Goal: Task Accomplishment & Management: Complete application form

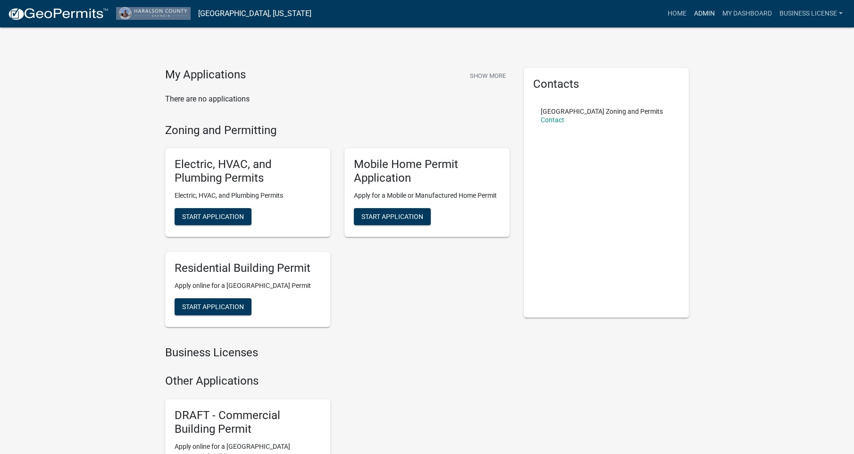
click at [697, 12] on link "Admin" at bounding box center [704, 14] width 28 height 18
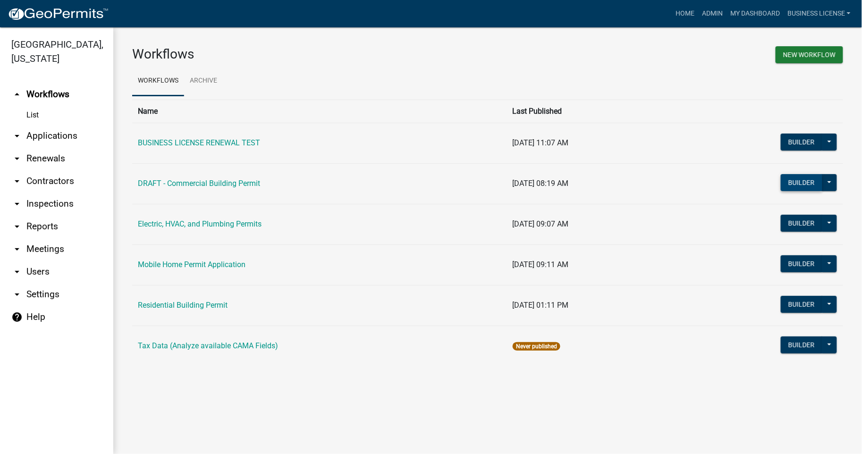
click at [801, 183] on button "Builder" at bounding box center [801, 182] width 42 height 17
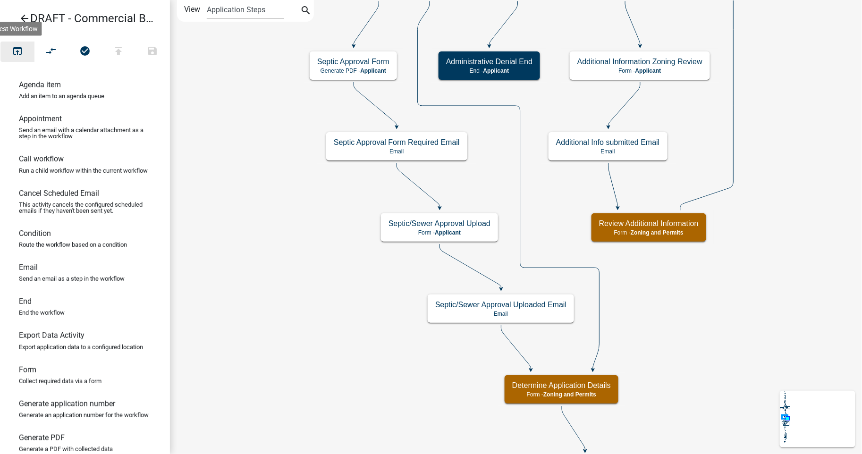
click at [19, 52] on icon "open_in_browser" at bounding box center [17, 51] width 11 height 13
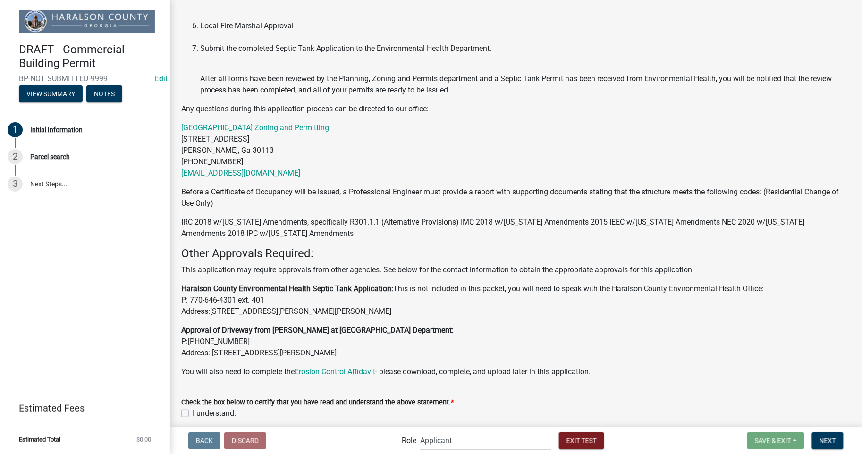
scroll to position [346, 0]
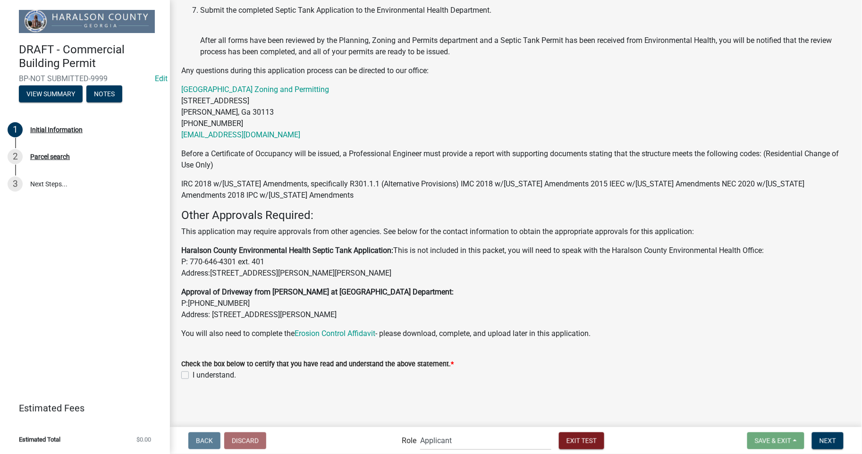
click at [193, 375] on label "I understand." at bounding box center [214, 374] width 43 height 11
click at [193, 375] on input "I understand." at bounding box center [196, 372] width 6 height 6
checkbox input "true"
click at [831, 442] on span "Next" at bounding box center [827, 440] width 17 height 8
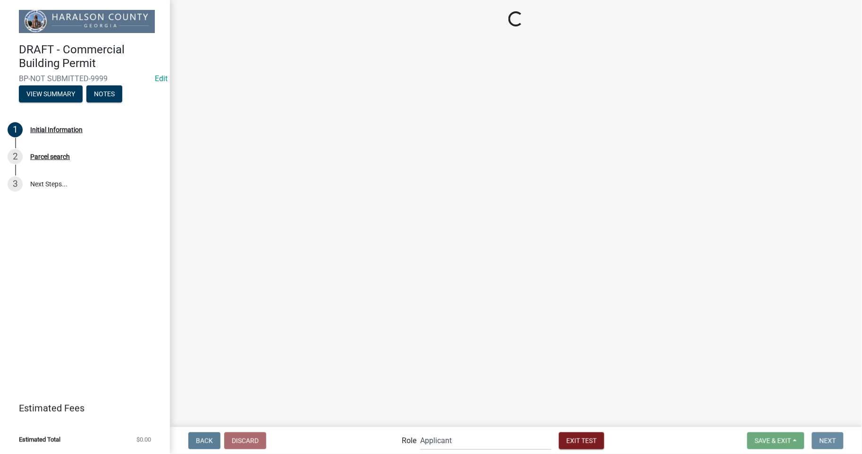
scroll to position [0, 0]
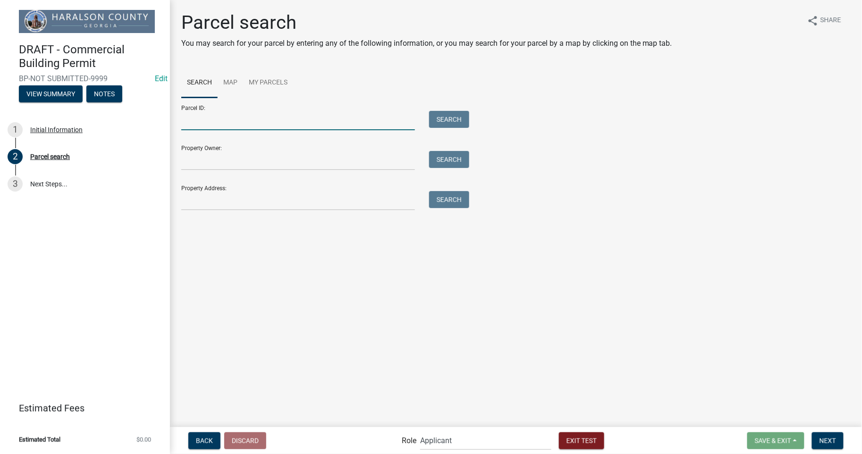
click at [212, 118] on input "Parcel ID:" at bounding box center [298, 120] width 234 height 19
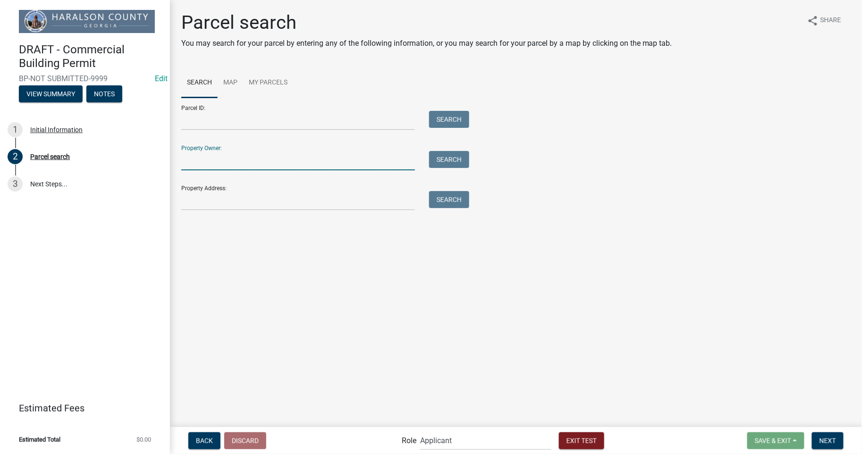
click at [187, 168] on input "Property Owner:" at bounding box center [298, 160] width 234 height 19
type input "[PERSON_NAME]"
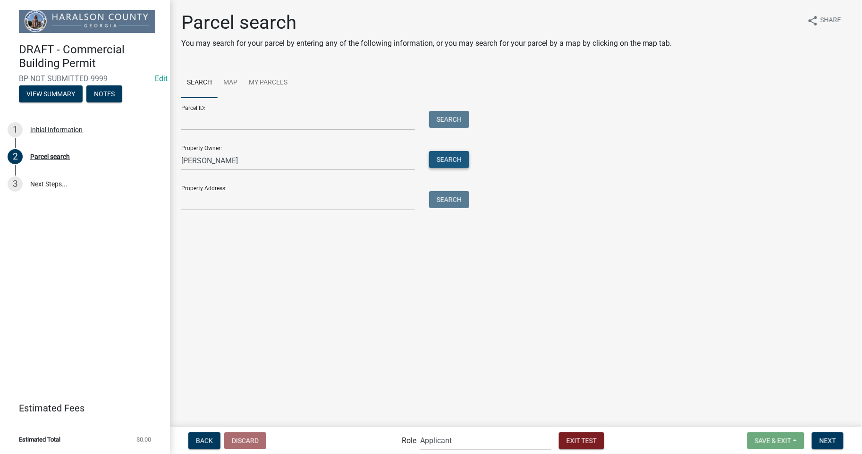
click at [446, 161] on button "Search" at bounding box center [449, 159] width 40 height 17
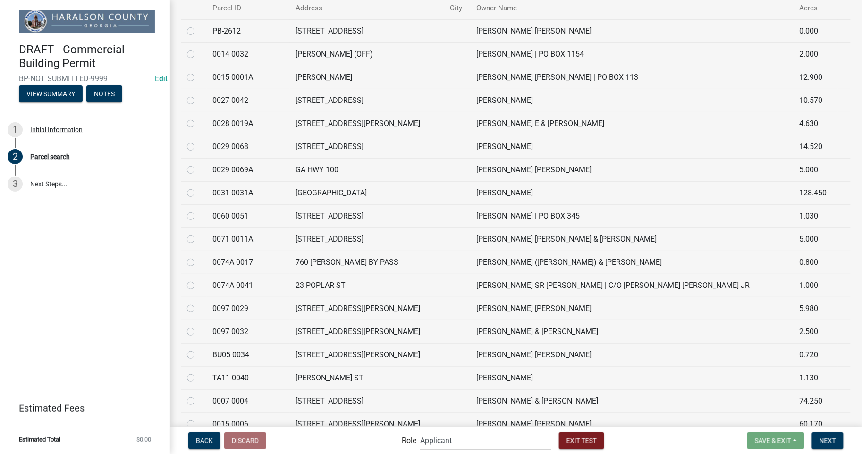
scroll to position [210, 0]
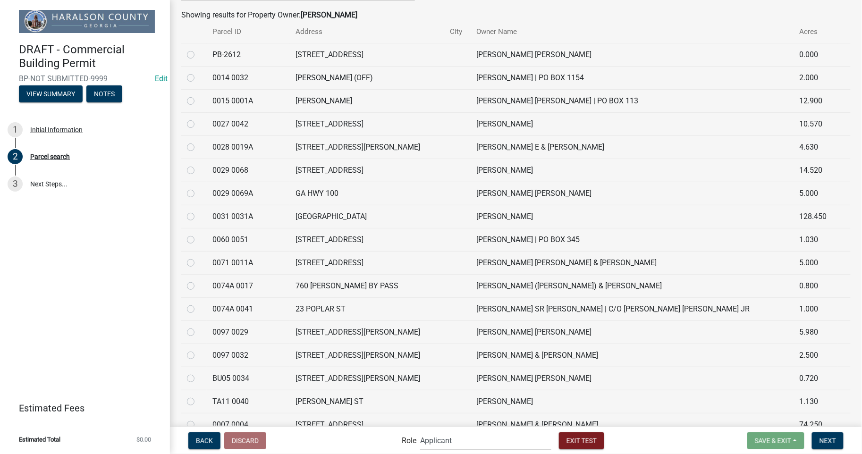
click at [198, 188] on label at bounding box center [198, 188] width 0 height 0
click at [198, 194] on 0069A "radio" at bounding box center [201, 191] width 6 height 6
radio 0069A "true"
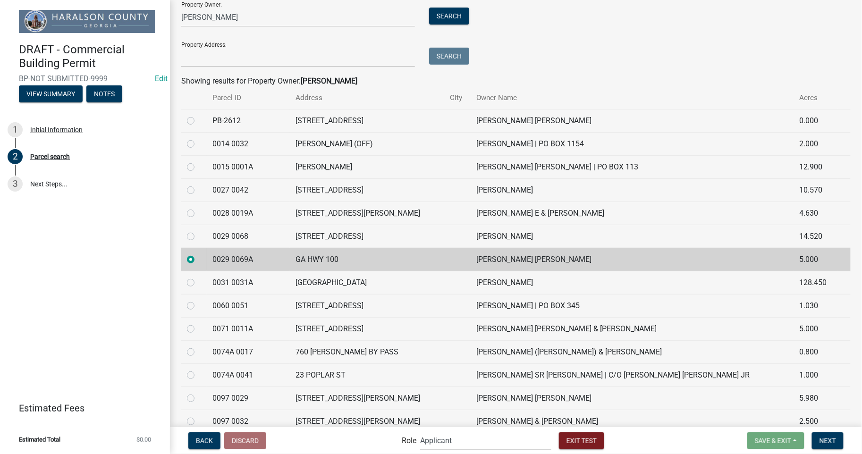
scroll to position [0, 0]
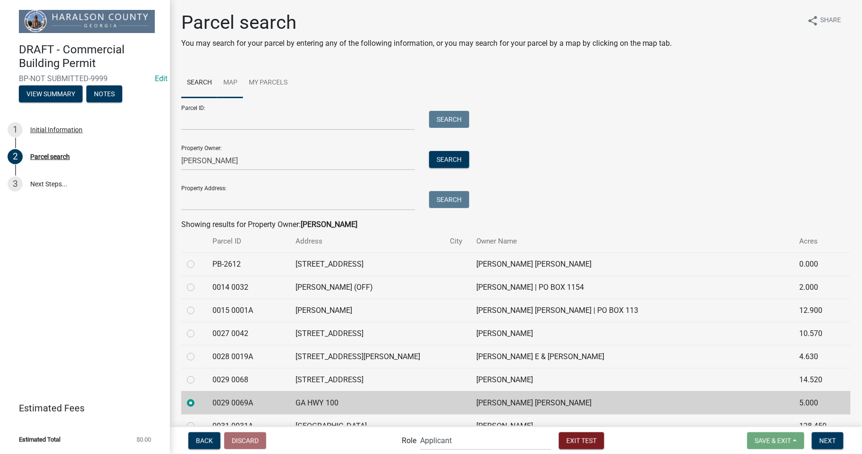
click at [231, 84] on link "Map" at bounding box center [230, 83] width 25 height 30
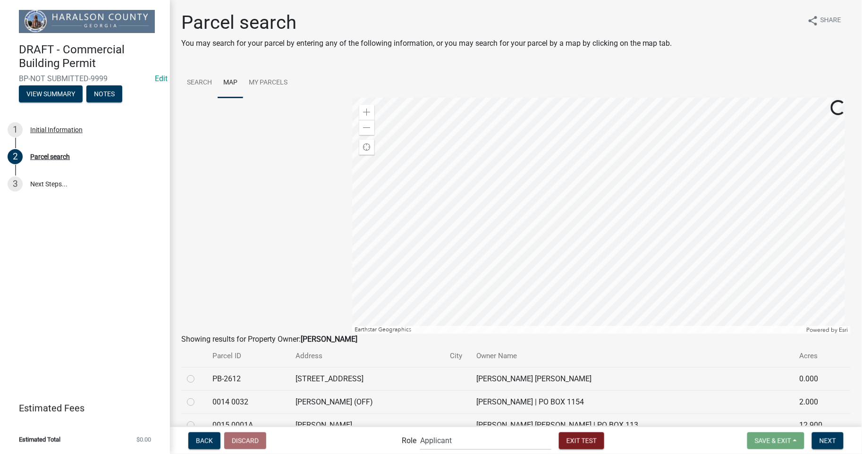
click at [198, 373] on label at bounding box center [198, 373] width 0 height 0
click at [198, 379] on input "radio" at bounding box center [201, 376] width 6 height 6
radio input "true"
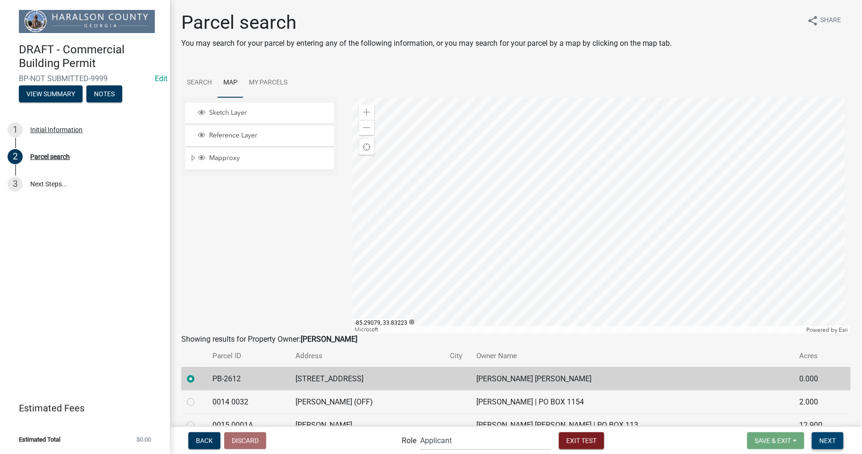
click at [825, 441] on span "Next" at bounding box center [827, 440] width 17 height 8
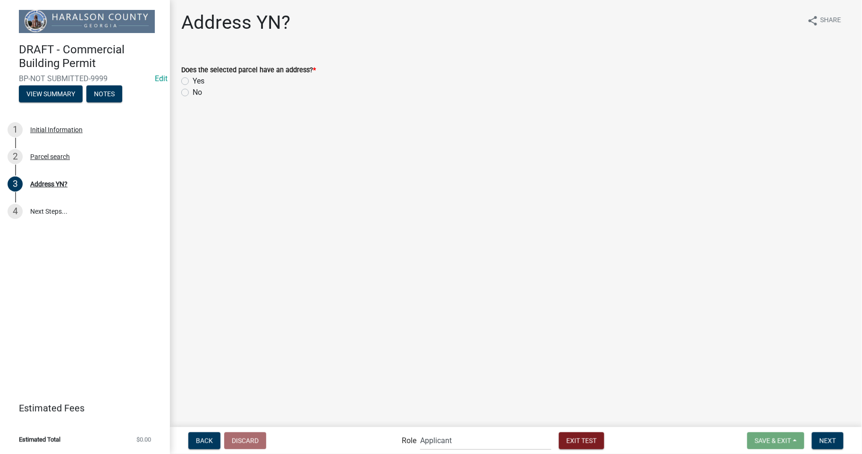
click at [193, 88] on label "No" at bounding box center [197, 92] width 9 height 11
click at [193, 88] on input "No" at bounding box center [196, 90] width 6 height 6
radio input "true"
click at [832, 444] on span "Next" at bounding box center [827, 440] width 17 height 8
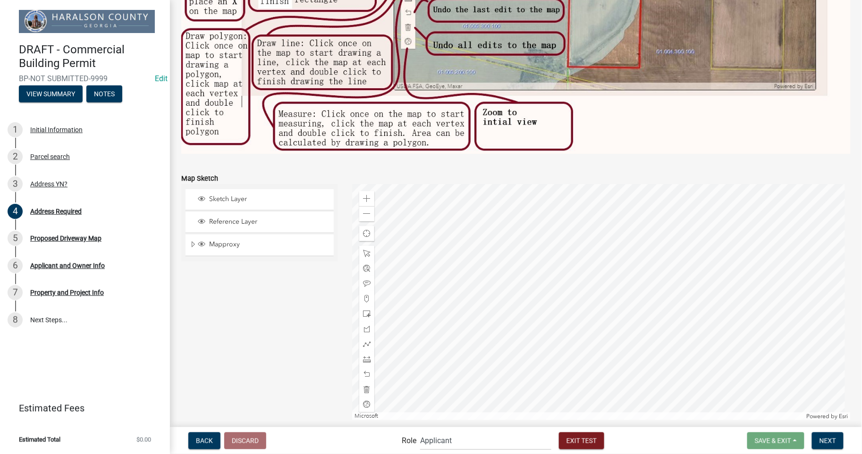
scroll to position [373, 0]
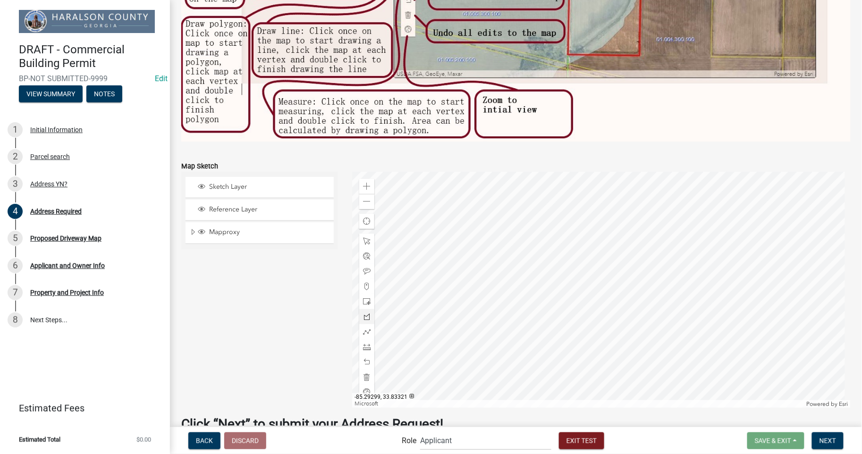
click at [474, 253] on div at bounding box center [601, 290] width 498 height 236
click at [369, 282] on div at bounding box center [366, 286] width 15 height 15
click at [475, 251] on div at bounding box center [601, 290] width 498 height 236
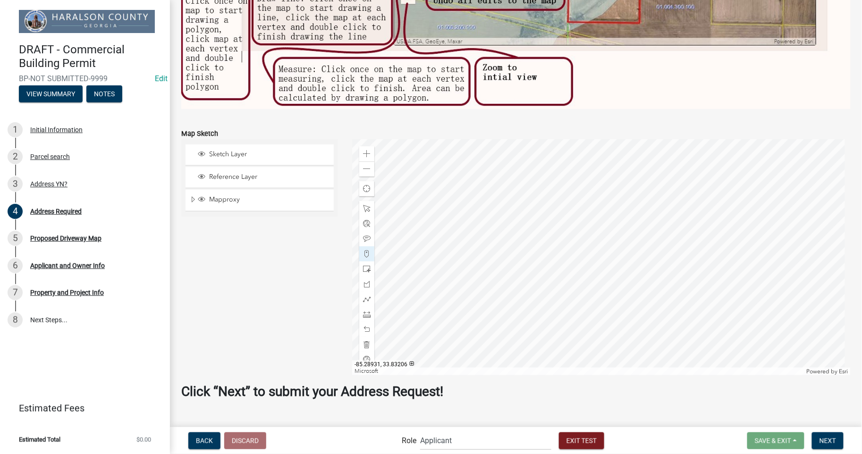
scroll to position [420, 0]
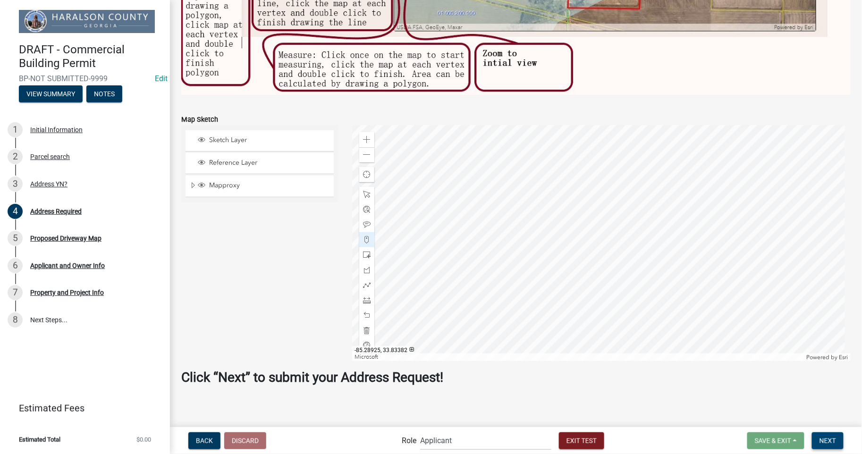
click at [829, 439] on span "Next" at bounding box center [827, 440] width 17 height 8
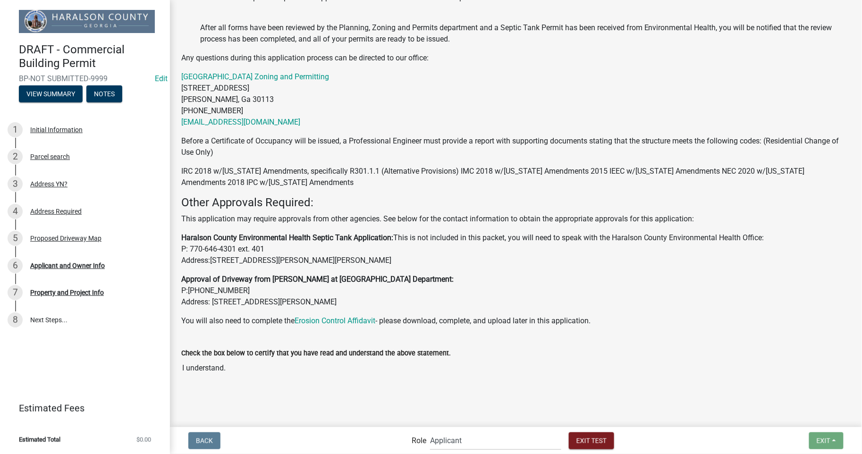
scroll to position [427, 0]
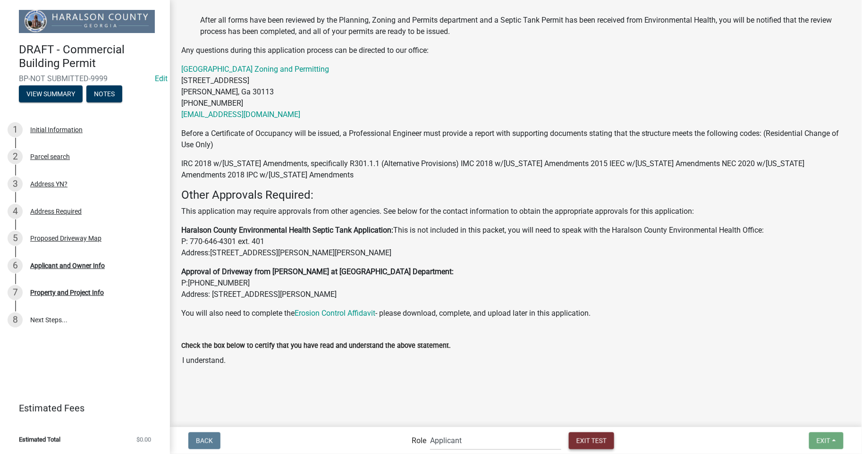
click at [593, 438] on span "Exit Test" at bounding box center [591, 440] width 30 height 8
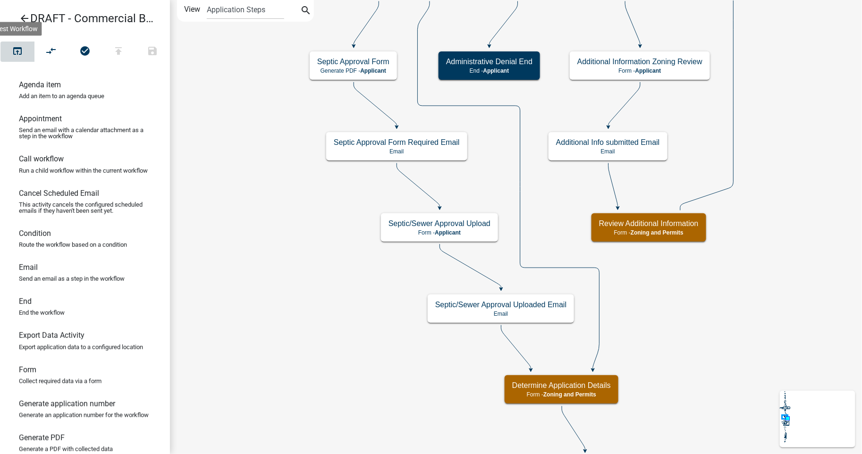
click at [13, 50] on icon "open_in_browser" at bounding box center [17, 51] width 11 height 13
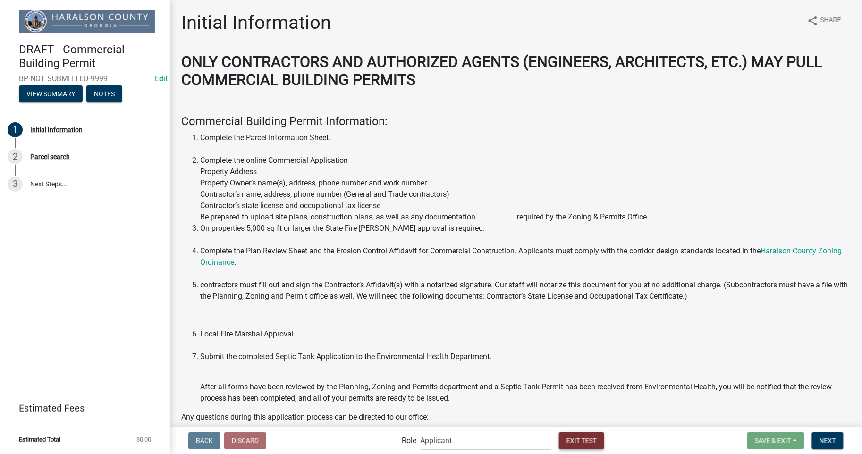
click at [578, 436] on span "Exit Test" at bounding box center [581, 440] width 30 height 8
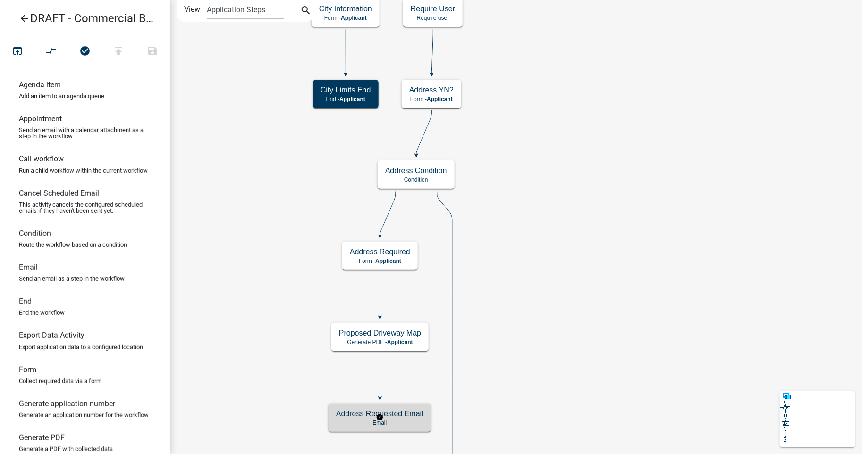
click at [395, 418] on div "Address Requested Email Email" at bounding box center [379, 417] width 102 height 28
click at [395, 416] on h5 "Address Requested Email" at bounding box center [379, 413] width 87 height 9
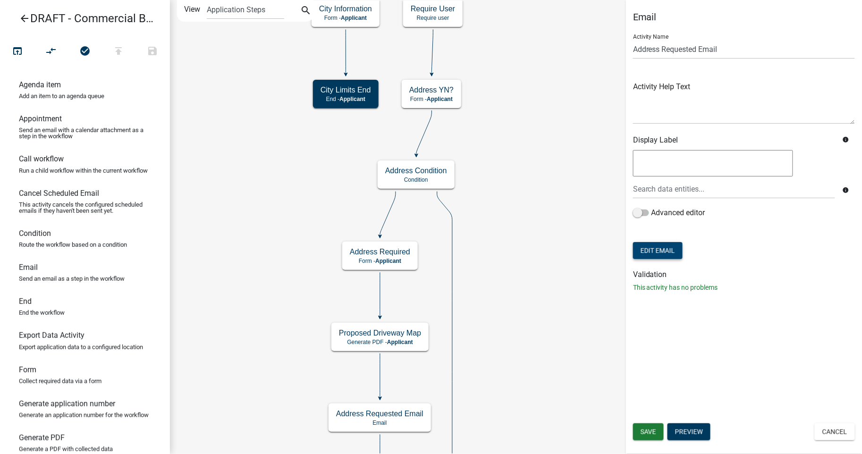
click at [649, 252] on button "Edit Email" at bounding box center [658, 250] width 50 height 17
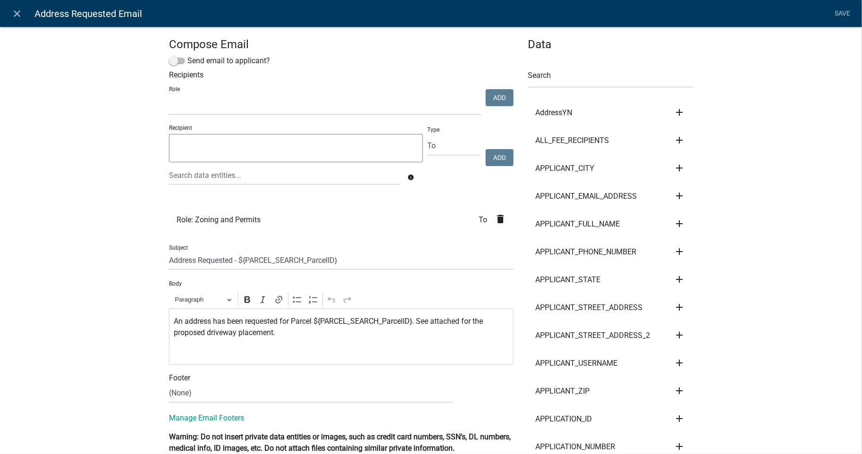
select select
click at [285, 220] on li "Role: Zoning and Permits To delete" at bounding box center [341, 220] width 344 height 28
click at [243, 157] on textarea at bounding box center [296, 148] width 254 height 28
click at [438, 151] on select "To CC BCC" at bounding box center [454, 145] width 53 height 19
click at [428, 137] on select "To CC BCC" at bounding box center [454, 145] width 53 height 19
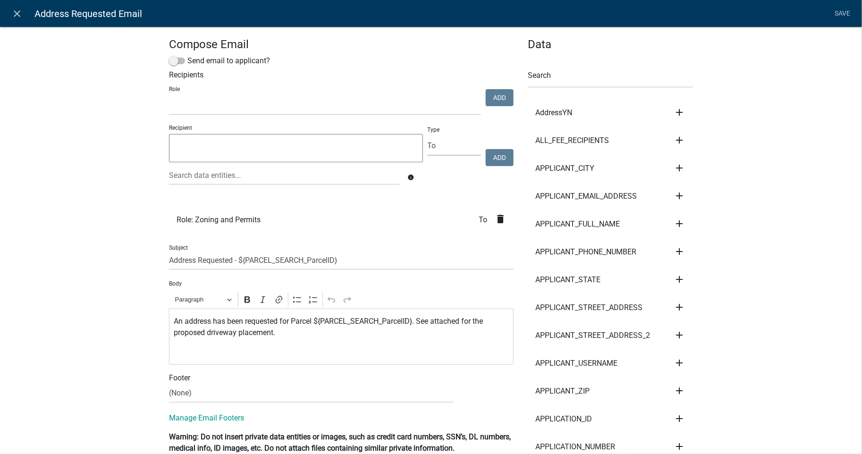
click at [293, 151] on textarea at bounding box center [296, 148] width 254 height 28
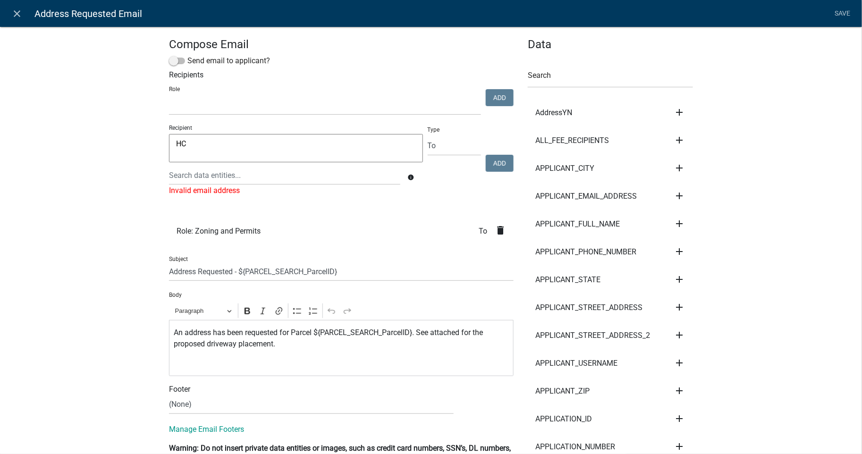
type textarea "H"
type textarea "P"
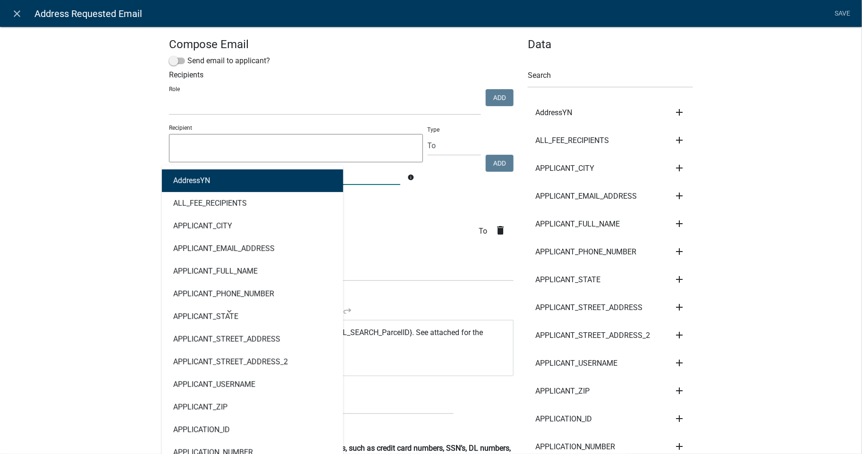
click at [232, 181] on div "AddressYN ALL_FEE_RECIPIENTS APPLICANT_CITY APPLICANT_EMAIL_ADDRESS APPLICANT_F…" at bounding box center [284, 175] width 245 height 19
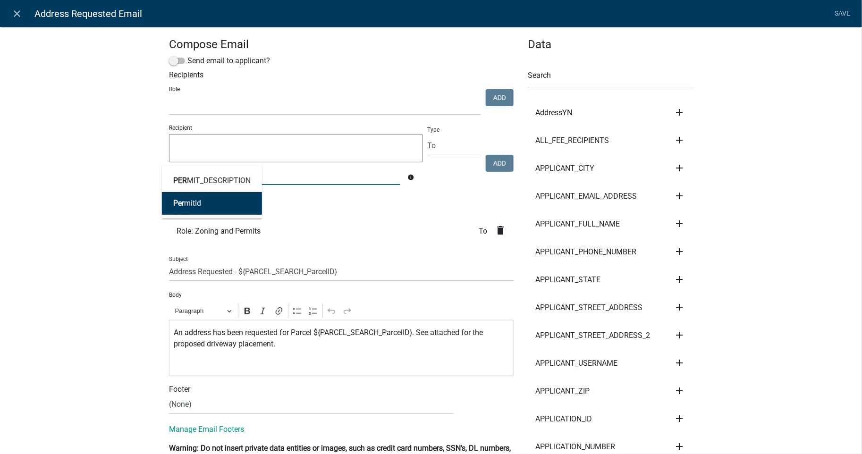
click at [321, 183] on input "PER" at bounding box center [284, 175] width 231 height 19
click at [204, 181] on div "PER" at bounding box center [284, 175] width 245 height 19
click at [310, 215] on ul "Role: Zoning and Permits To delete" at bounding box center [341, 230] width 344 height 35
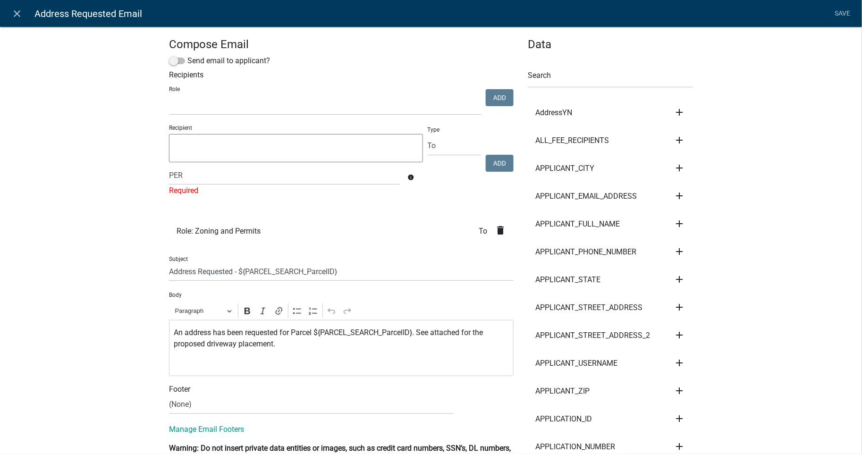
click at [240, 228] on span "Role: Zoning and Permits" at bounding box center [218, 231] width 84 height 8
drag, startPoint x: 197, startPoint y: 175, endPoint x: 169, endPoint y: 177, distance: 28.4
click at [169, 177] on div "PER PER MIT_DESCRIPTION Per mitId" at bounding box center [284, 175] width 245 height 19
type input "P"
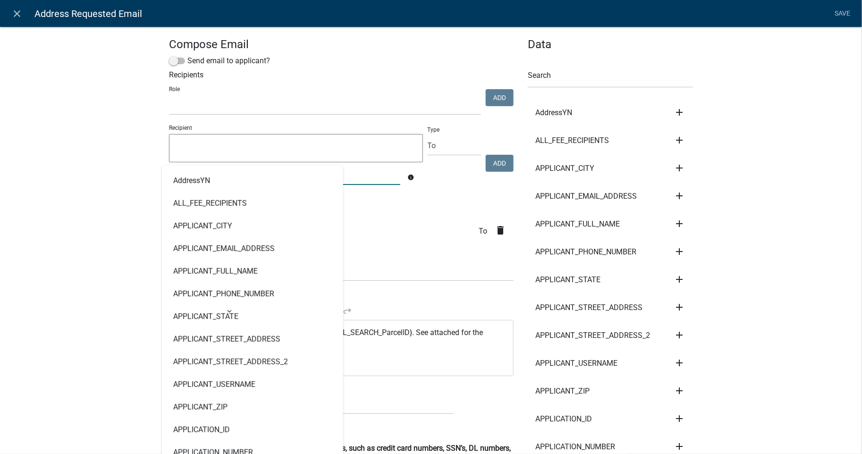
type input "P"
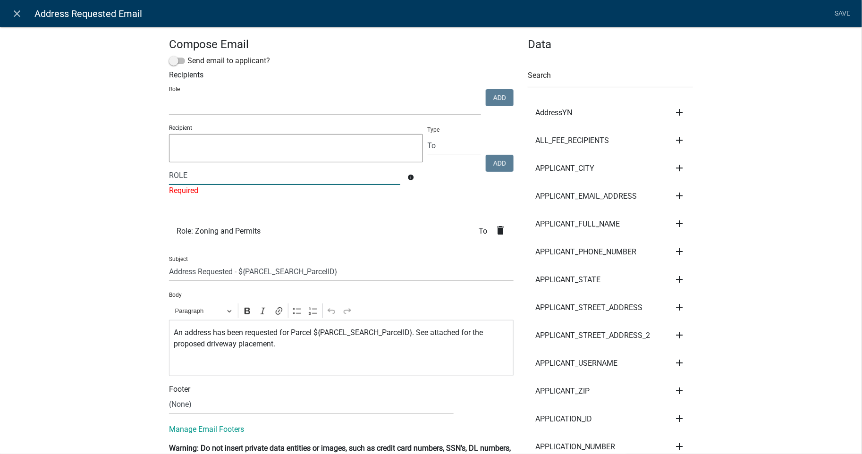
click at [408, 176] on icon "info" at bounding box center [410, 177] width 7 height 7
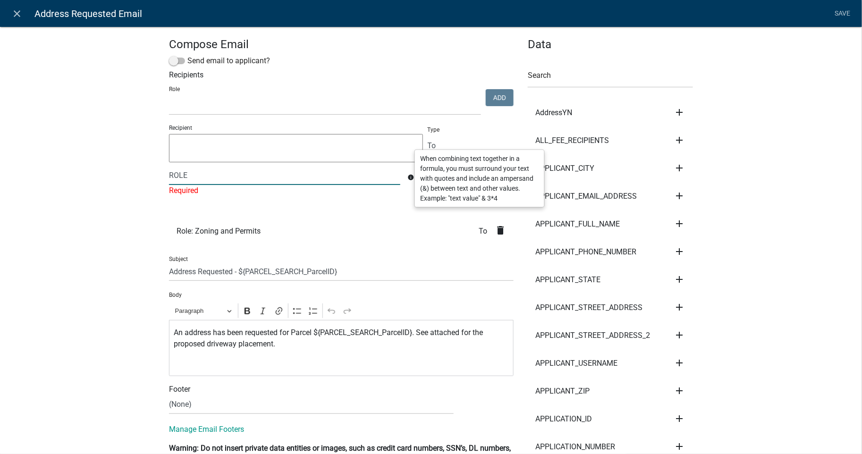
click at [205, 177] on input "ROLE" at bounding box center [284, 175] width 231 height 19
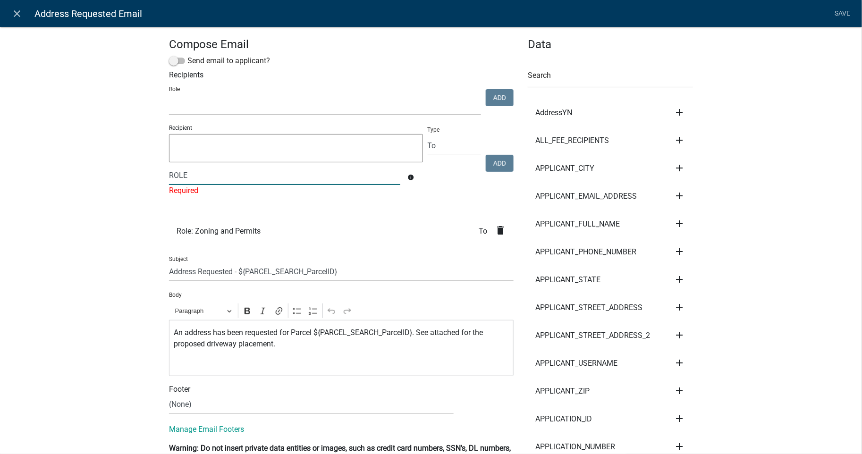
drag, startPoint x: 193, startPoint y: 172, endPoint x: 137, endPoint y: 171, distance: 55.2
type input "[EMAIL_ADDRESS][DOMAIN_NAME]"
click at [219, 234] on span "Role: Zoning and Permits" at bounding box center [218, 231] width 84 height 8
click at [269, 176] on input "[EMAIL_ADDRESS][DOMAIN_NAME]" at bounding box center [284, 175] width 231 height 19
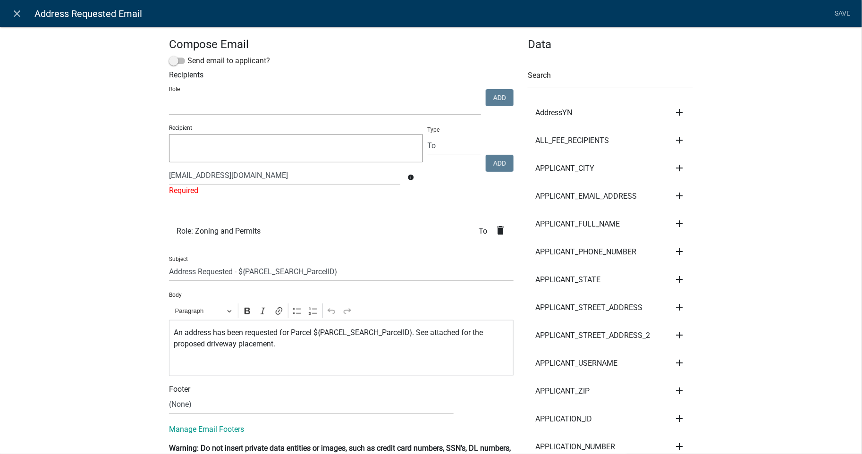
click at [285, 146] on textarea at bounding box center [296, 148] width 254 height 28
drag, startPoint x: 314, startPoint y: 176, endPoint x: 120, endPoint y: 165, distance: 194.7
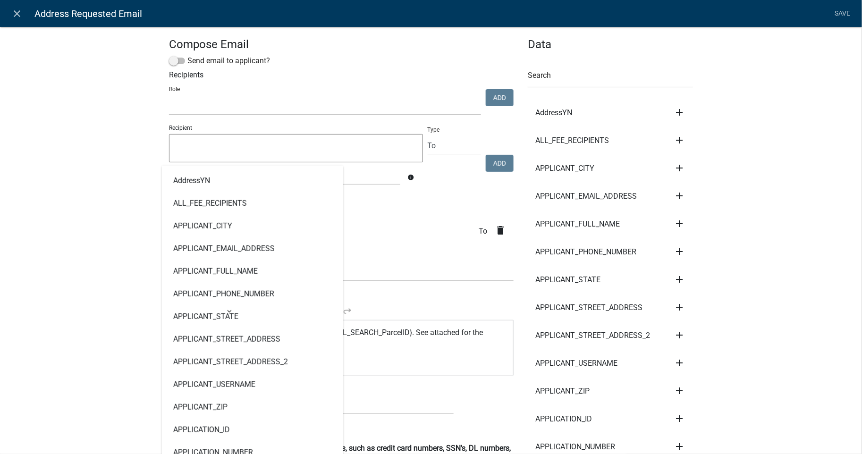
click at [211, 141] on textarea at bounding box center [296, 148] width 254 height 28
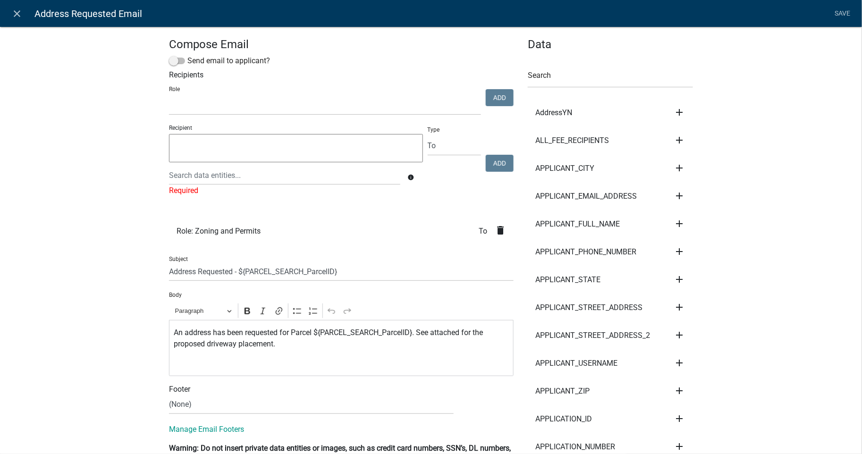
paste textarea "[EMAIL_ADDRESS][DOMAIN_NAME]"
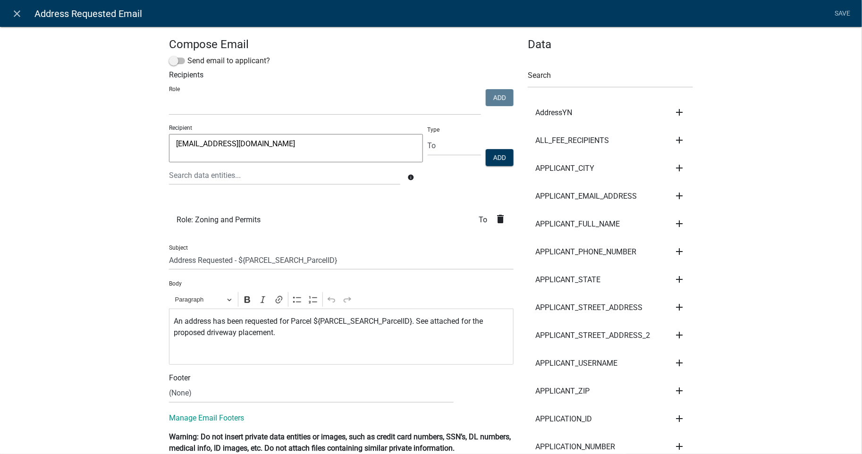
type textarea "[EMAIL_ADDRESS][DOMAIN_NAME]"
click at [203, 180] on div at bounding box center [284, 175] width 245 height 19
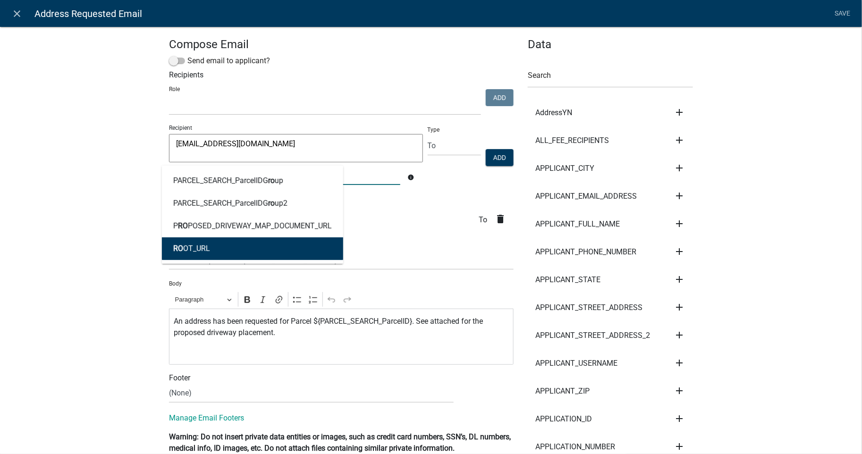
type input "RO"
click at [410, 244] on div "Subject Address Requested - ${PARCEL_SEARCH_ParcelID}" at bounding box center [341, 253] width 344 height 33
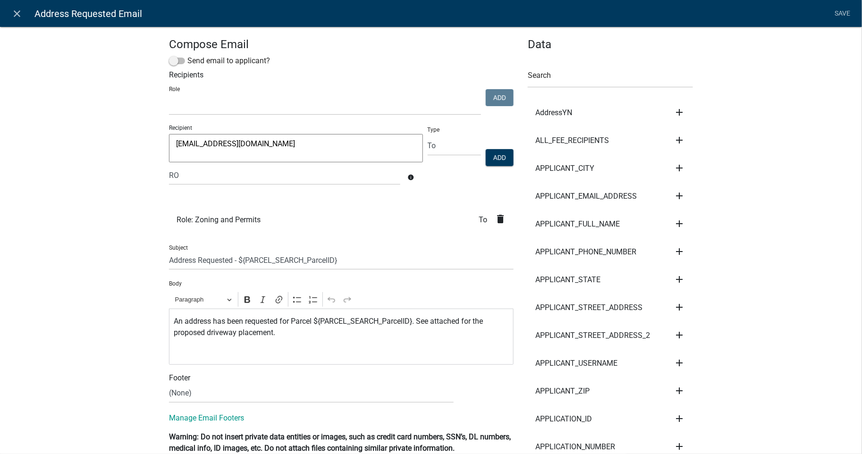
click at [186, 225] on li "Role: Zoning and Permits To delete" at bounding box center [341, 220] width 344 height 28
drag, startPoint x: 263, startPoint y: 218, endPoint x: 173, endPoint y: 218, distance: 89.7
click at [173, 218] on li "Role: Zoning and Permits To delete" at bounding box center [341, 220] width 344 height 28
copy span "Role: Zoning and Permits"
drag, startPoint x: 329, startPoint y: 145, endPoint x: 121, endPoint y: 150, distance: 208.6
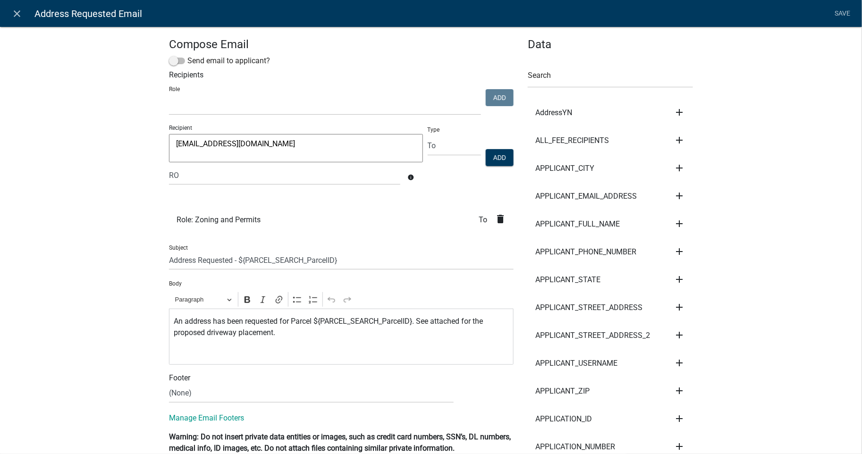
paste textarea
type textarea "HCPERMITS@HARALSONCOUNTY"
click at [500, 157] on button "Add" at bounding box center [500, 157] width 28 height 17
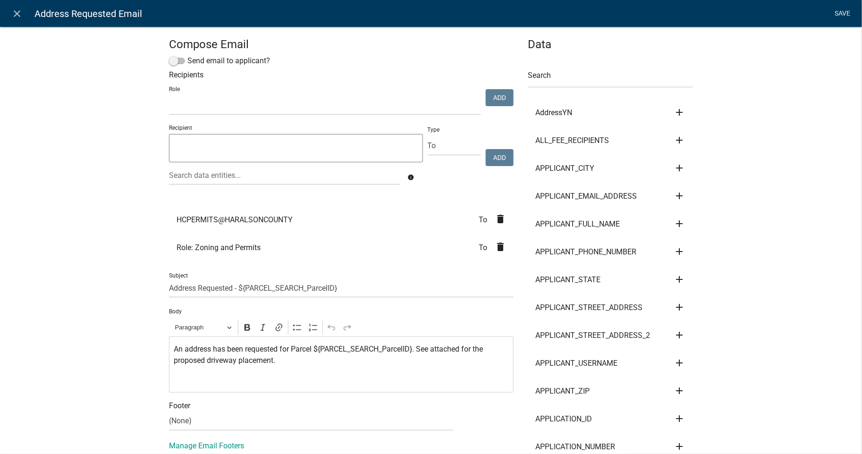
click at [839, 15] on link "Save" at bounding box center [843, 14] width 24 height 18
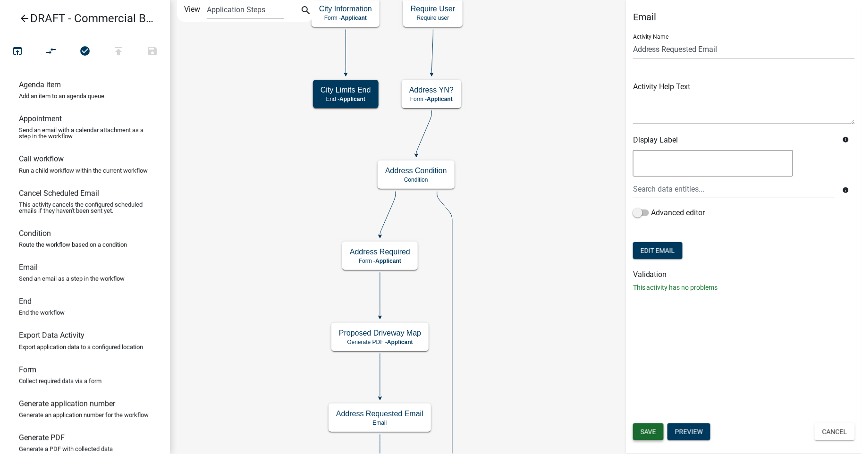
click at [649, 428] on span "Save" at bounding box center [648, 432] width 16 height 8
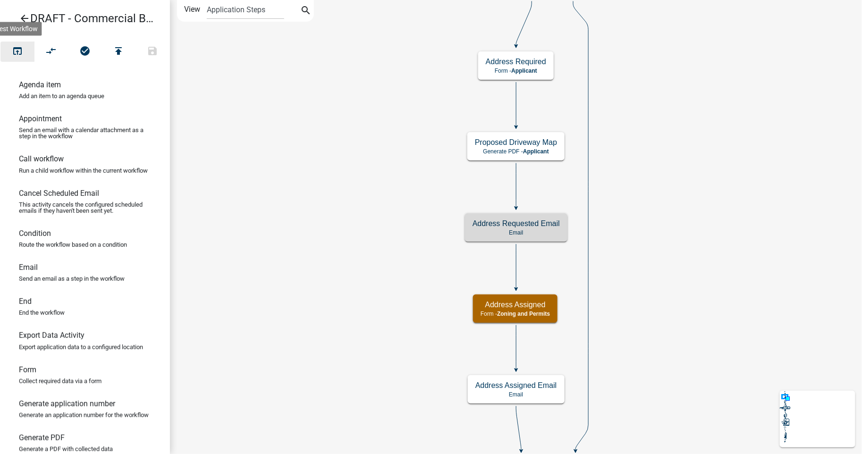
click at [17, 52] on icon "open_in_browser" at bounding box center [17, 51] width 11 height 13
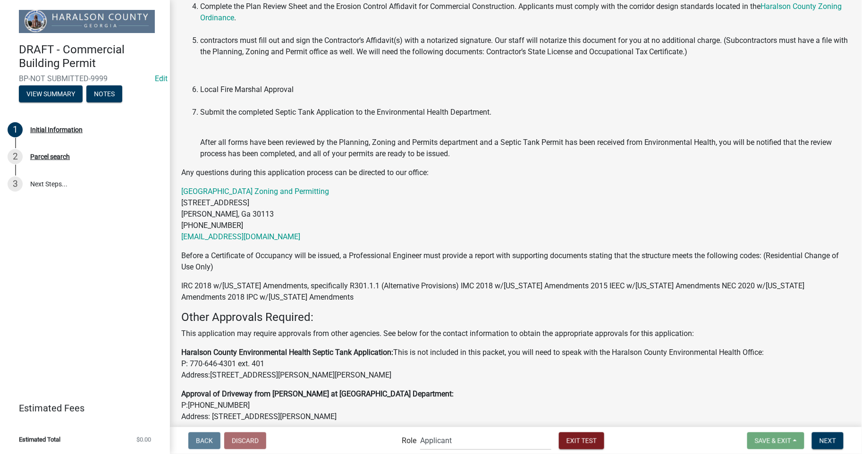
scroll to position [346, 0]
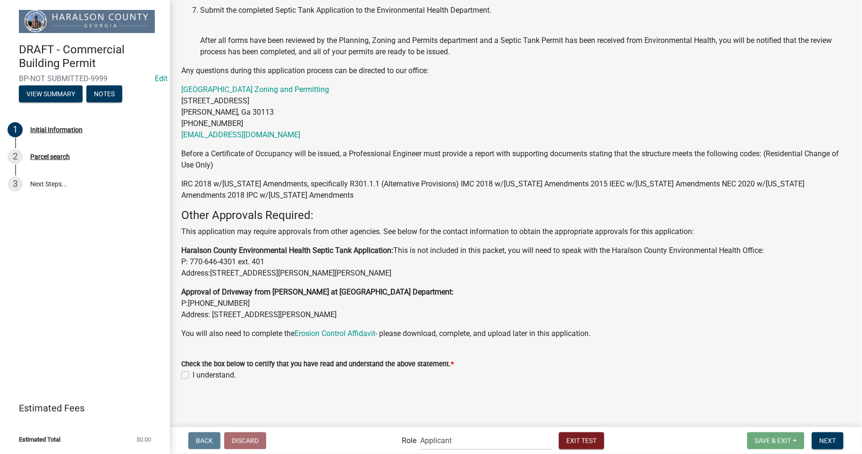
click at [193, 376] on label "I understand." at bounding box center [214, 374] width 43 height 11
click at [193, 376] on input "I understand." at bounding box center [196, 372] width 6 height 6
checkbox input "true"
click at [827, 442] on span "Next" at bounding box center [827, 440] width 17 height 8
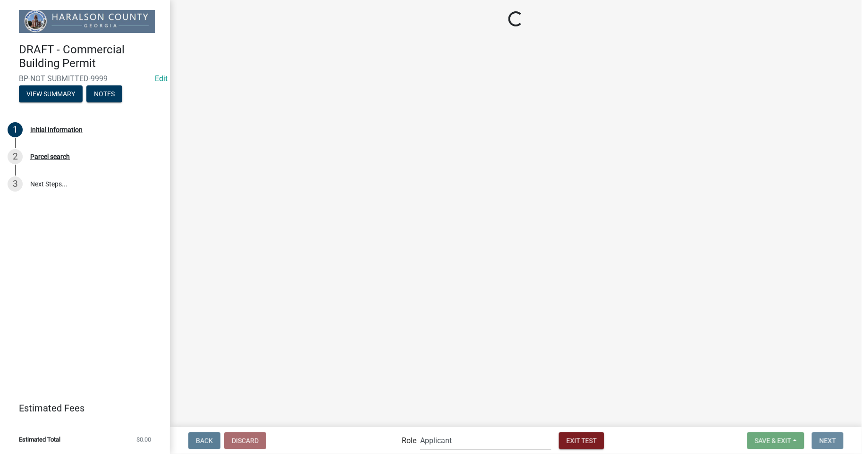
scroll to position [0, 0]
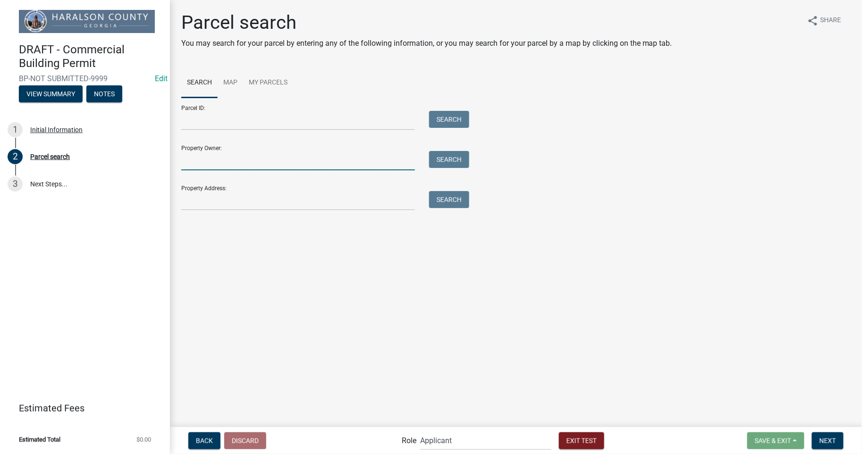
click at [246, 162] on input "Property Owner:" at bounding box center [298, 160] width 234 height 19
type input "[PERSON_NAME]"
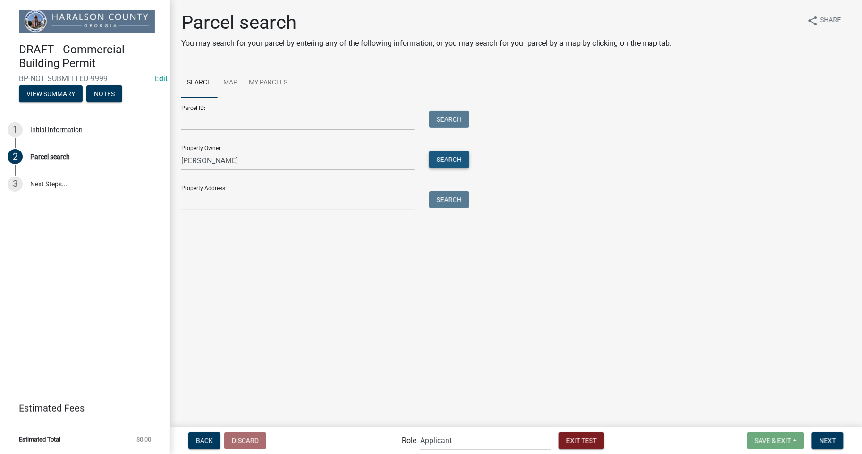
click at [446, 161] on button "Search" at bounding box center [449, 159] width 40 height 17
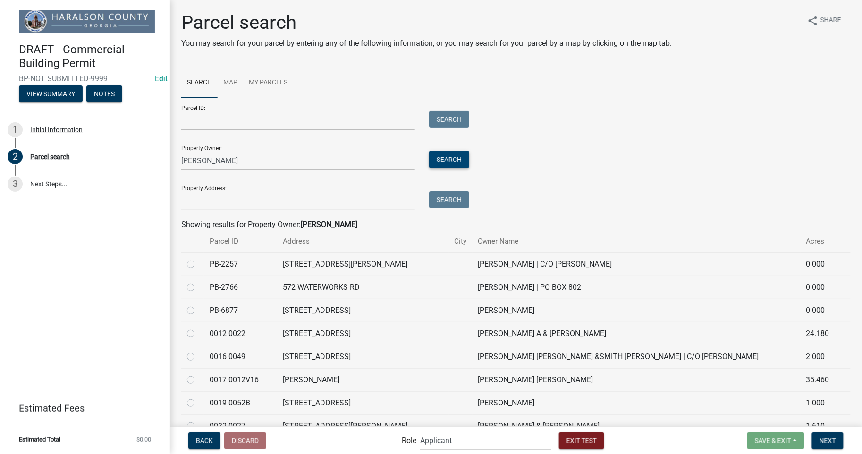
scroll to position [69, 0]
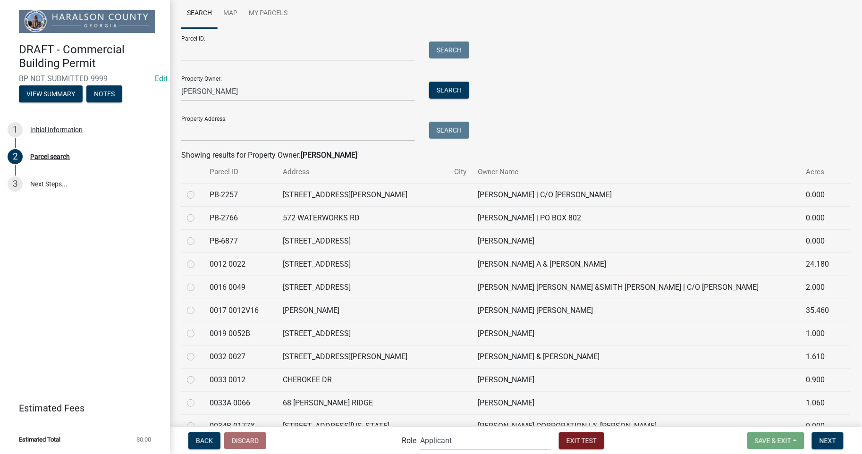
click at [198, 189] on label at bounding box center [198, 189] width 0 height 0
click at [198, 194] on input "radio" at bounding box center [201, 192] width 6 height 6
radio input "true"
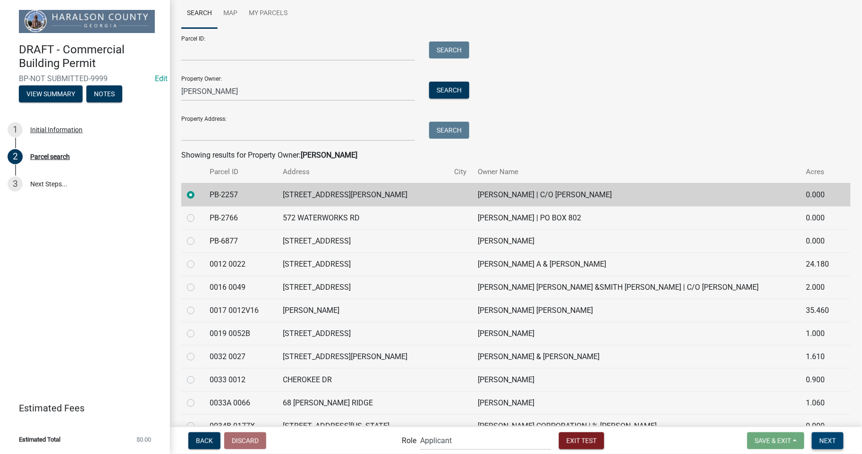
click at [829, 435] on button "Next" at bounding box center [828, 440] width 32 height 17
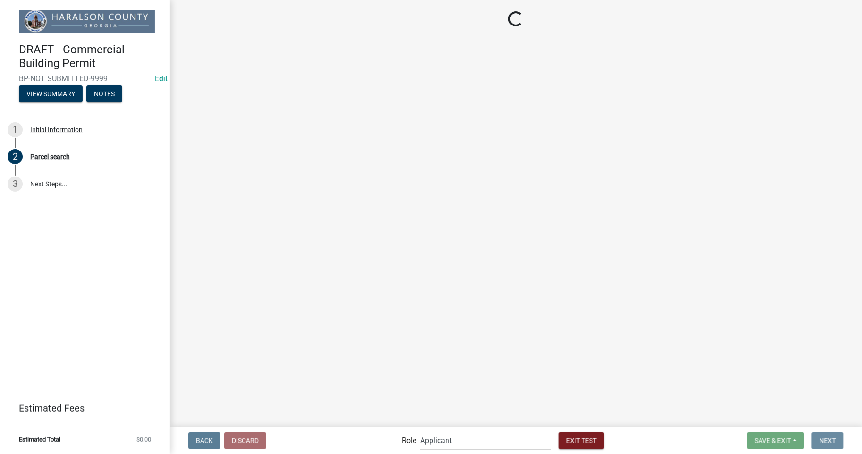
scroll to position [0, 0]
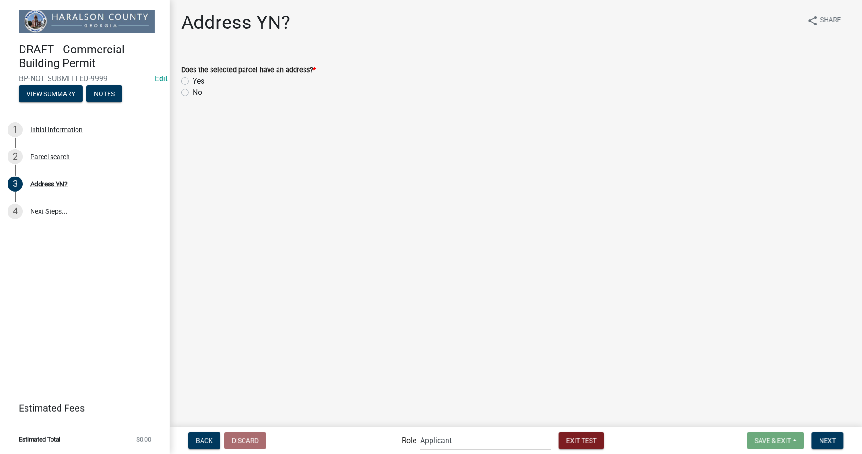
click at [193, 81] on label "Yes" at bounding box center [199, 81] width 12 height 11
click at [193, 81] on input "Yes" at bounding box center [196, 79] width 6 height 6
radio input "true"
click at [828, 443] on span "Next" at bounding box center [827, 440] width 17 height 8
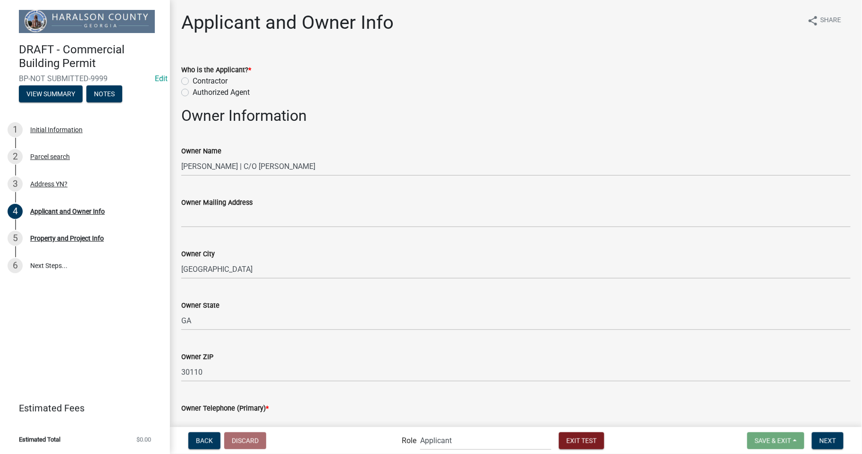
click at [193, 80] on label "Contractor" at bounding box center [210, 81] width 35 height 11
click at [193, 80] on input "Contractor" at bounding box center [196, 79] width 6 height 6
radio input "true"
click at [193, 92] on label "Authorized Agent" at bounding box center [221, 92] width 57 height 11
click at [193, 92] on input "Authorized Agent" at bounding box center [196, 90] width 6 height 6
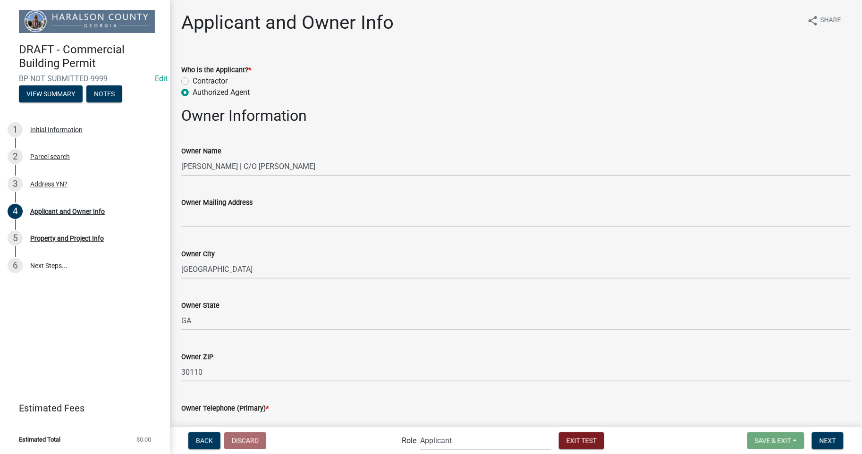
radio input "true"
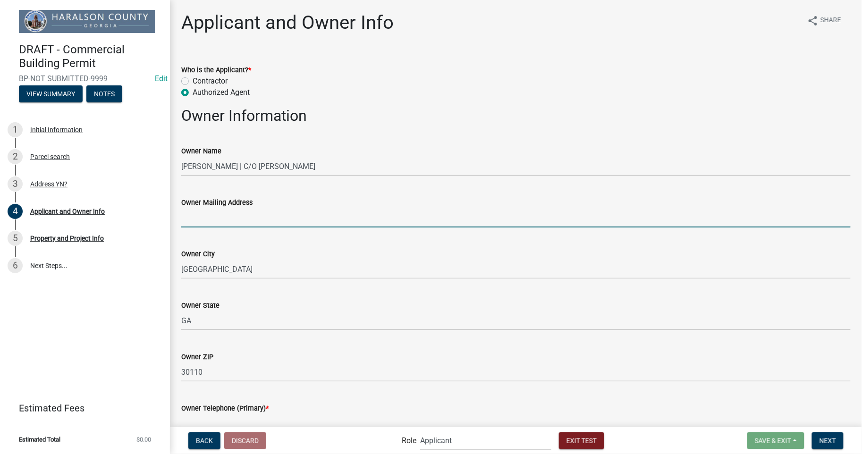
click at [215, 227] on input "Owner Mailing Address" at bounding box center [515, 217] width 669 height 19
type input "[STREET_ADDRESS]"
type input "[PHONE_NUMBER]"
type input "[EMAIL_ADDRESS][DOMAIN_NAME]"
type input "uniquedesignpools"
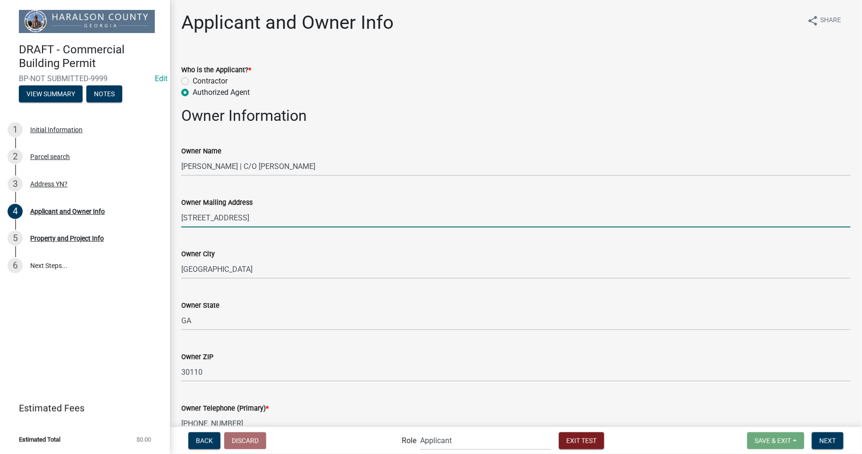
type input "[STREET_ADDRESS][PERSON_NAME]"
type input "[PERSON_NAME]"
type input "GA"
type input "30290"
type input "6786339958"
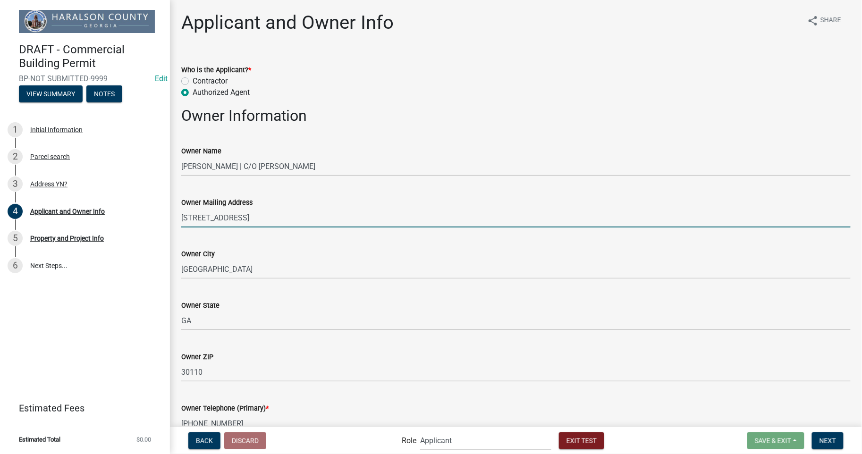
type input "[EMAIL_ADDRESS][DOMAIN_NAME]"
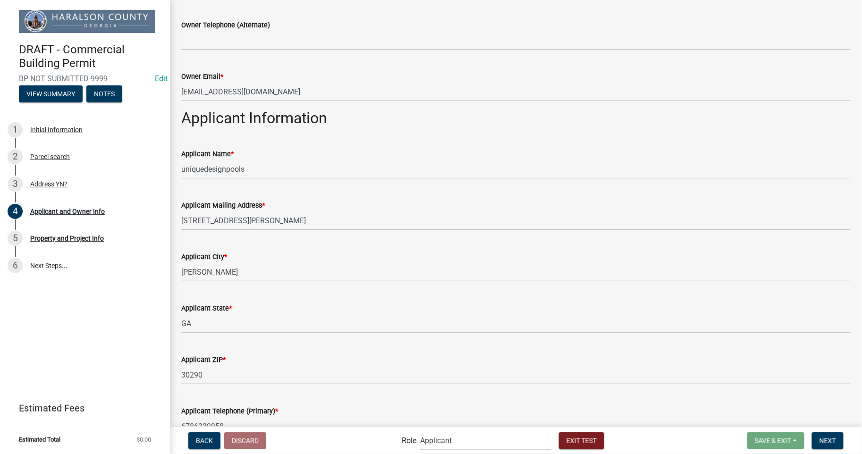
scroll to position [592, 0]
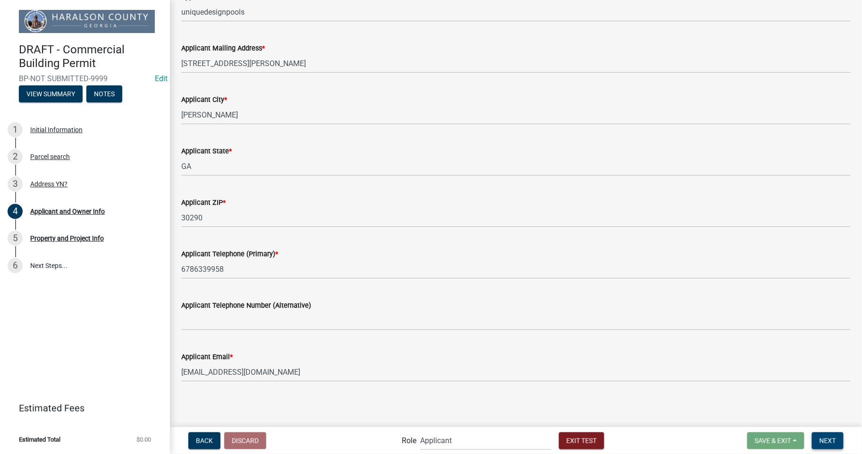
click at [829, 440] on span "Next" at bounding box center [827, 440] width 17 height 8
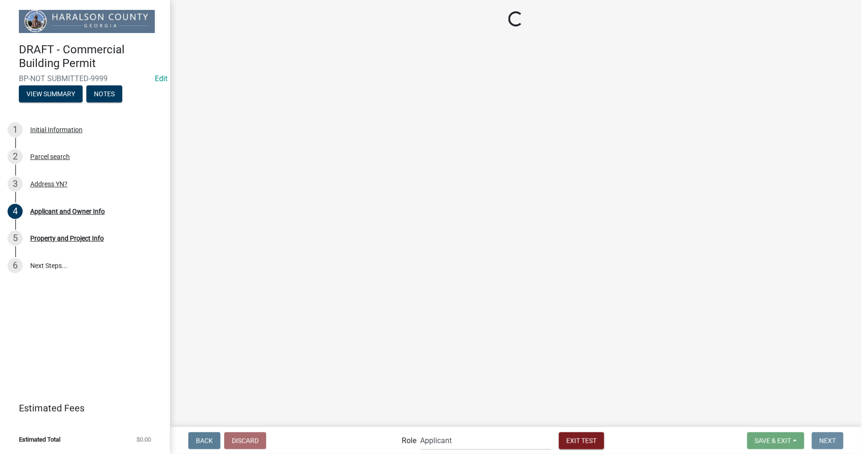
scroll to position [0, 0]
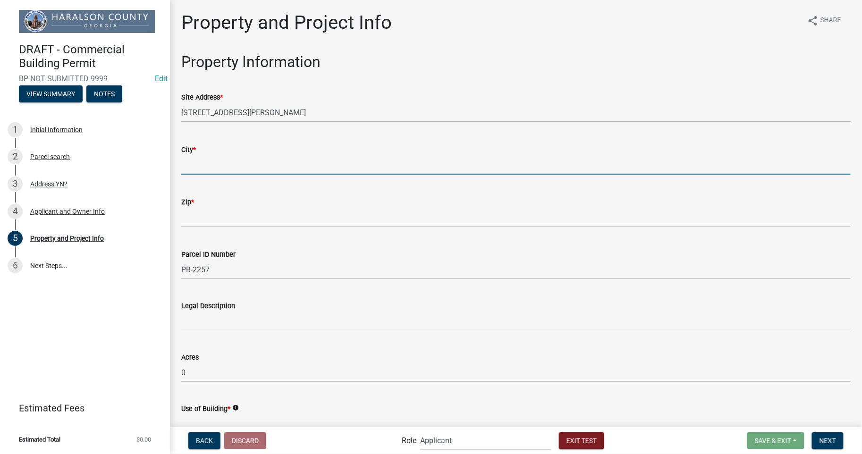
click at [222, 169] on input "City *" at bounding box center [515, 164] width 669 height 19
type input "[PERSON_NAME]"
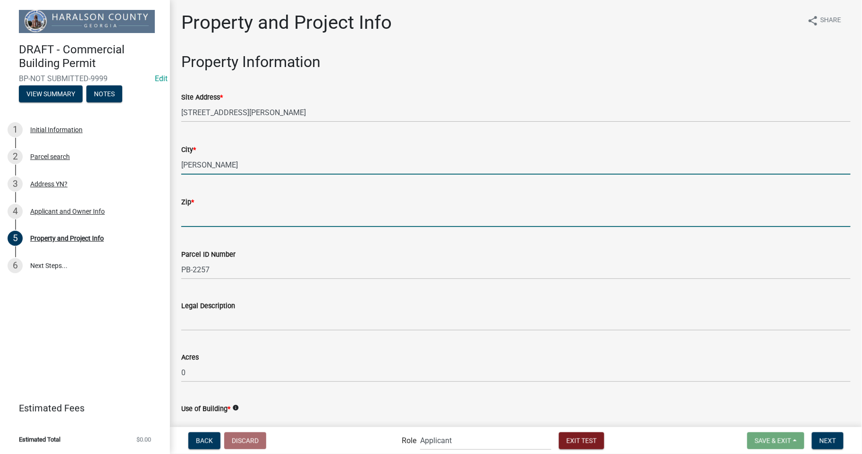
type input "30113"
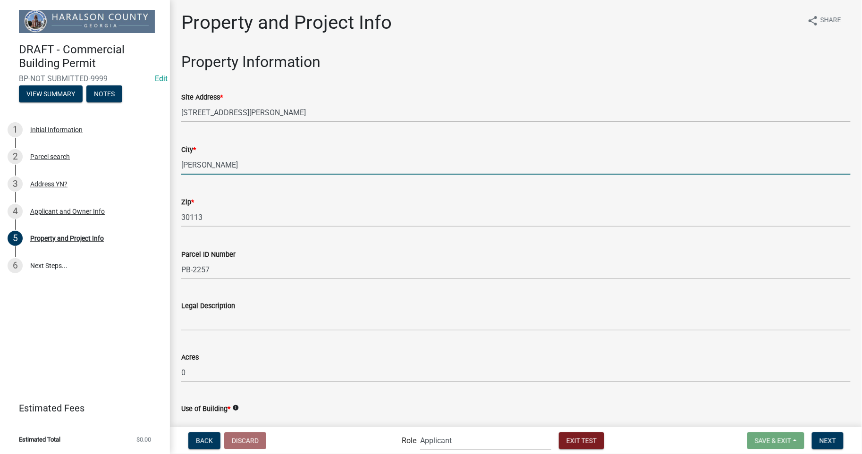
type input "[GEOGRAPHIC_DATA]"
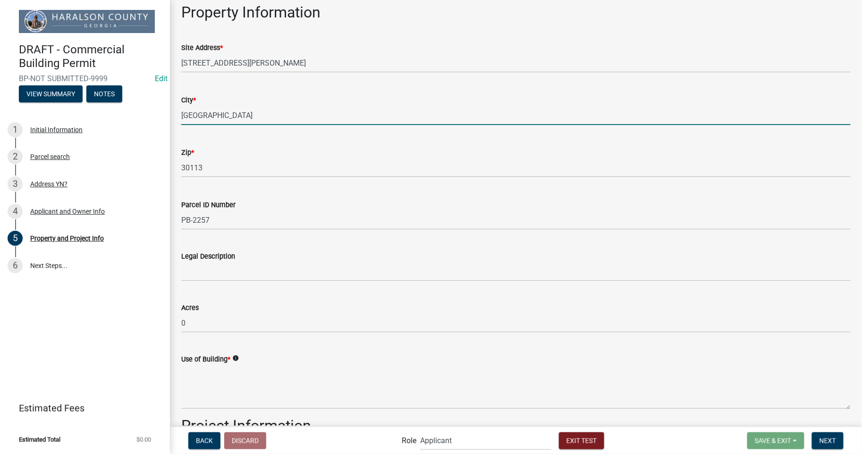
scroll to position [140, 0]
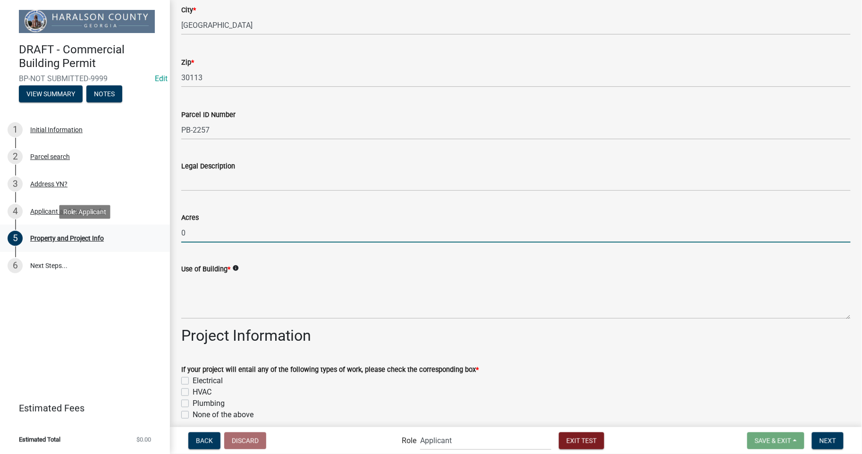
drag, startPoint x: 223, startPoint y: 233, endPoint x: 147, endPoint y: 225, distance: 75.9
click at [144, 237] on div "DRAFT - Commercial Building Permit BP-NOT SUBMITTED-9999 Edit View Summary Note…" at bounding box center [431, 227] width 862 height 454
type input "10"
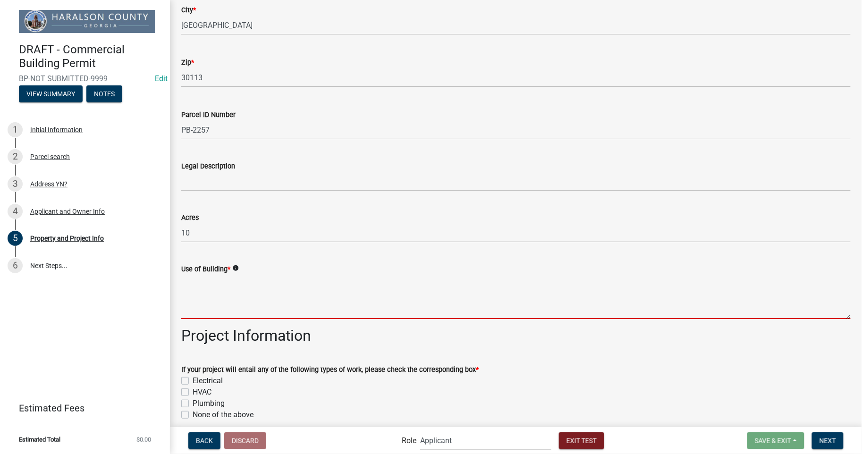
click at [267, 299] on textarea "Use of Building *" at bounding box center [515, 297] width 669 height 44
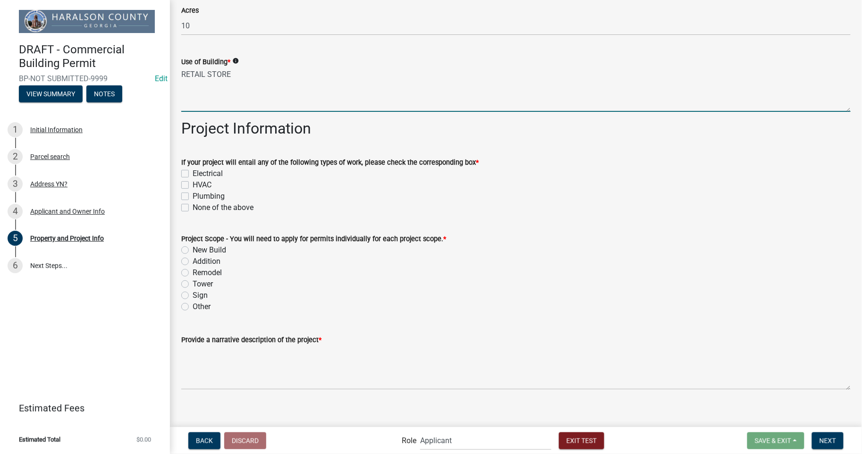
scroll to position [350, 0]
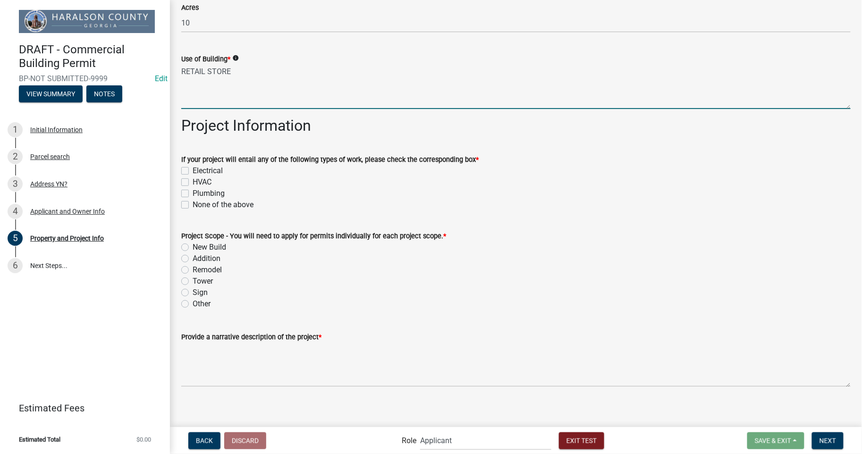
type textarea "RETAIL STORE"
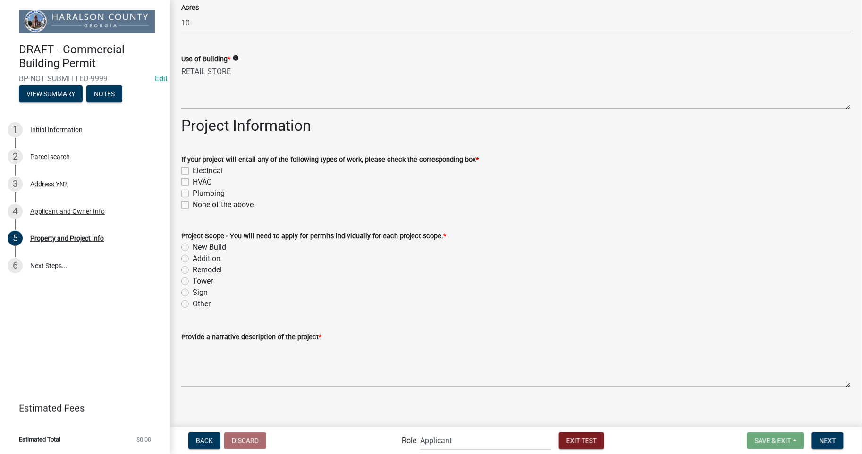
click at [193, 170] on label "Electrical" at bounding box center [208, 170] width 30 height 11
click at [193, 170] on input "Electrical" at bounding box center [196, 168] width 6 height 6
checkbox input "true"
checkbox input "false"
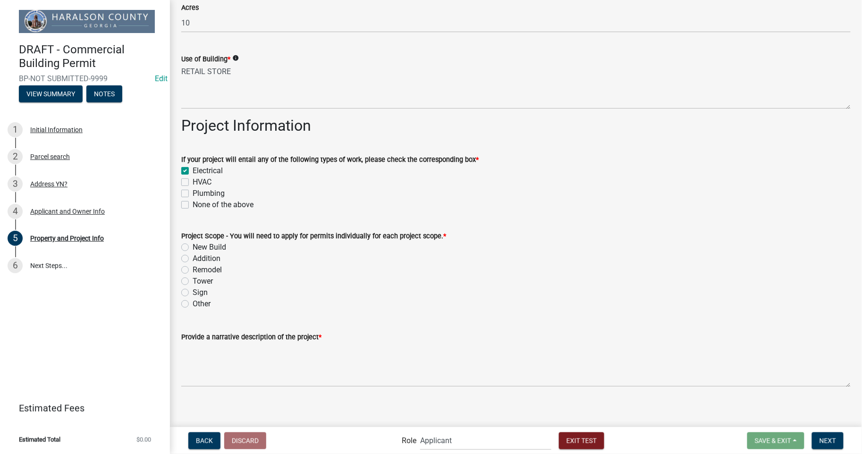
checkbox input "false"
click at [193, 179] on label "HVAC" at bounding box center [202, 181] width 19 height 11
click at [193, 179] on input "HVAC" at bounding box center [196, 179] width 6 height 6
checkbox input "true"
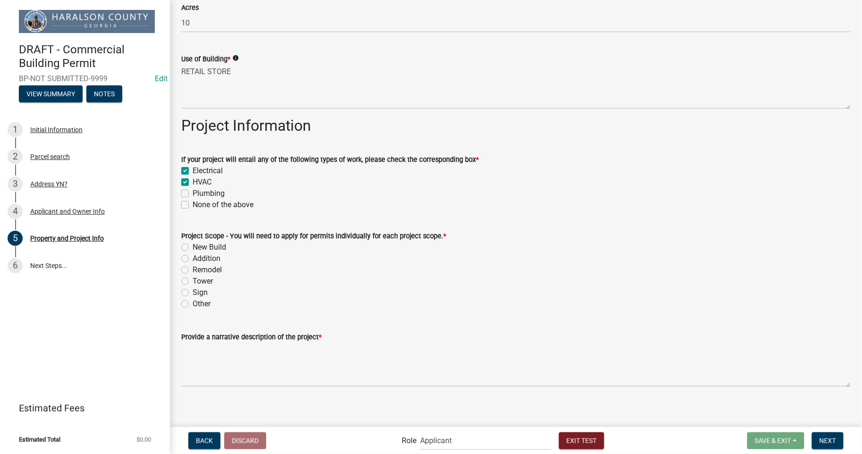
checkbox input "true"
checkbox input "false"
click at [193, 191] on label "Plumbing" at bounding box center [209, 193] width 32 height 11
click at [193, 191] on input "Plumbing" at bounding box center [196, 191] width 6 height 6
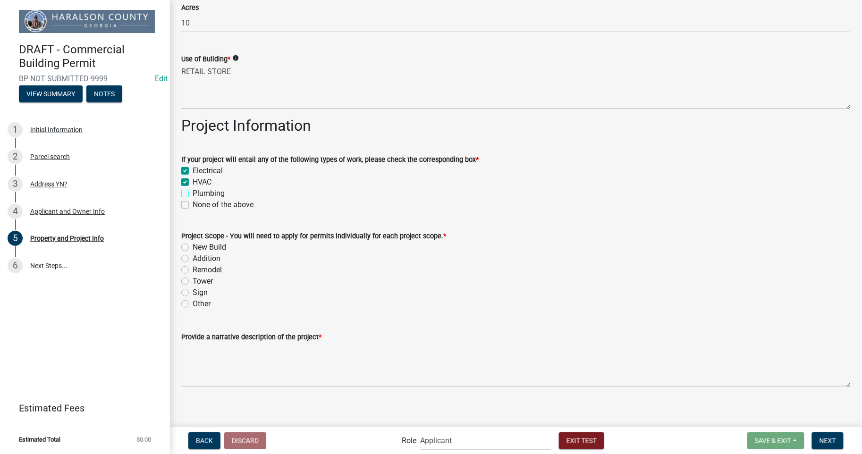
checkbox input "true"
checkbox input "false"
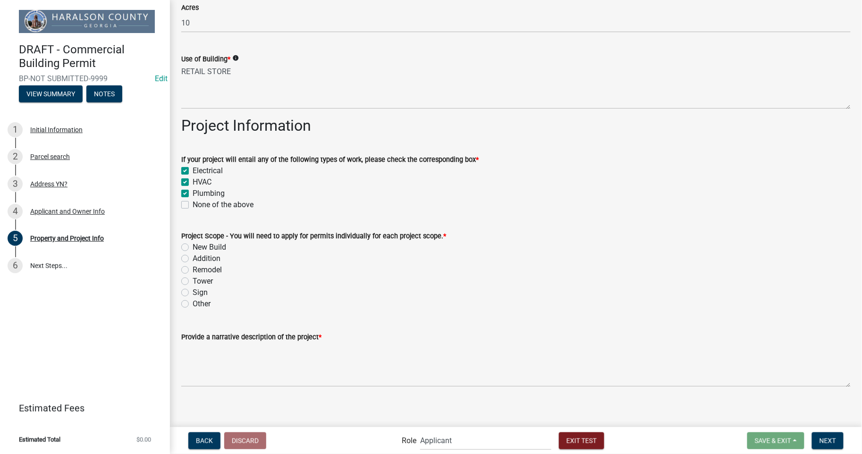
click at [193, 247] on label "New Build" at bounding box center [210, 247] width 34 height 11
click at [193, 247] on input "New Build" at bounding box center [196, 245] width 6 height 6
radio input "true"
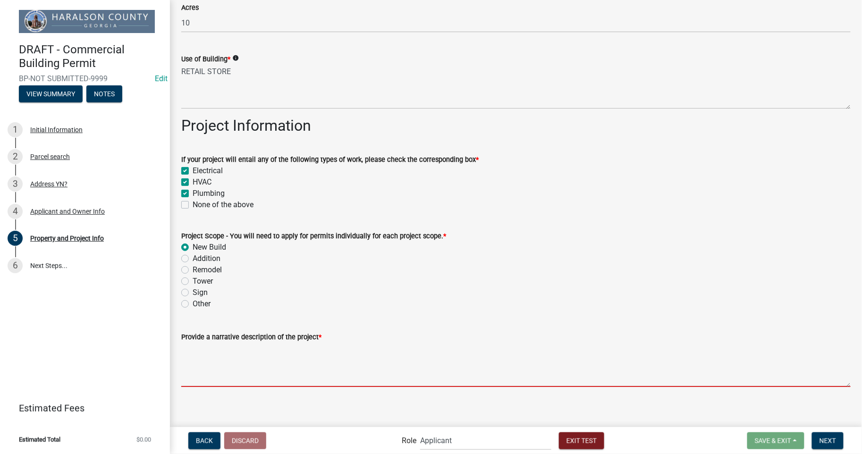
click at [258, 374] on textarea "Provide a narrative description of the project *" at bounding box center [515, 365] width 669 height 44
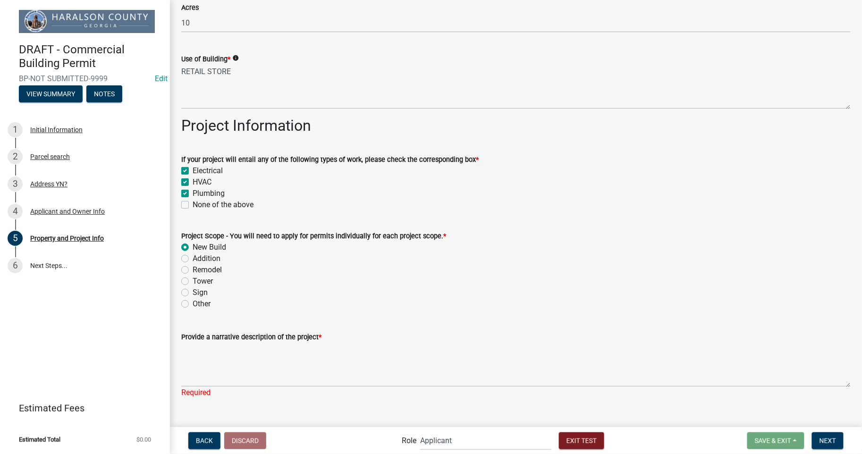
click at [356, 297] on div "Sign" at bounding box center [515, 292] width 669 height 11
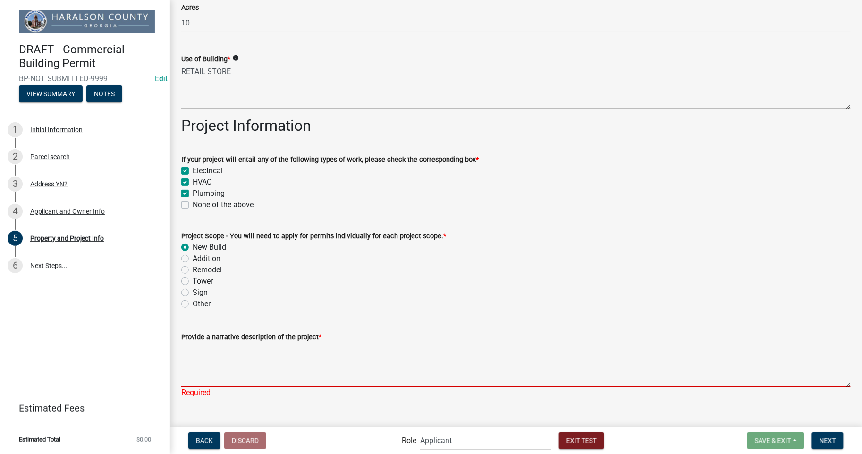
click at [242, 379] on textarea "Provide a narrative description of the project *" at bounding box center [515, 365] width 669 height 44
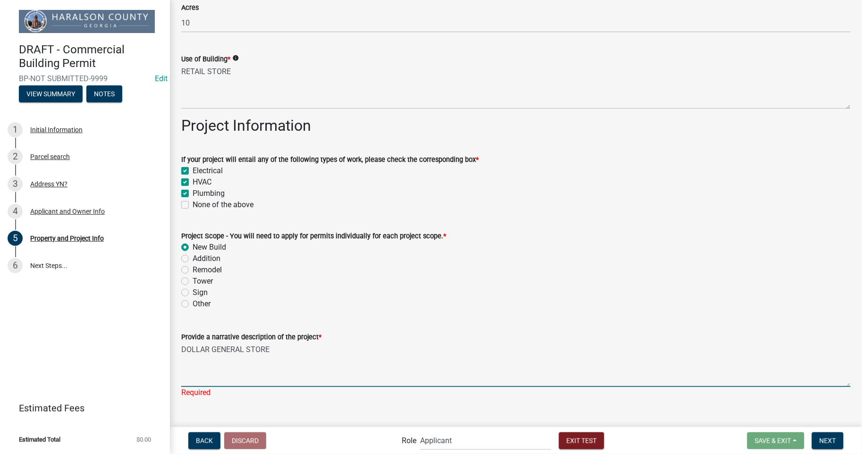
scroll to position [366, 0]
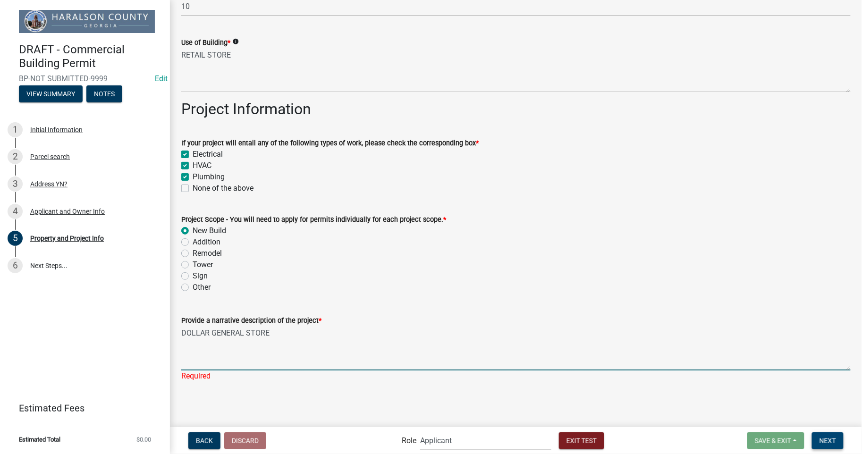
type textarea "DOLLAR GENERAL STORE"
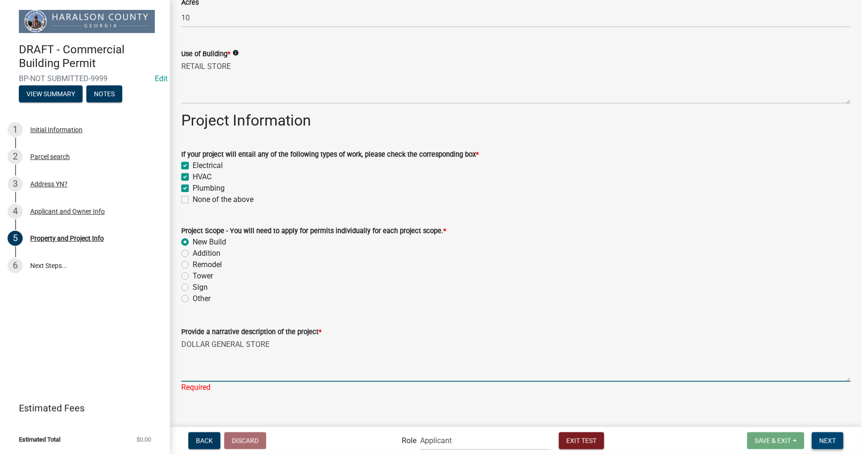
click at [829, 440] on span "Next" at bounding box center [827, 440] width 17 height 8
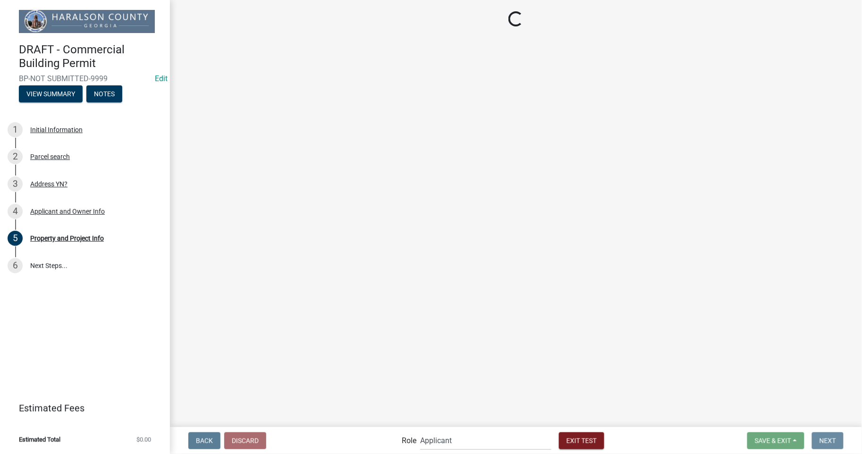
scroll to position [0, 0]
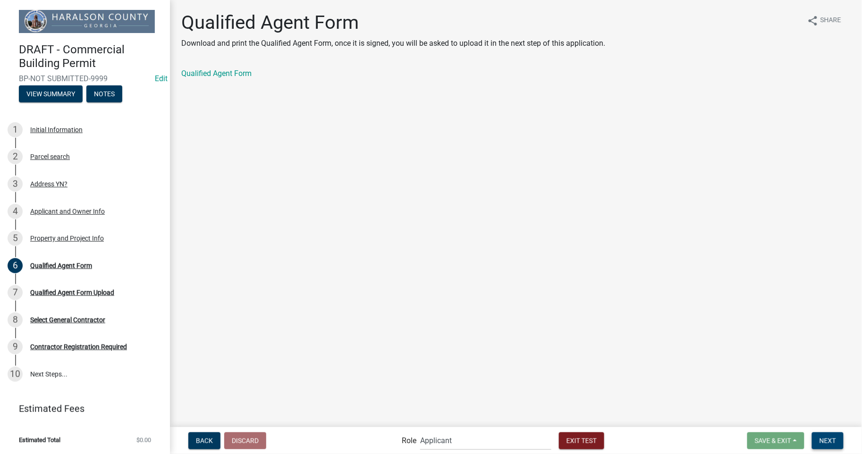
click at [831, 440] on span "Next" at bounding box center [827, 440] width 17 height 8
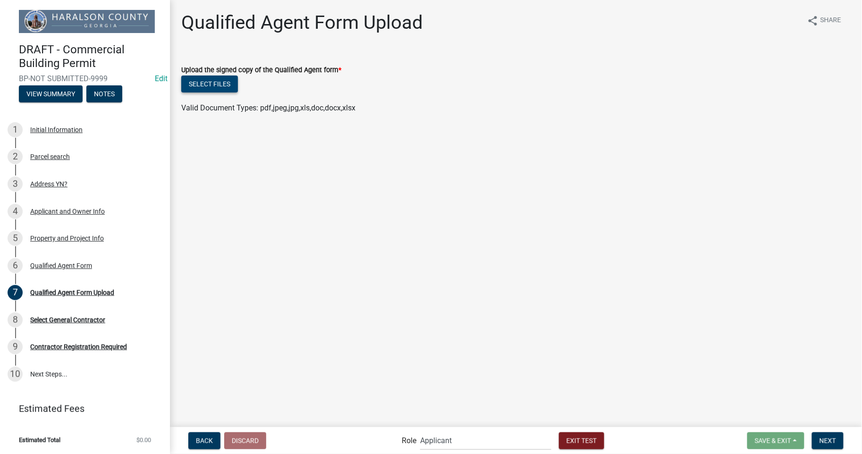
click at [223, 85] on button "Select files" at bounding box center [209, 84] width 57 height 17
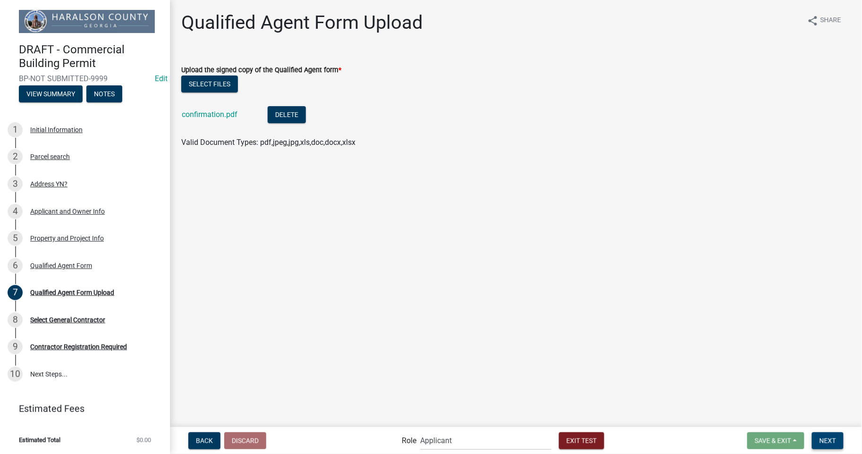
click at [832, 440] on span "Next" at bounding box center [827, 440] width 17 height 8
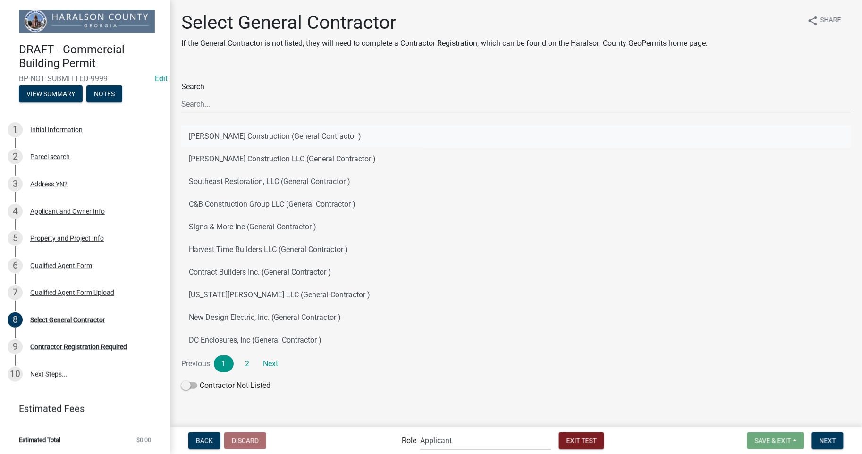
click at [218, 134] on button "[PERSON_NAME] Construction (General Contractor )" at bounding box center [515, 136] width 669 height 23
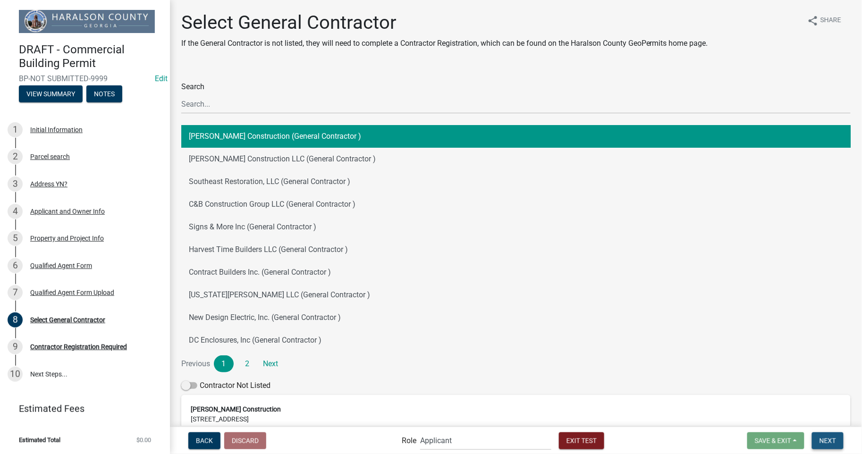
click at [832, 441] on span "Next" at bounding box center [827, 440] width 17 height 8
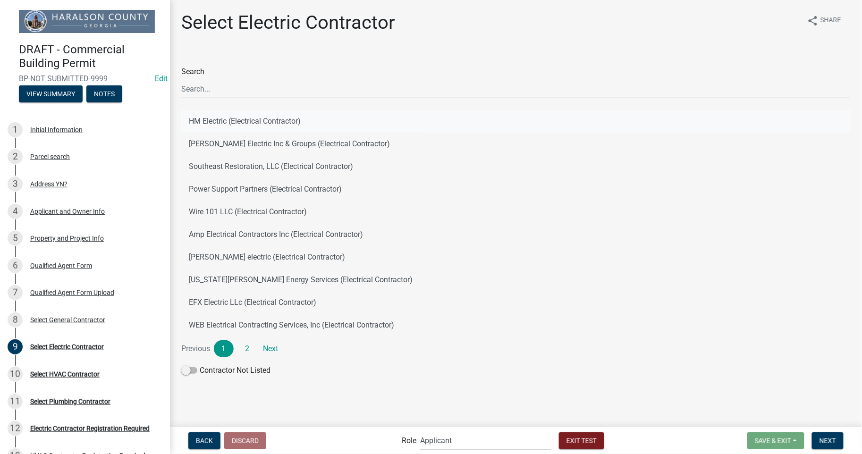
click at [246, 125] on button "HM Electric (Electrical Contractor)" at bounding box center [515, 121] width 669 height 23
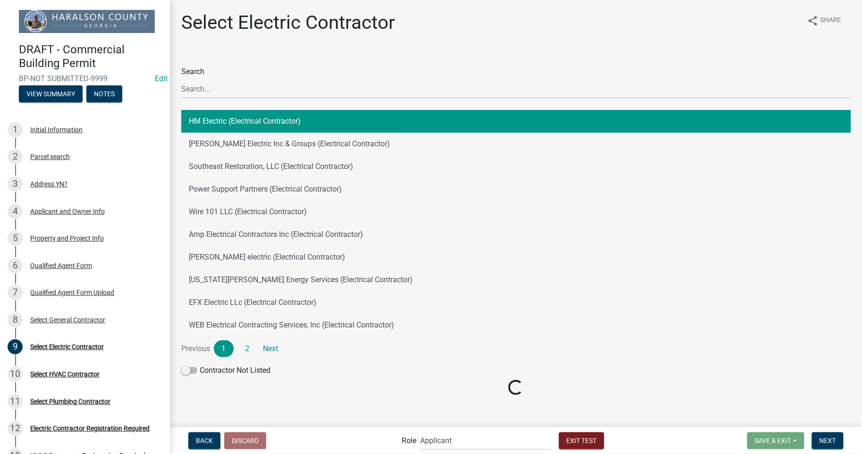
click at [246, 125] on button "HM Electric (Electrical Contractor)" at bounding box center [515, 121] width 669 height 23
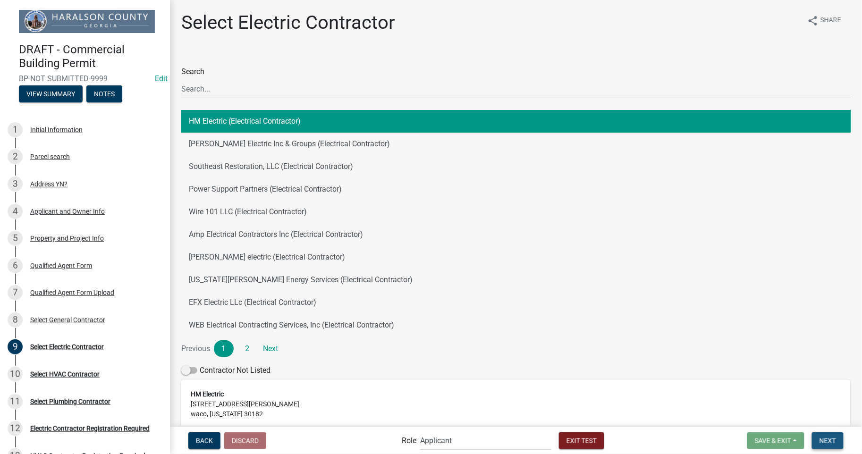
click at [828, 440] on span "Next" at bounding box center [827, 440] width 17 height 8
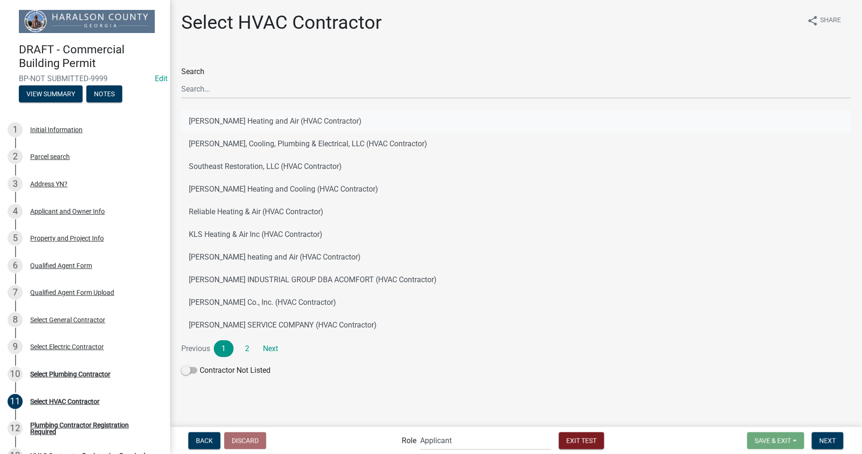
click at [255, 122] on button "[PERSON_NAME] Heating and Air (HVAC Contractor)" at bounding box center [515, 121] width 669 height 23
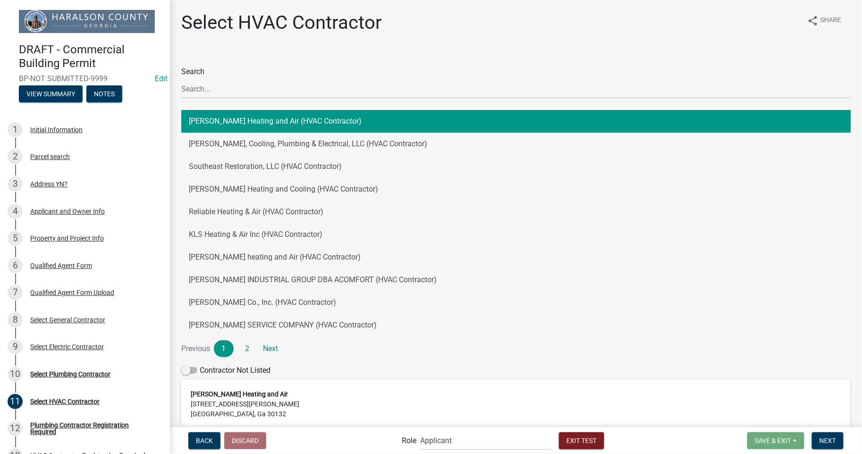
click at [255, 122] on button "[PERSON_NAME] Heating and Air (HVAC Contractor)" at bounding box center [515, 121] width 669 height 23
click at [825, 437] on span "Next" at bounding box center [827, 440] width 17 height 8
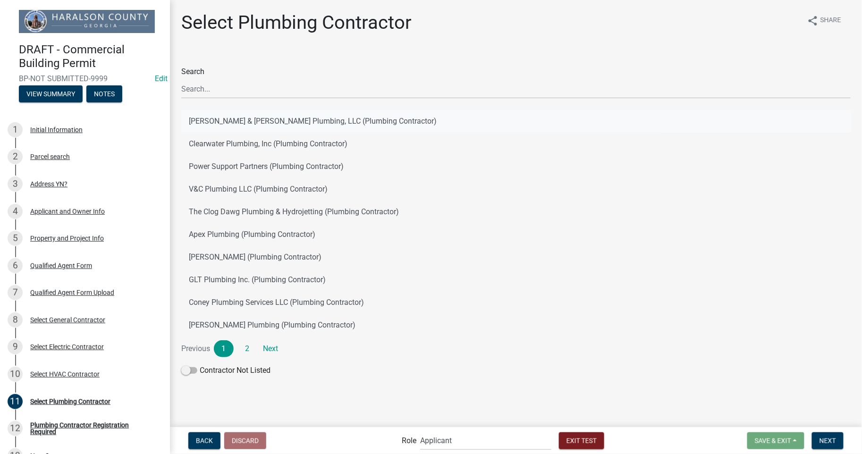
click at [274, 121] on button "[PERSON_NAME] & [PERSON_NAME] Plumbing, LLC (Plumbing Contractor)" at bounding box center [515, 121] width 669 height 23
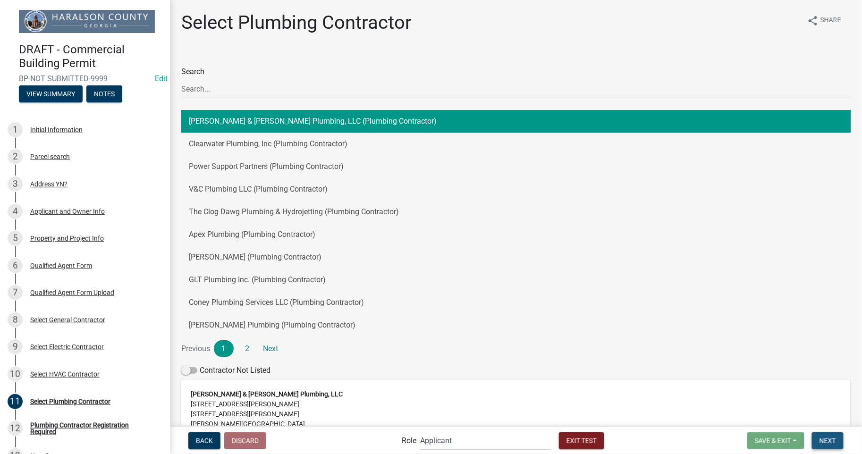
click at [833, 443] on span "Next" at bounding box center [827, 440] width 17 height 8
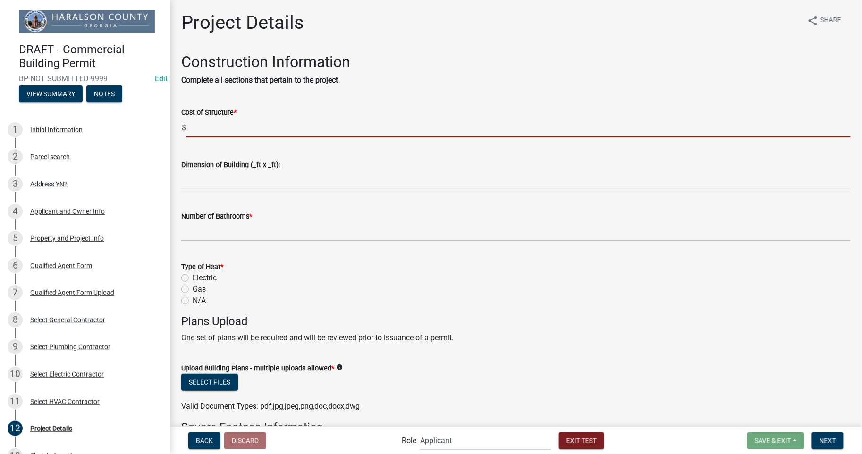
click at [241, 130] on input "text" at bounding box center [518, 127] width 664 height 19
type input "2"
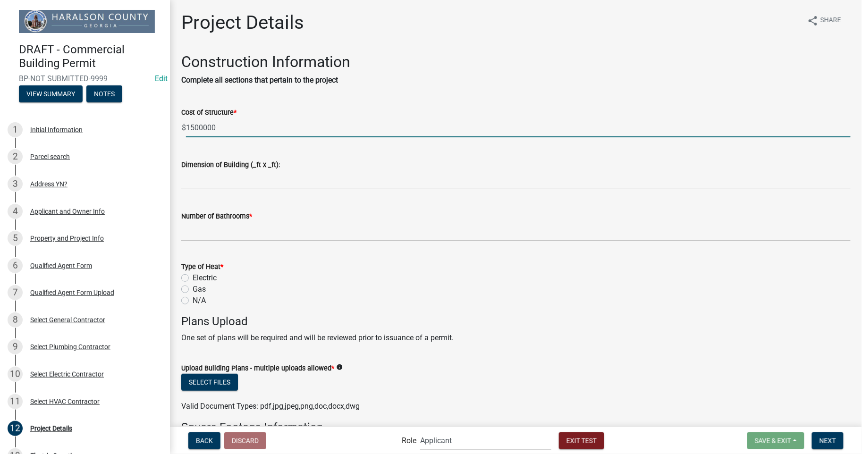
click at [189, 130] on input "1500000" at bounding box center [518, 127] width 664 height 19
click at [203, 131] on input "1,500000" at bounding box center [518, 127] width 664 height 19
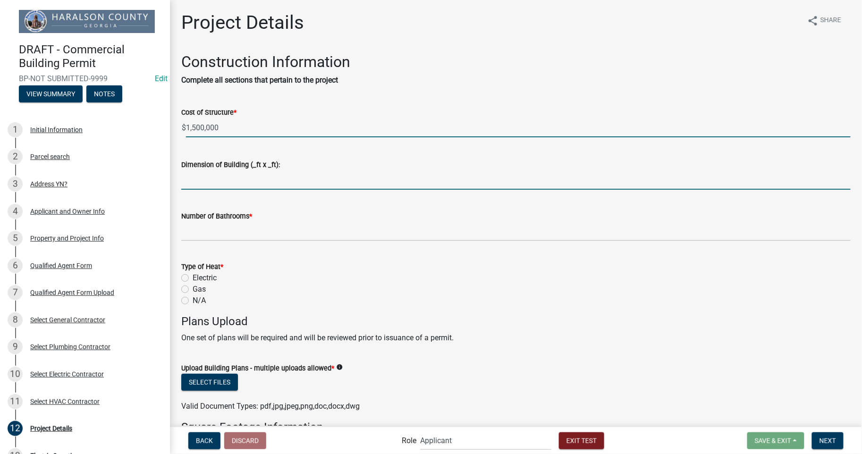
type input "1500000"
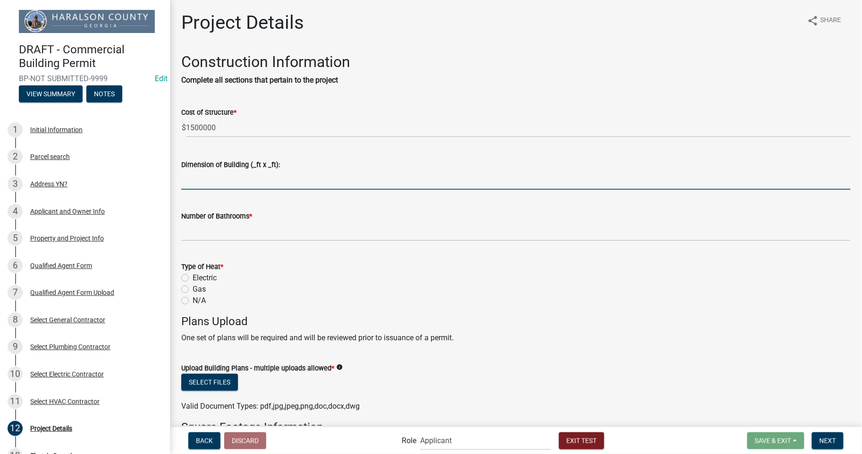
click at [229, 179] on input "Dimension of Building (_ft x _ft):" at bounding box center [515, 179] width 669 height 19
type input "200X150"
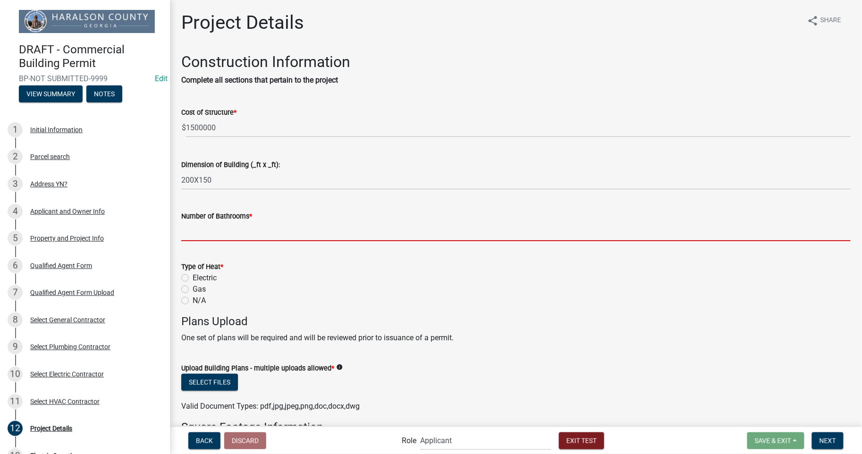
click at [255, 237] on input "text" at bounding box center [515, 231] width 669 height 19
type input "2"
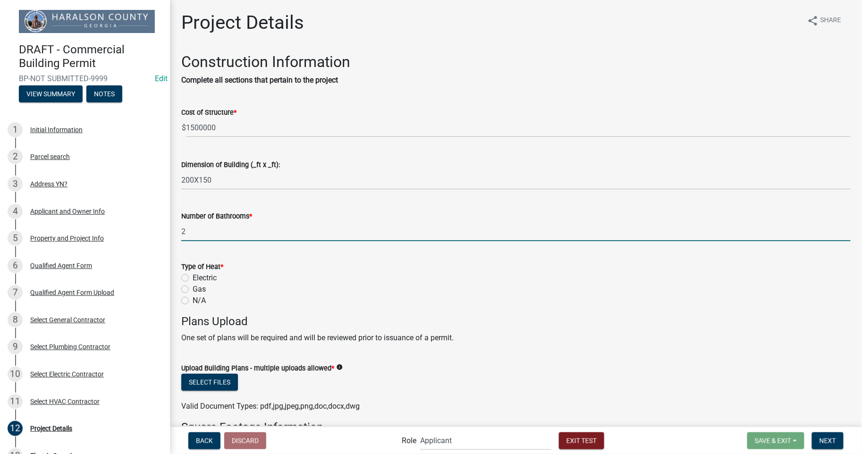
click at [193, 277] on label "Electric" at bounding box center [205, 277] width 24 height 11
click at [193, 277] on input "Electric" at bounding box center [196, 275] width 6 height 6
radio input "true"
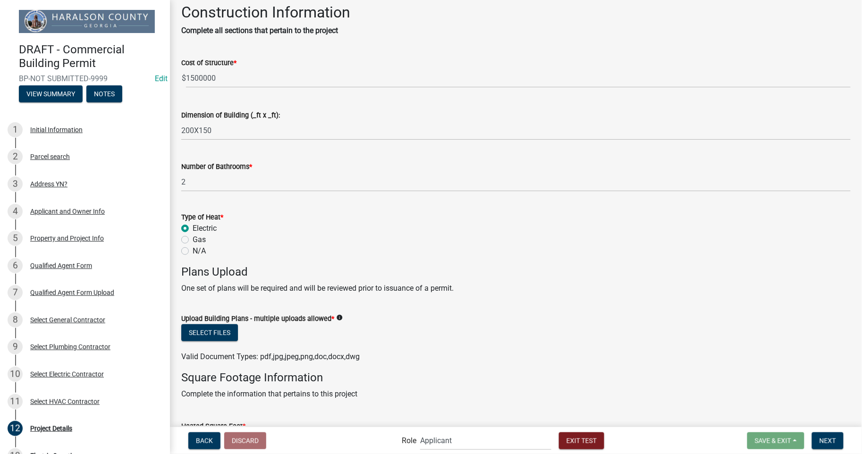
scroll to position [69, 0]
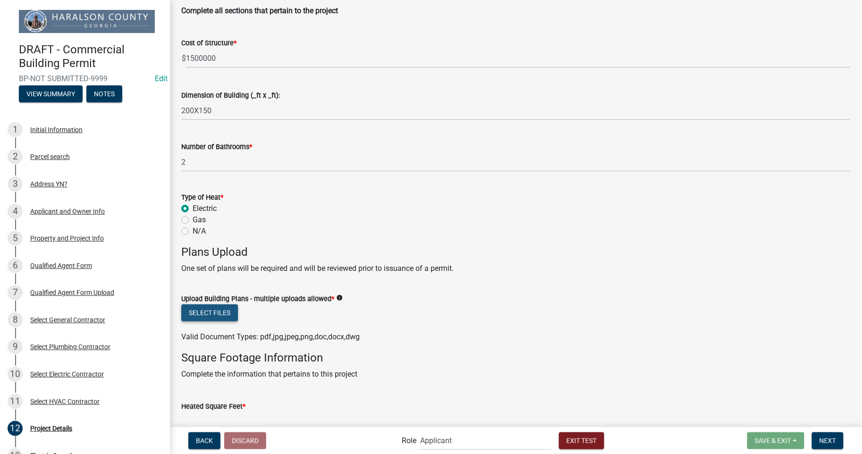
click at [204, 314] on button "Select files" at bounding box center [209, 312] width 57 height 17
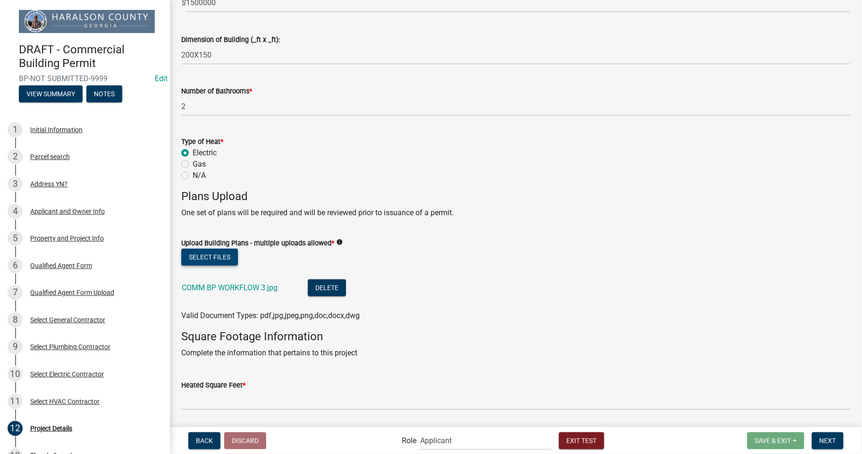
scroll to position [279, 0]
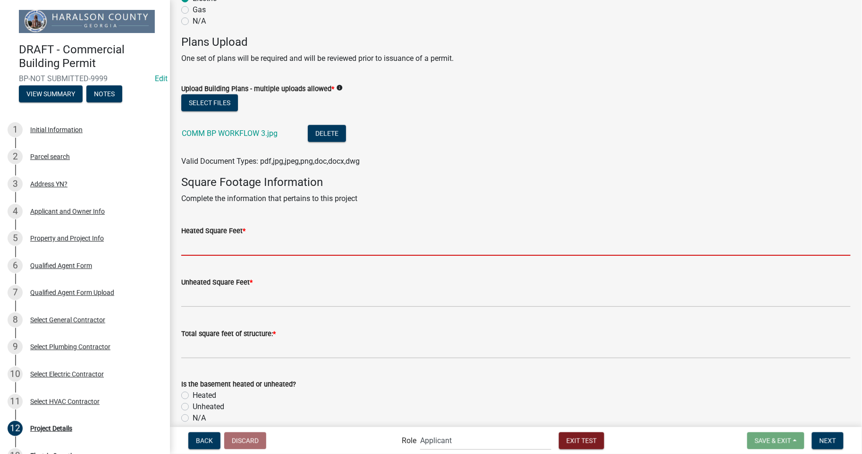
click at [235, 250] on input "Heated Square Feet *" at bounding box center [515, 245] width 669 height 19
type input "10000"
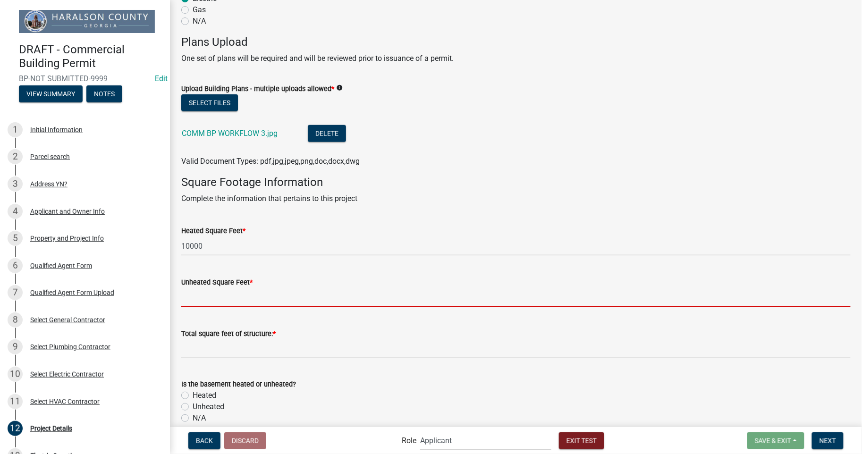
click at [204, 301] on input "Unheated Square Feet *" at bounding box center [515, 297] width 669 height 19
type input "200"
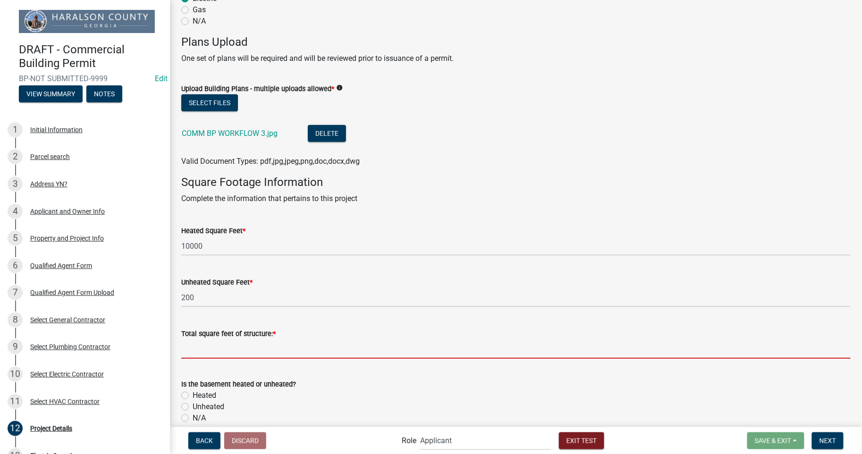
click at [220, 351] on input "text" at bounding box center [515, 348] width 669 height 19
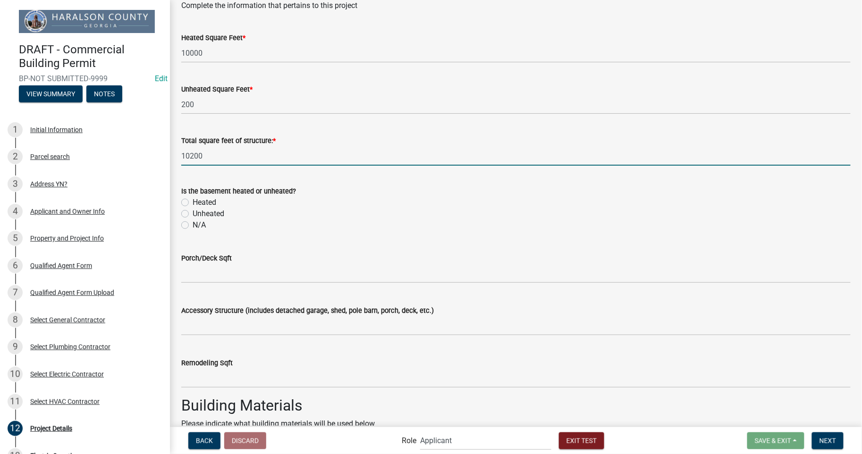
scroll to position [559, 0]
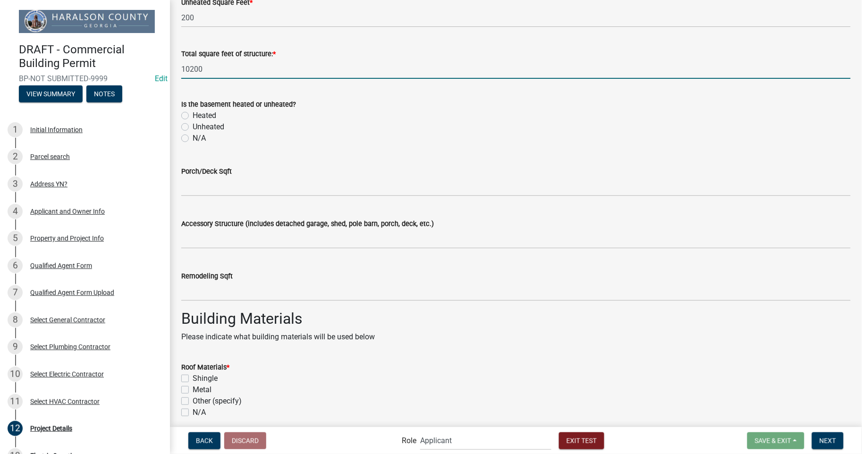
type input "10200"
click at [193, 137] on label "N/A" at bounding box center [199, 138] width 13 height 11
click at [193, 137] on input "N/A" at bounding box center [196, 136] width 6 height 6
radio input "true"
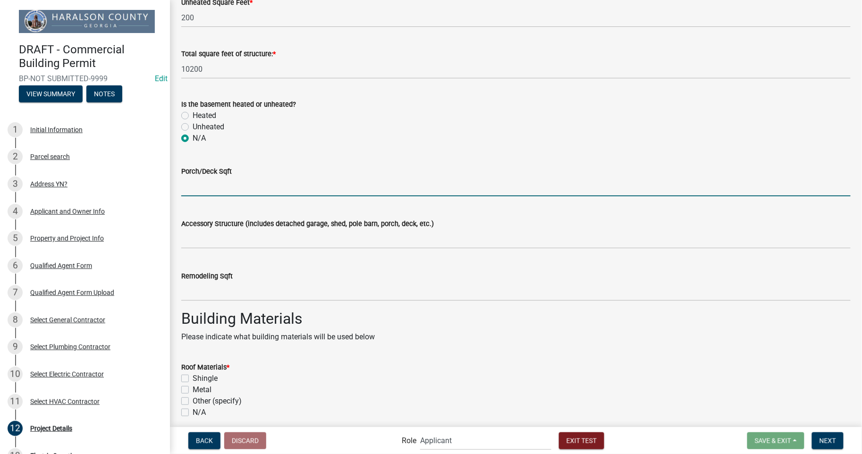
click at [215, 194] on input "text" at bounding box center [515, 186] width 669 height 19
type input "4"
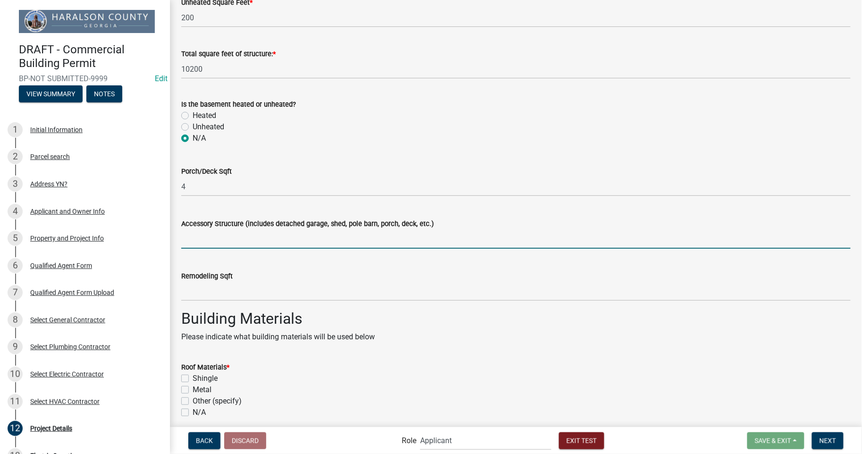
click at [225, 240] on input "text" at bounding box center [515, 238] width 669 height 19
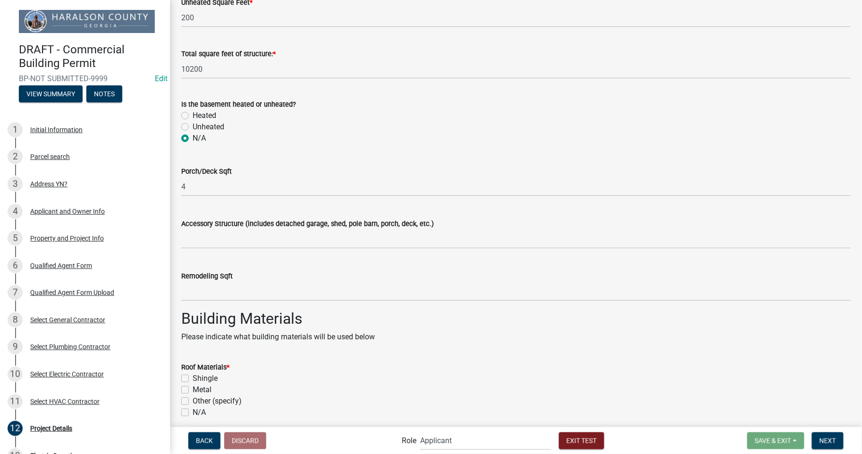
click at [278, 346] on wm-data-entity-input "Building Materials Please indicate what building materials will be used below" at bounding box center [515, 330] width 669 height 41
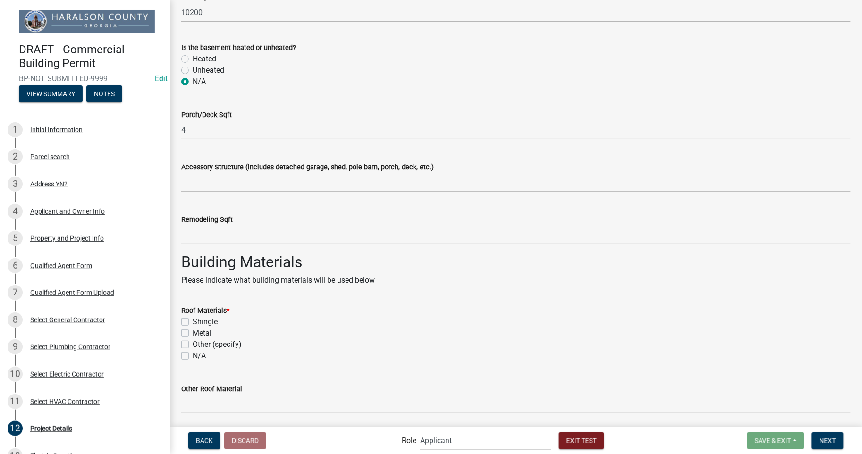
scroll to position [699, 0]
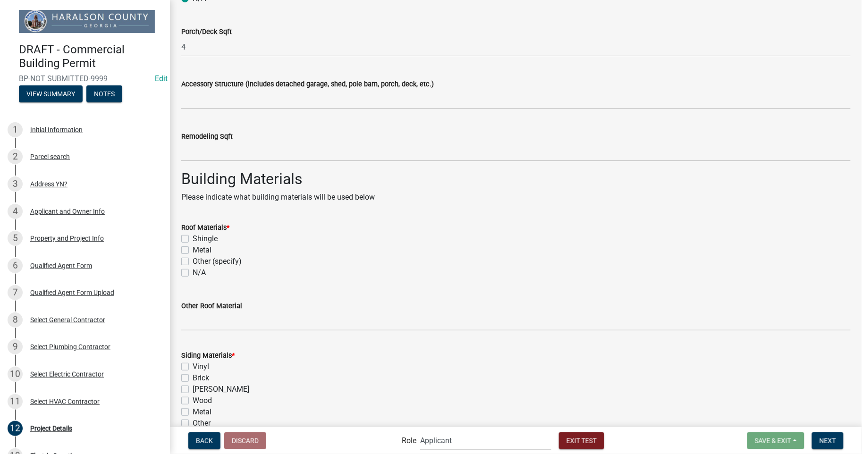
click at [193, 236] on label "Shingle" at bounding box center [205, 238] width 25 height 11
click at [193, 236] on input "Shingle" at bounding box center [196, 236] width 6 height 6
checkbox input "true"
checkbox input "false"
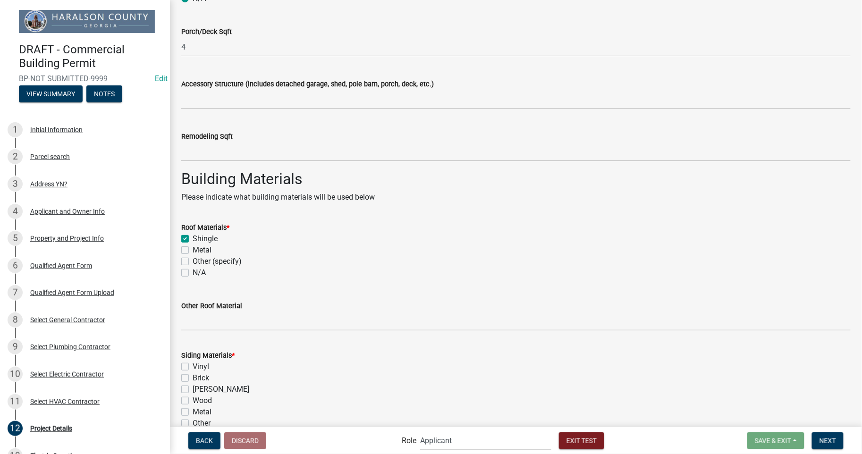
checkbox input "false"
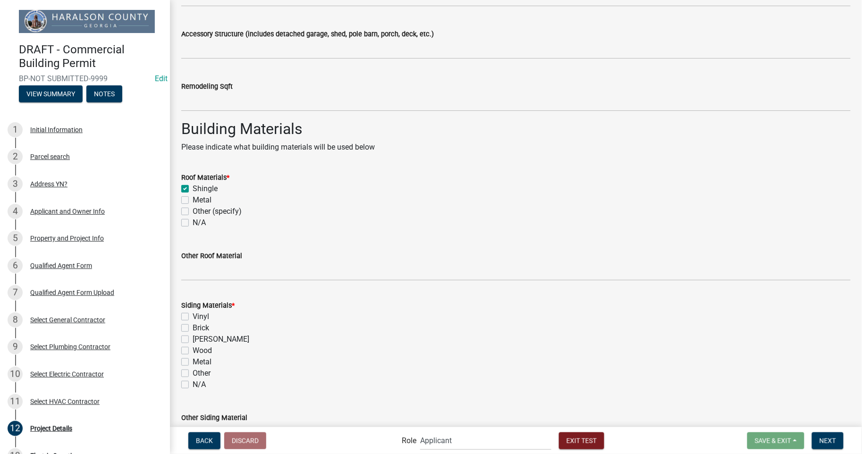
scroll to position [839, 0]
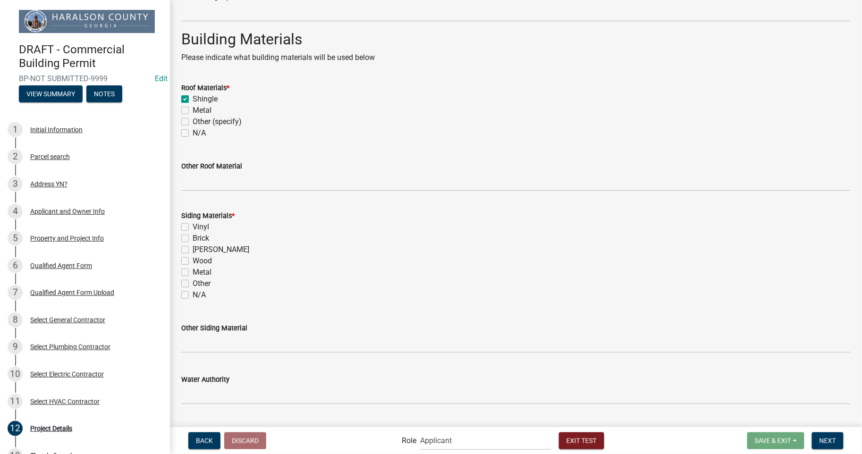
click at [193, 237] on label "Brick" at bounding box center [201, 238] width 17 height 11
click at [193, 237] on input "Brick" at bounding box center [196, 236] width 6 height 6
checkbox input "true"
checkbox input "false"
checkbox input "true"
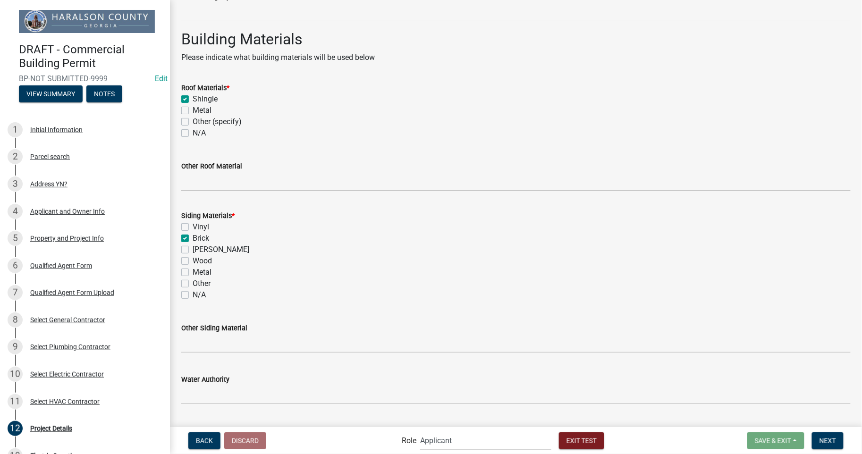
checkbox input "false"
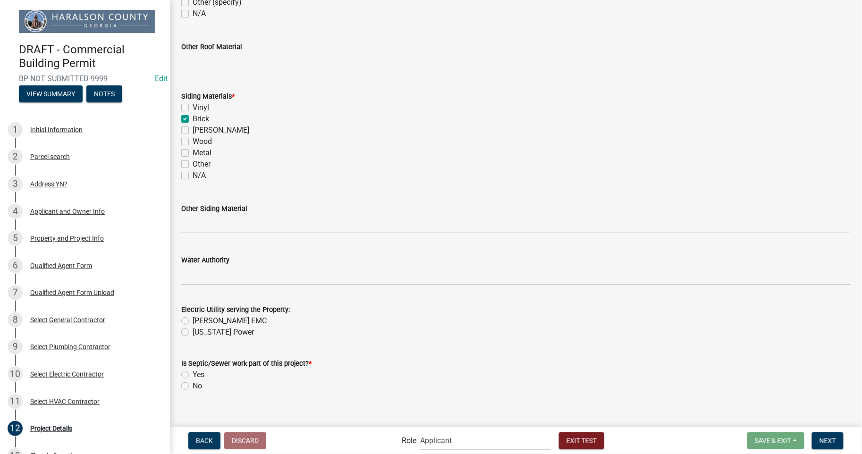
scroll to position [969, 0]
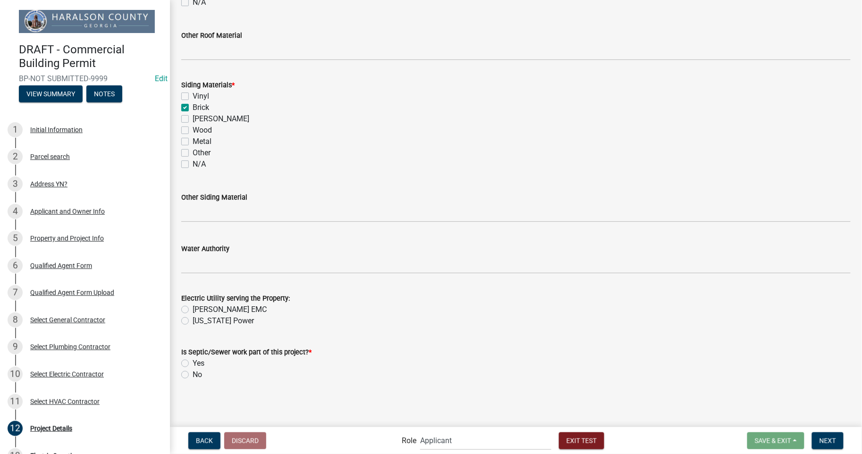
click at [193, 308] on label "[PERSON_NAME] EMC" at bounding box center [230, 309] width 74 height 11
click at [193, 308] on input "[PERSON_NAME] EMC" at bounding box center [196, 307] width 6 height 6
radio input "true"
click at [193, 322] on label "[US_STATE] Power" at bounding box center [223, 320] width 61 height 11
click at [193, 321] on input "[US_STATE] Power" at bounding box center [196, 318] width 6 height 6
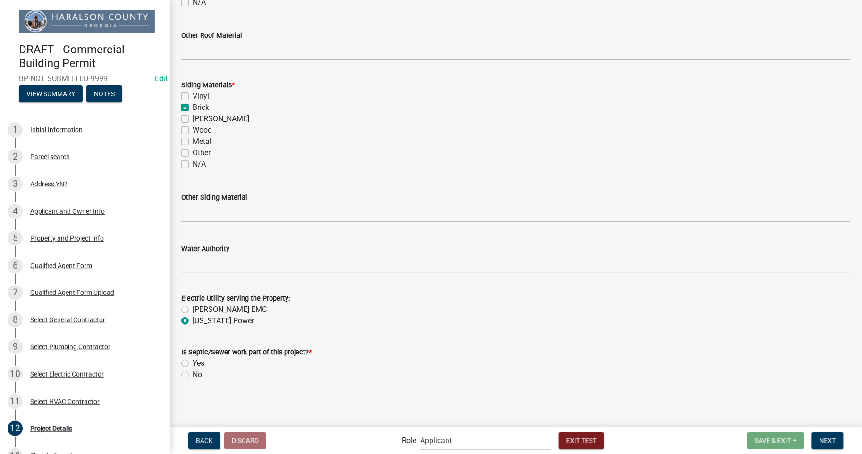
radio input "true"
click at [193, 364] on label "Yes" at bounding box center [199, 363] width 12 height 11
click at [193, 364] on input "Yes" at bounding box center [196, 361] width 6 height 6
radio input "true"
click at [828, 437] on span "Next" at bounding box center [827, 440] width 17 height 8
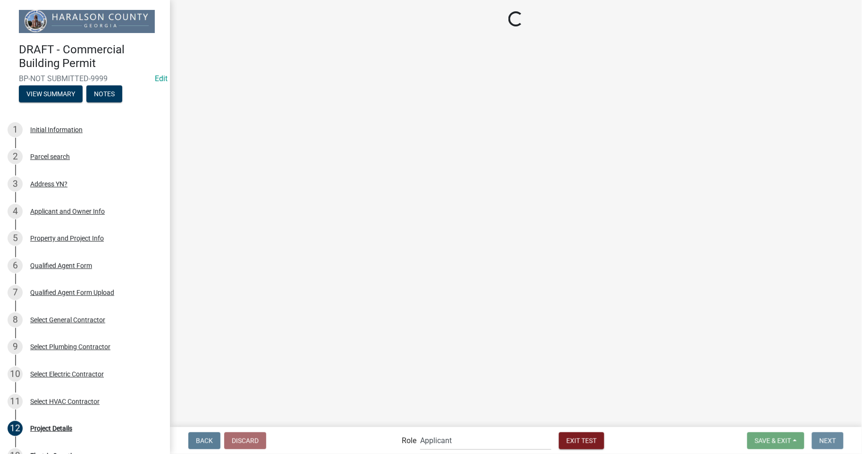
scroll to position [0, 0]
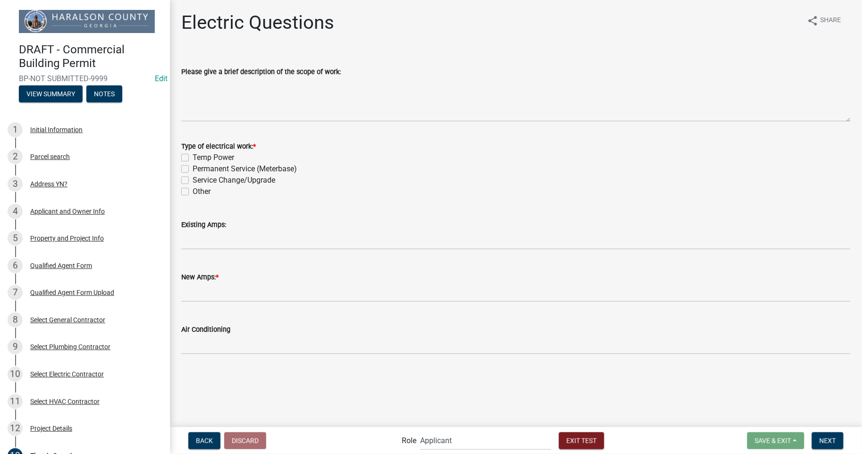
click at [193, 166] on label "Permanent Service (Meterbase)" at bounding box center [245, 168] width 104 height 11
click at [193, 166] on input "Permanent Service (Meterbase)" at bounding box center [196, 166] width 6 height 6
checkbox input "true"
checkbox input "false"
checkbox input "true"
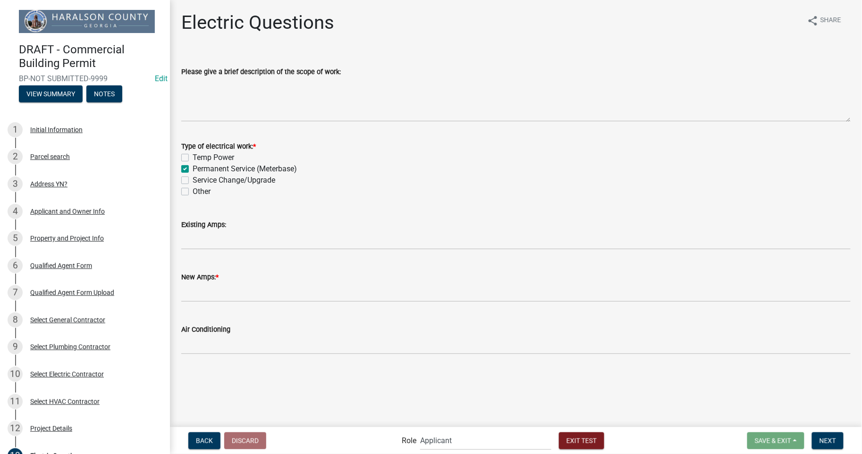
checkbox input "false"
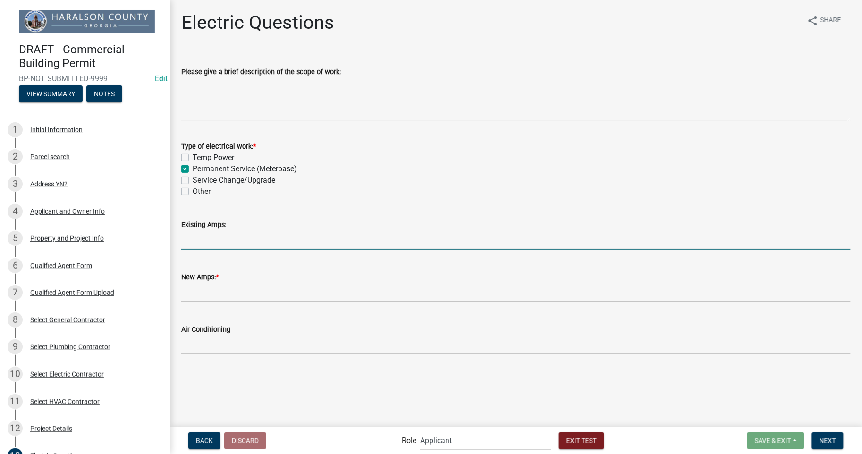
click at [196, 247] on input "text" at bounding box center [515, 239] width 669 height 19
type input "0"
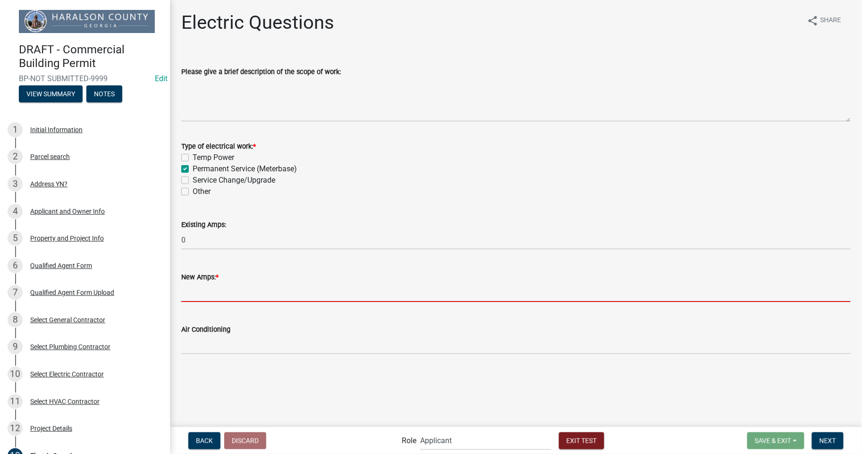
click at [224, 293] on input "text" at bounding box center [515, 292] width 669 height 19
type input "500"
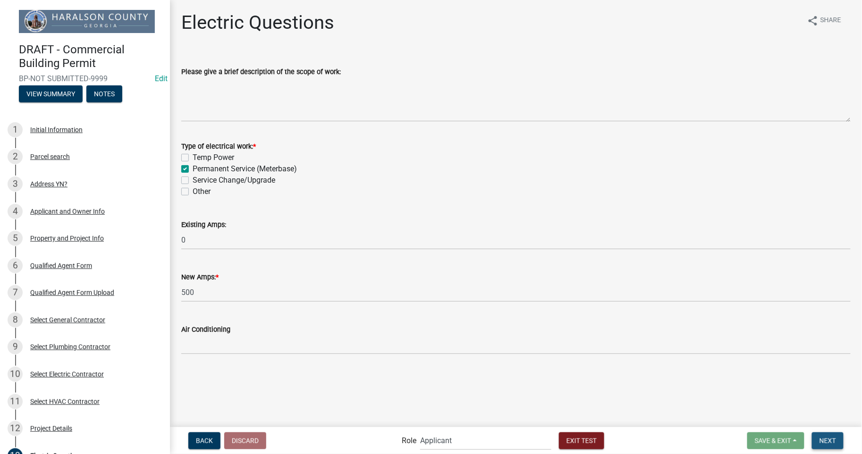
click at [828, 441] on span "Next" at bounding box center [827, 440] width 17 height 8
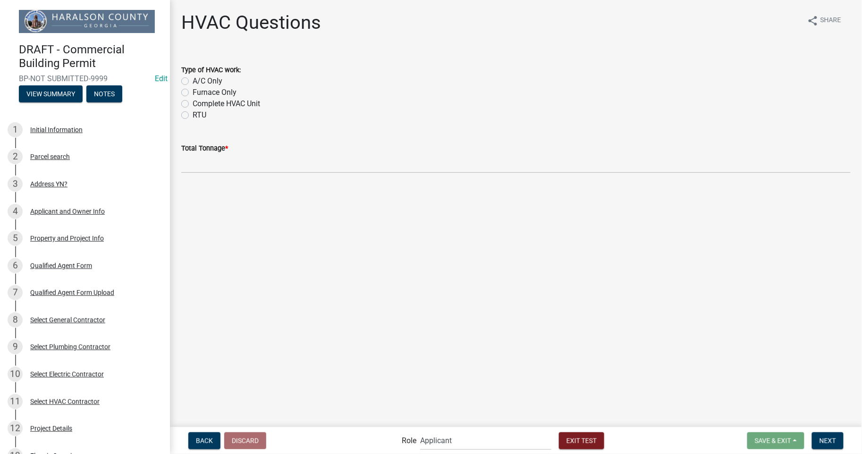
click at [193, 103] on label "Complete HVAC Unit" at bounding box center [226, 103] width 67 height 11
click at [193, 103] on input "Complete HVAC Unit" at bounding box center [196, 101] width 6 height 6
radio input "true"
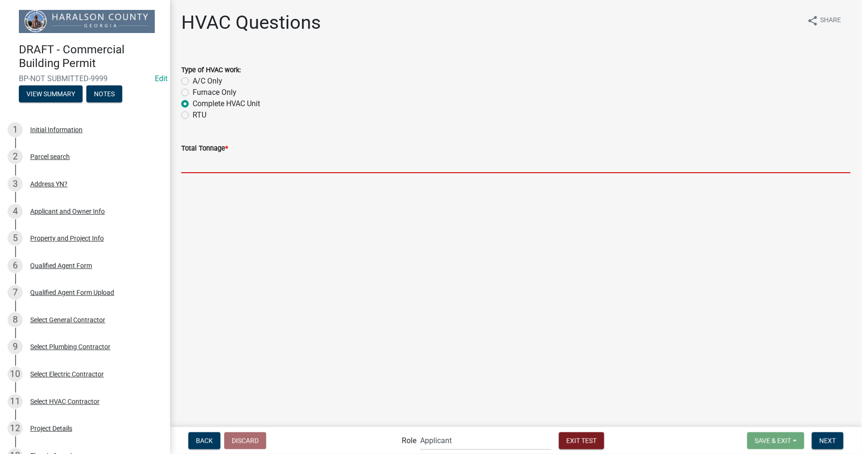
click at [253, 166] on input "text" at bounding box center [515, 163] width 669 height 19
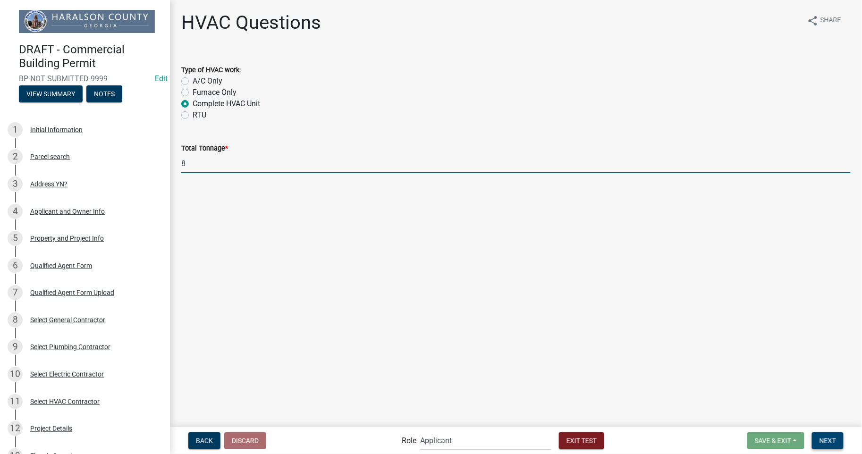
type input "8"
click at [827, 444] on span "Next" at bounding box center [827, 440] width 17 height 8
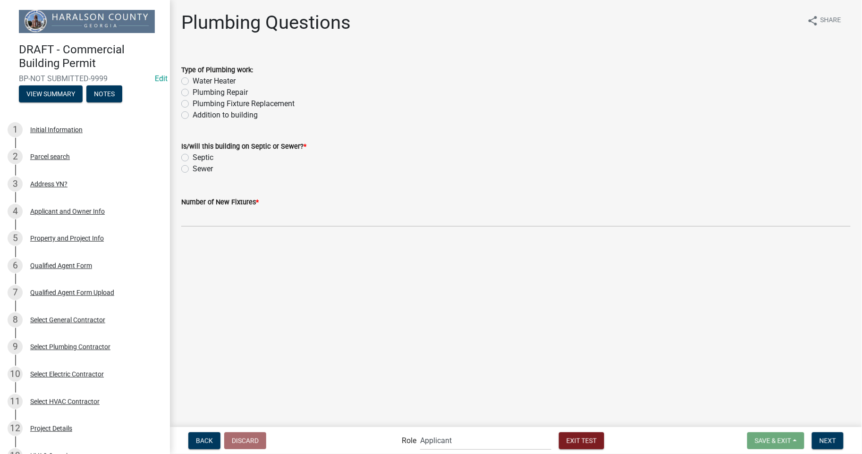
click at [193, 171] on label "Sewer" at bounding box center [203, 168] width 20 height 11
click at [193, 169] on input "Sewer" at bounding box center [196, 166] width 6 height 6
radio input "true"
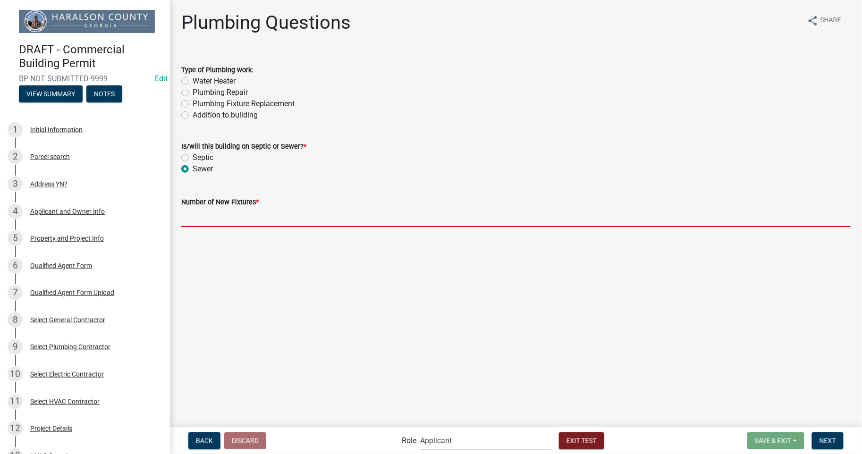
click at [233, 214] on input "text" at bounding box center [515, 217] width 669 height 19
type input "11"
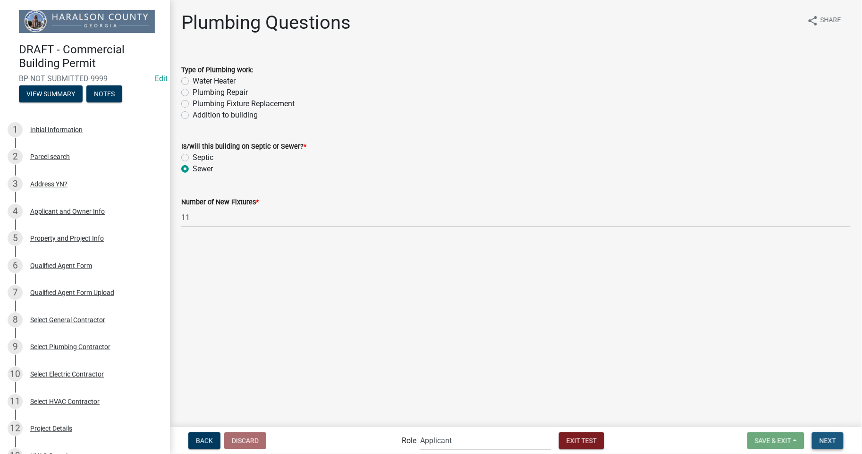
click at [828, 439] on span "Next" at bounding box center [827, 440] width 17 height 8
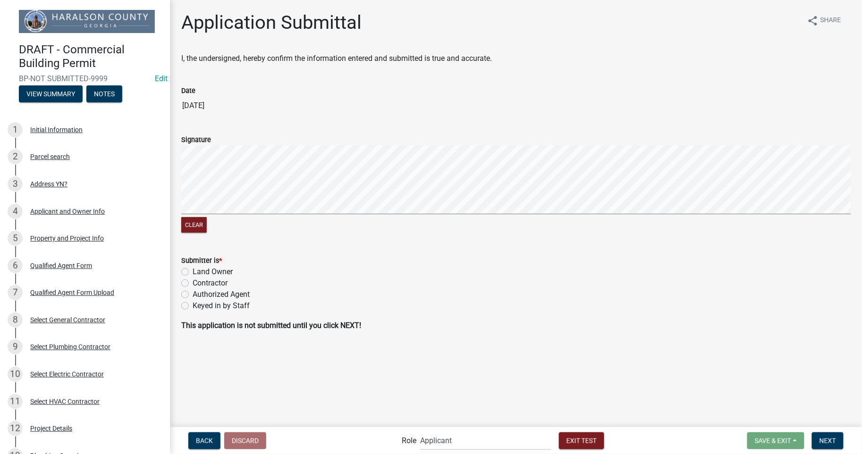
click at [193, 281] on label "Contractor" at bounding box center [210, 282] width 35 height 11
click at [193, 281] on input "Contractor" at bounding box center [196, 280] width 6 height 6
radio input "true"
click at [830, 436] on span "Next" at bounding box center [827, 440] width 17 height 8
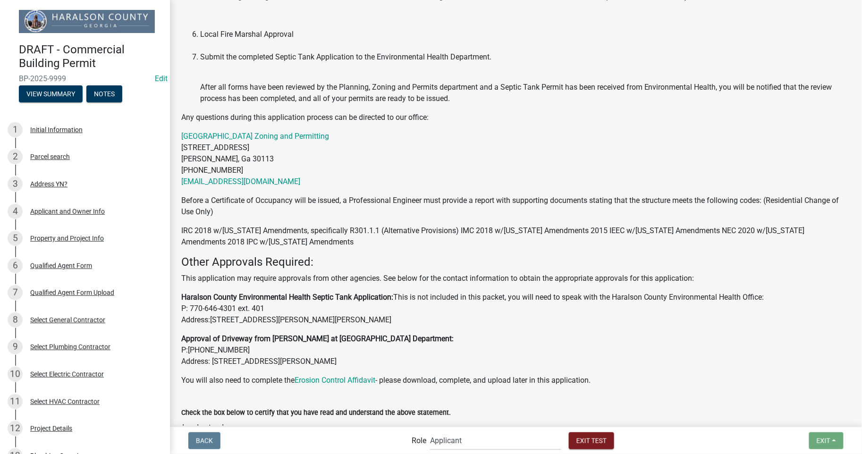
scroll to position [487, 0]
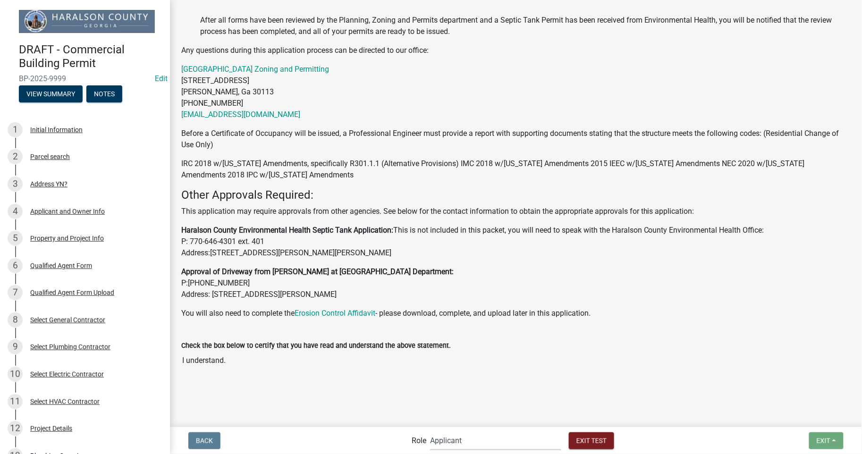
click at [454, 439] on select "Applicant Haralson County Inspector [PERSON_NAME] and Permits Permits Clerk and…" at bounding box center [495, 440] width 131 height 19
click at [430, 431] on select "Applicant Haralson County Inspector [PERSON_NAME] and Permits Permits Clerk and…" at bounding box center [495, 440] width 131 height 19
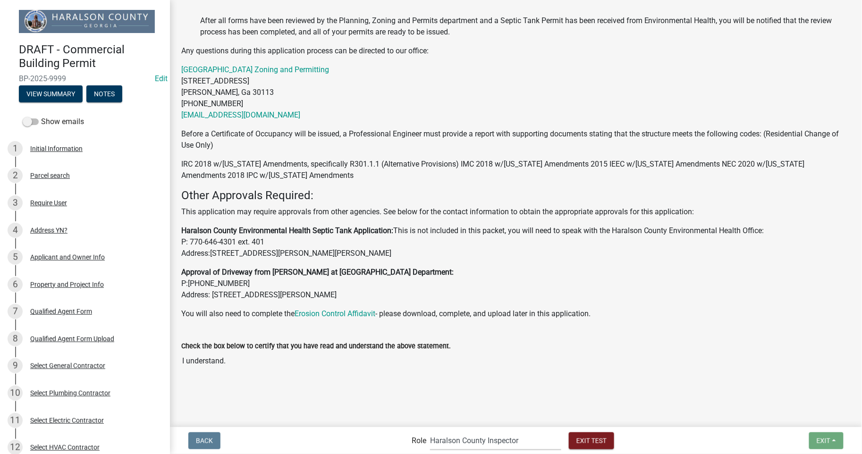
scroll to position [546, 0]
click at [496, 441] on select "Applicant Haralson County Inspector [PERSON_NAME] and Permits Permits Clerk and…" at bounding box center [495, 440] width 131 height 19
select select "a6b5fe8a-6c12-41bb-8d14-8d31b27c6024"
click at [430, 431] on select "Applicant Haralson County Inspector [PERSON_NAME] and Permits Permits Clerk and…" at bounding box center [495, 440] width 131 height 19
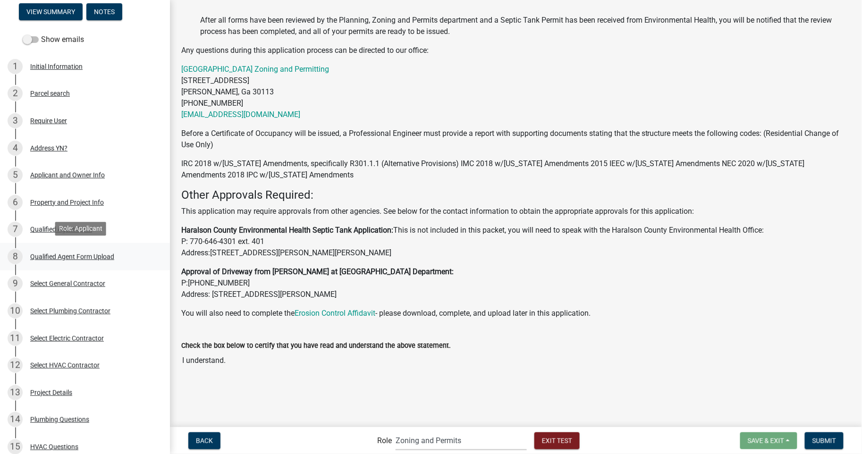
scroll to position [210, 0]
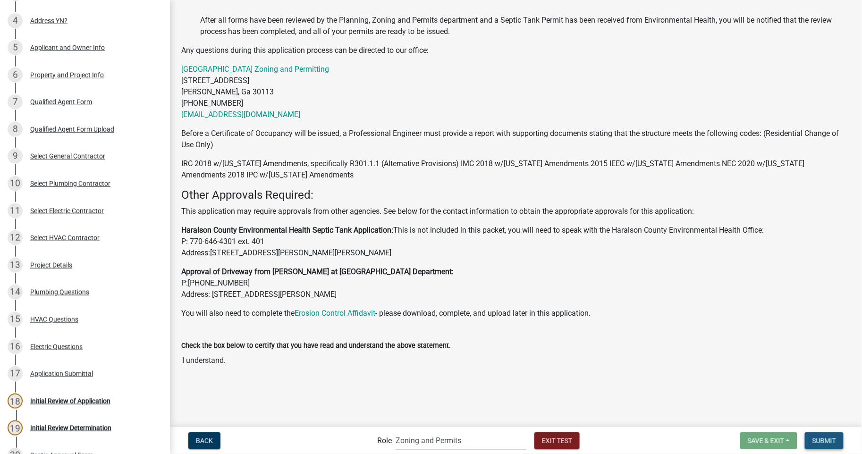
click at [829, 440] on span "Submit" at bounding box center [824, 440] width 24 height 8
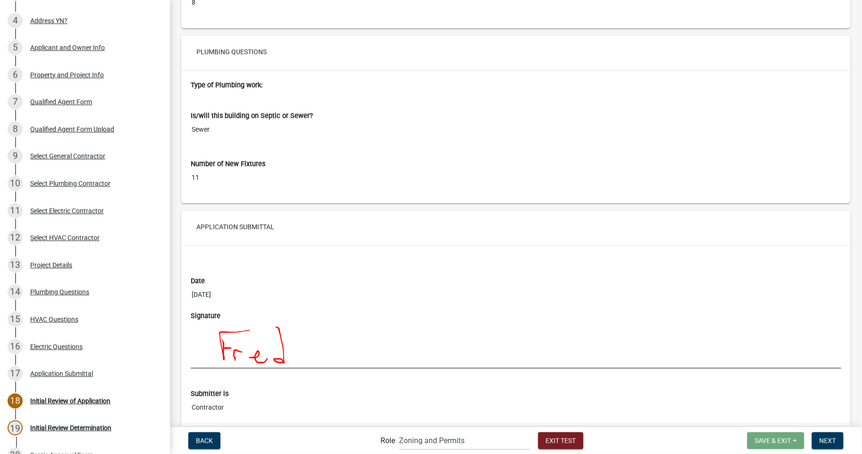
scroll to position [4233, 0]
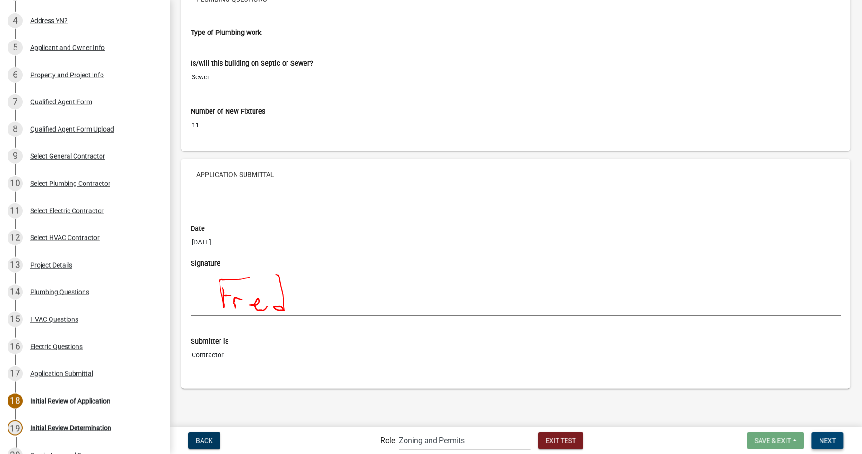
click at [831, 439] on span "Next" at bounding box center [827, 440] width 17 height 8
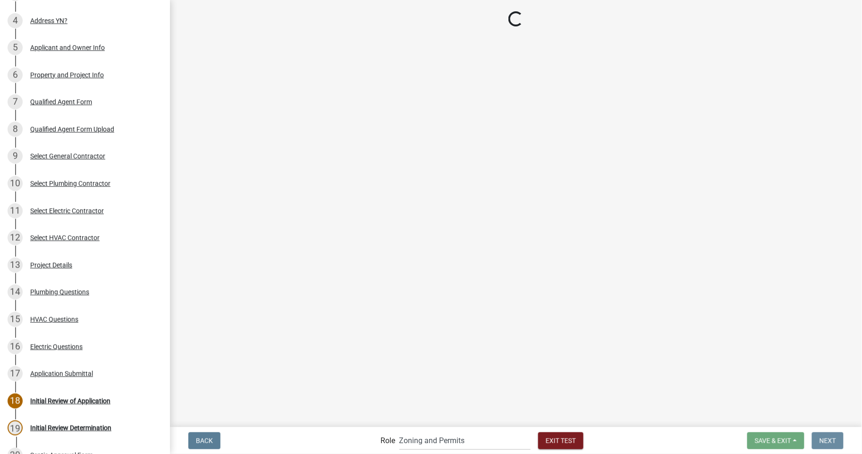
scroll to position [0, 0]
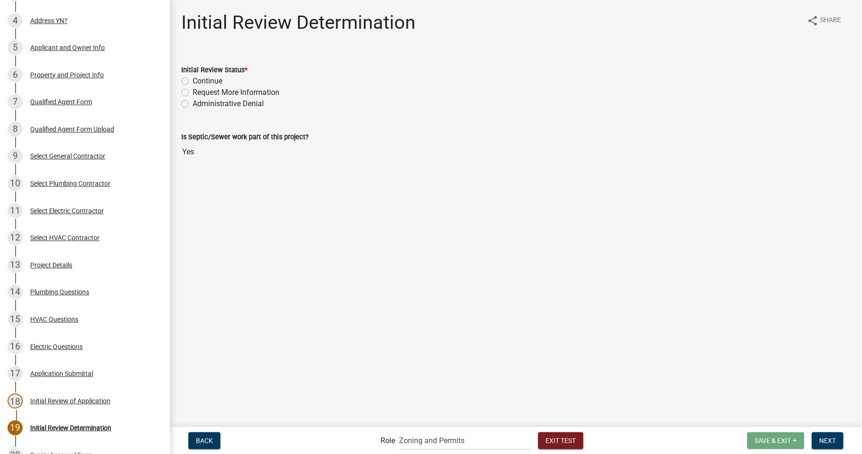
click at [202, 79] on label "Continue" at bounding box center [208, 81] width 30 height 11
click at [199, 79] on input "Continue" at bounding box center [196, 79] width 6 height 6
radio input "true"
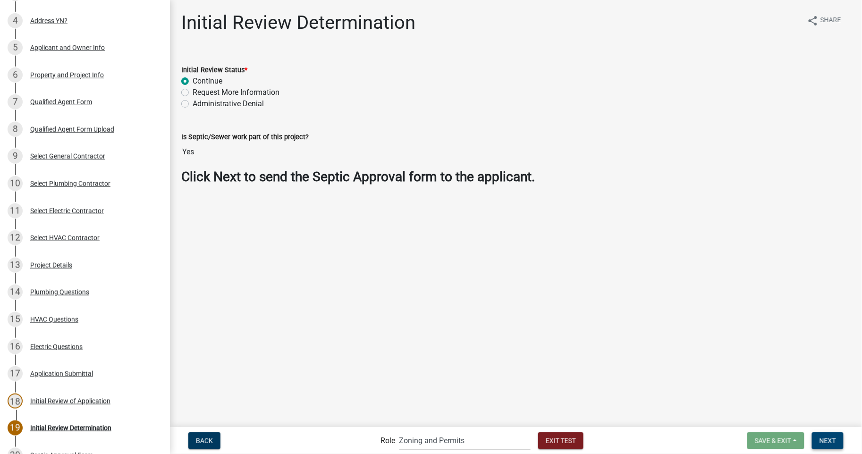
click at [820, 439] on span "Next" at bounding box center [827, 440] width 17 height 8
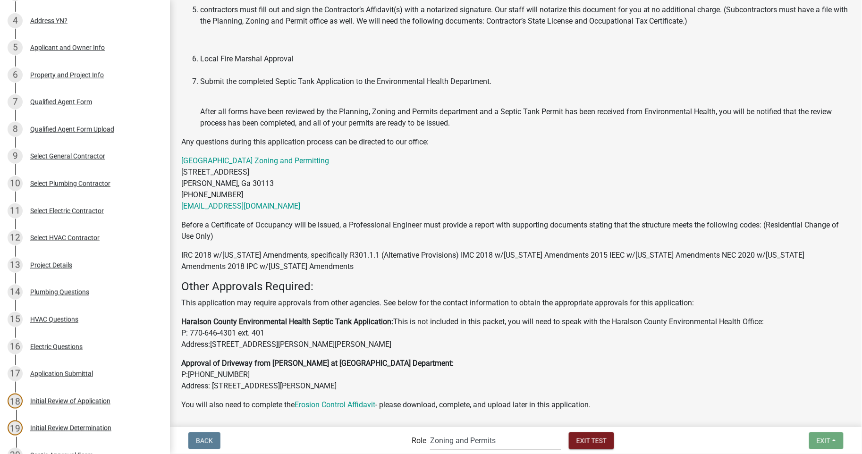
scroll to position [546, 0]
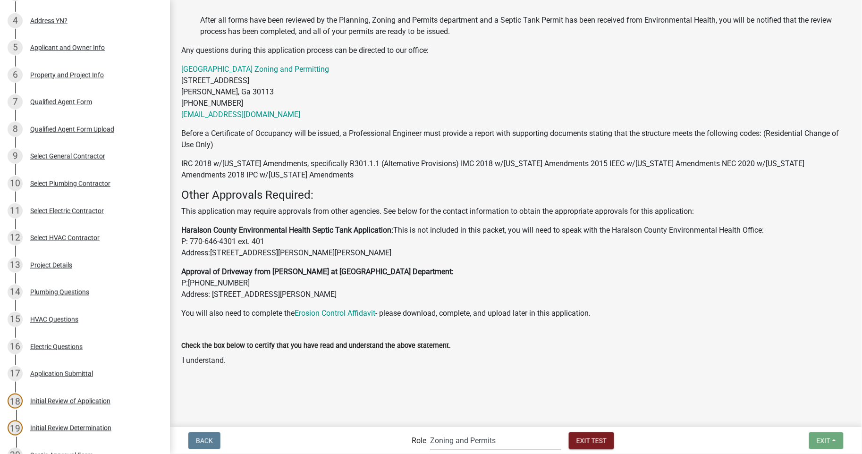
click at [465, 439] on select "Applicant Haralson County Inspector [PERSON_NAME] and Permits Permits Clerk and…" at bounding box center [495, 440] width 131 height 19
click at [430, 431] on select "Applicant Haralson County Inspector [PERSON_NAME] and Permits Permits Clerk and…" at bounding box center [495, 440] width 131 height 19
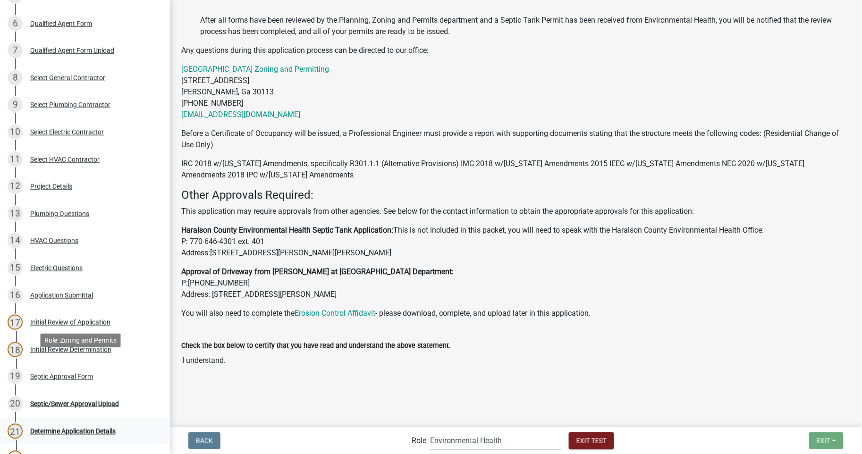
scroll to position [350, 0]
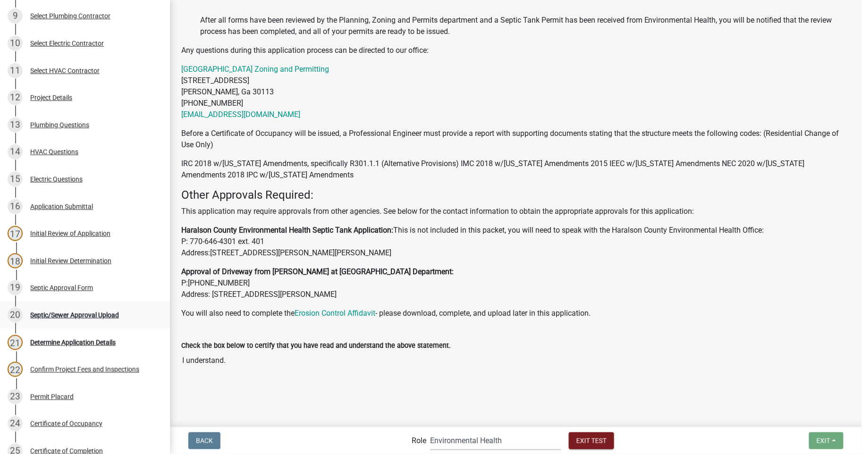
click at [74, 314] on div "Septic/Sewer Approval Upload" at bounding box center [74, 315] width 89 height 7
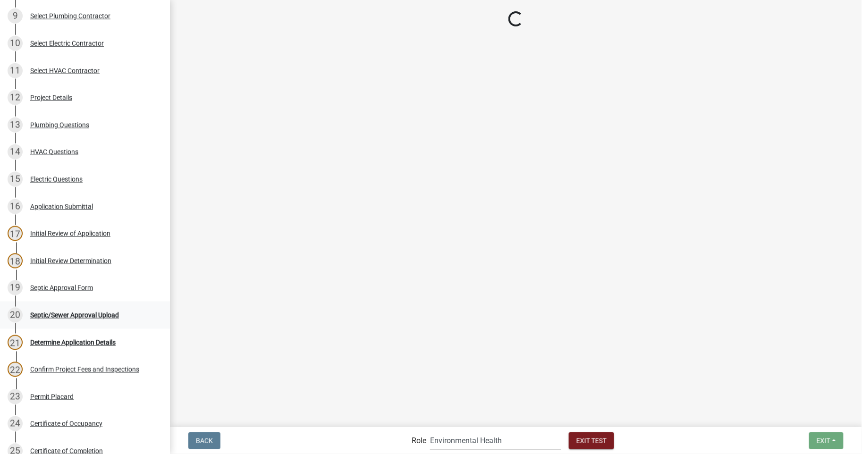
scroll to position [0, 0]
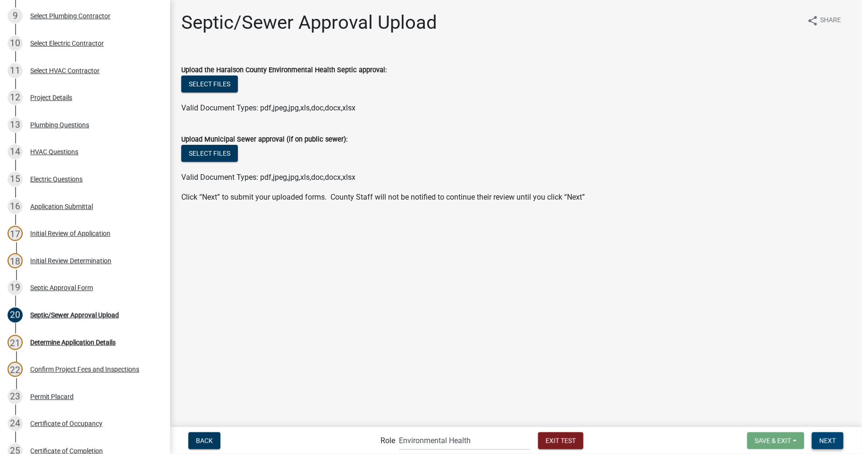
click at [822, 436] on span "Next" at bounding box center [827, 440] width 17 height 8
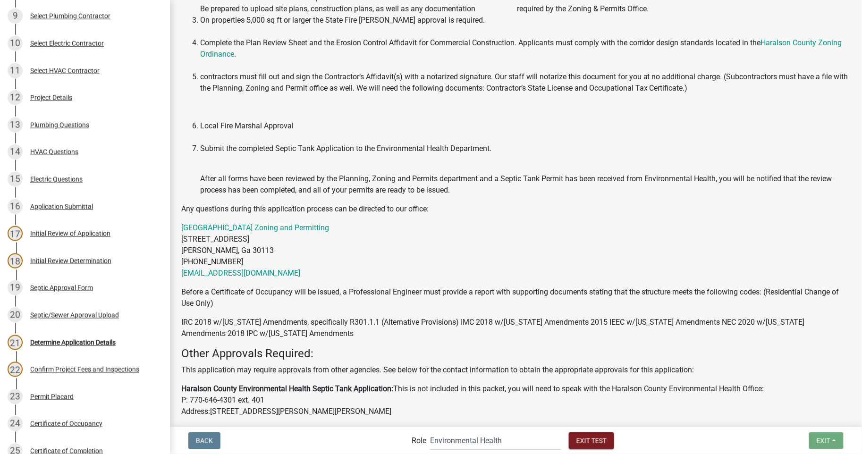
scroll to position [546, 0]
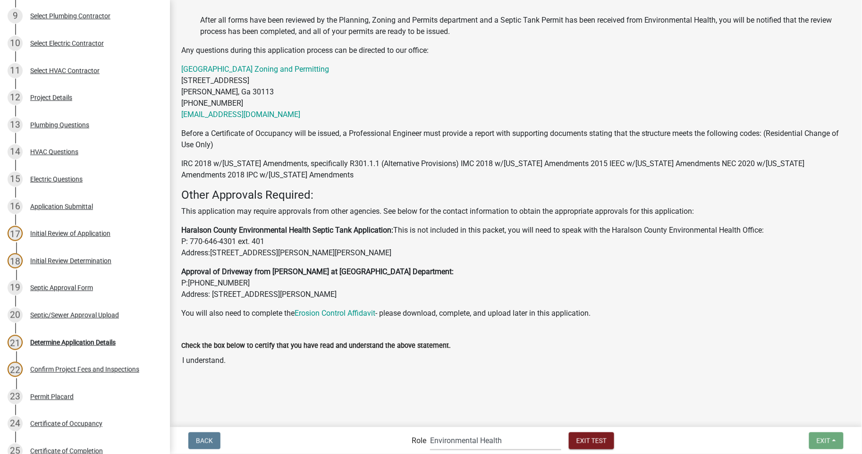
click at [489, 436] on select "Applicant Haralson County Inspector [PERSON_NAME] and Permits Permits Clerk and…" at bounding box center [495, 440] width 131 height 19
click at [430, 431] on select "Applicant Haralson County Inspector [PERSON_NAME] and Permits Permits Clerk and…" at bounding box center [495, 440] width 131 height 19
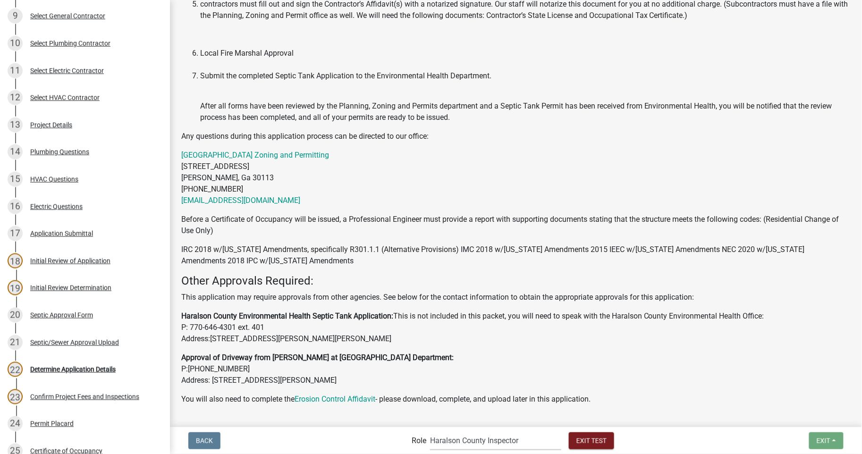
scroll to position [576, 0]
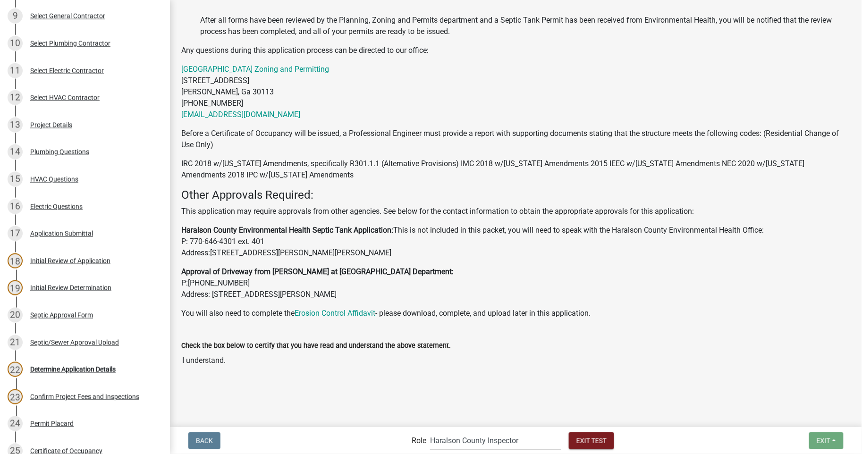
click at [483, 447] on select "Applicant Haralson County Inspector [PERSON_NAME] and Permits Permits Clerk and…" at bounding box center [495, 440] width 131 height 19
click at [430, 431] on select "Applicant Haralson County Inspector [PERSON_NAME] and Permits Permits Clerk and…" at bounding box center [495, 440] width 131 height 19
click at [507, 439] on select "Applicant Haralson County Inspector [PERSON_NAME] and Permits Permits Clerk and…" at bounding box center [495, 440] width 131 height 19
click at [430, 431] on select "Applicant Haralson County Inspector [PERSON_NAME] and Permits Permits Clerk and…" at bounding box center [495, 440] width 131 height 19
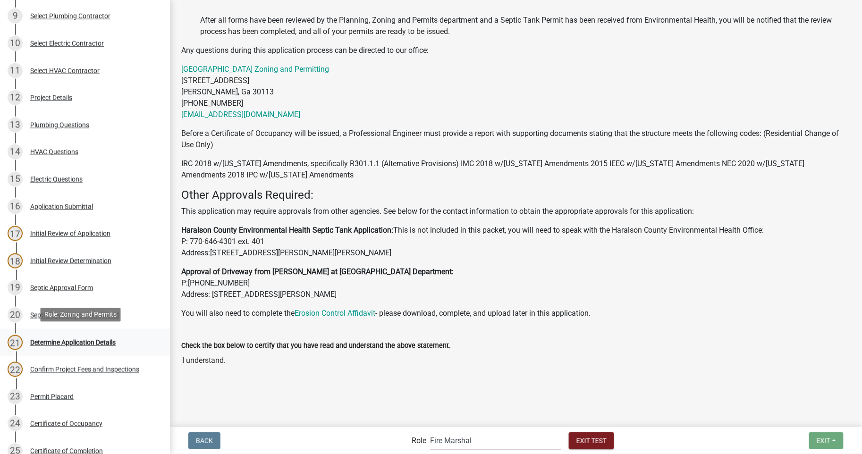
click at [78, 339] on div "Determine Application Details" at bounding box center [72, 342] width 85 height 7
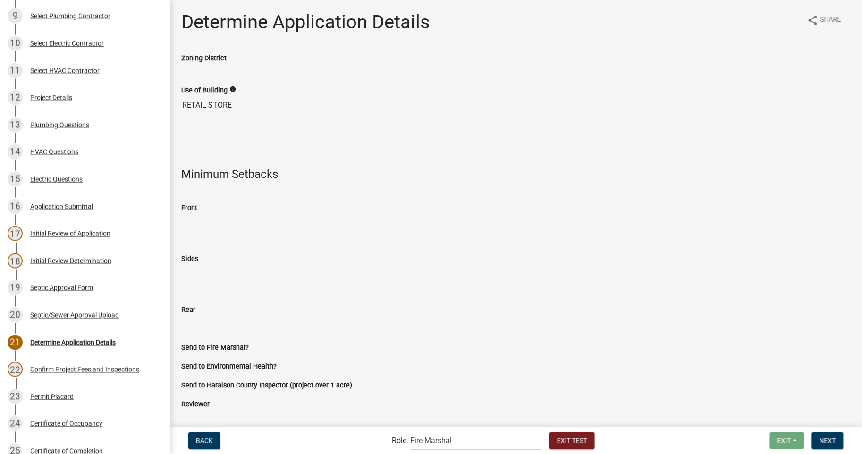
scroll to position [0, 0]
click at [227, 229] on input "Front" at bounding box center [515, 223] width 669 height 19
click at [227, 222] on input "Front" at bounding box center [515, 223] width 669 height 19
click at [73, 319] on div "20 Septic/Sewer Approval Upload" at bounding box center [81, 315] width 147 height 15
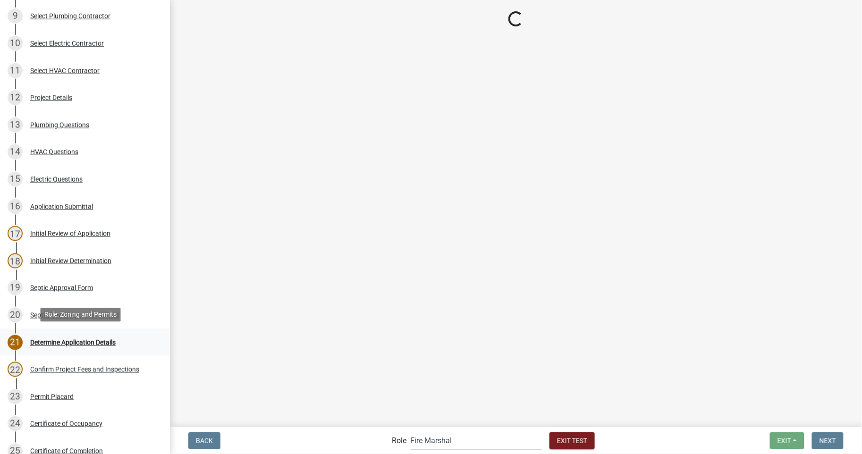
click at [72, 341] on div "Determine Application Details" at bounding box center [72, 342] width 85 height 7
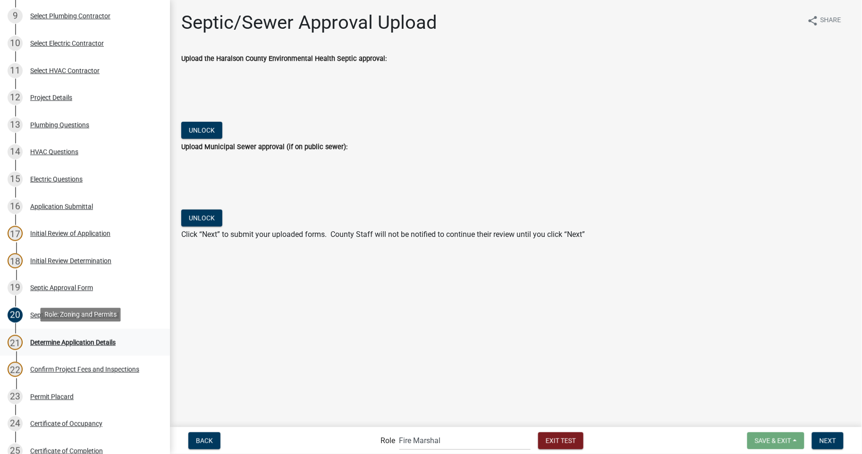
click at [68, 340] on div "Determine Application Details" at bounding box center [72, 342] width 85 height 7
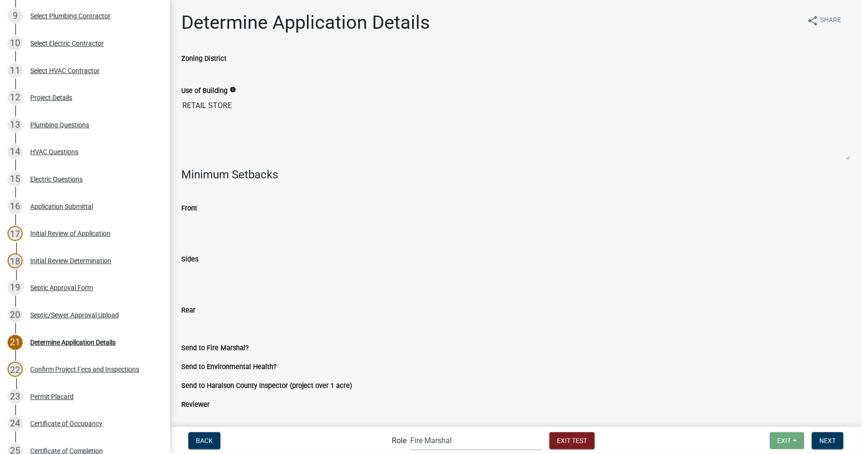
click at [431, 440] on select "Applicant Haralson County Inspector [PERSON_NAME] and Permits Permits Clerk and…" at bounding box center [476, 440] width 131 height 19
select select "a6b5fe8a-6c12-41bb-8d14-8d31b27c6024"
click at [411, 431] on select "Applicant Haralson County Inspector [PERSON_NAME] and Permits Permits Clerk and…" at bounding box center [476, 440] width 131 height 19
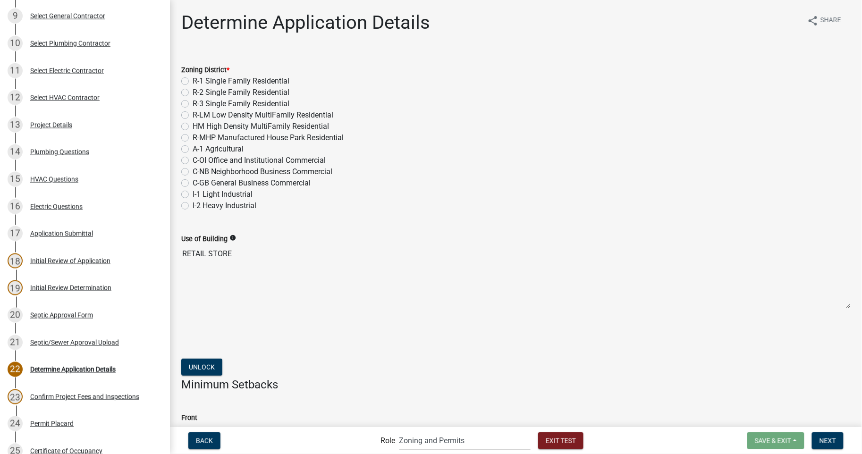
click at [193, 183] on label "C-GB General Business Commercial" at bounding box center [252, 182] width 118 height 11
click at [193, 183] on input "C-GB General Business Commercial" at bounding box center [196, 180] width 6 height 6
radio input "true"
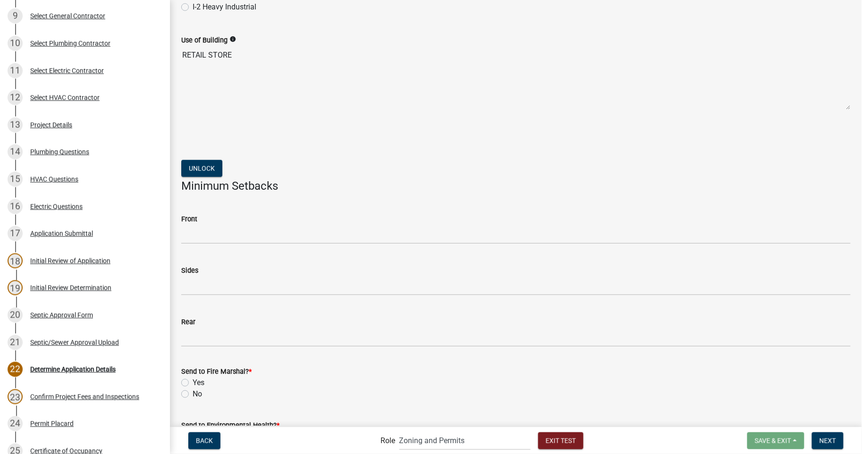
scroll to position [279, 0]
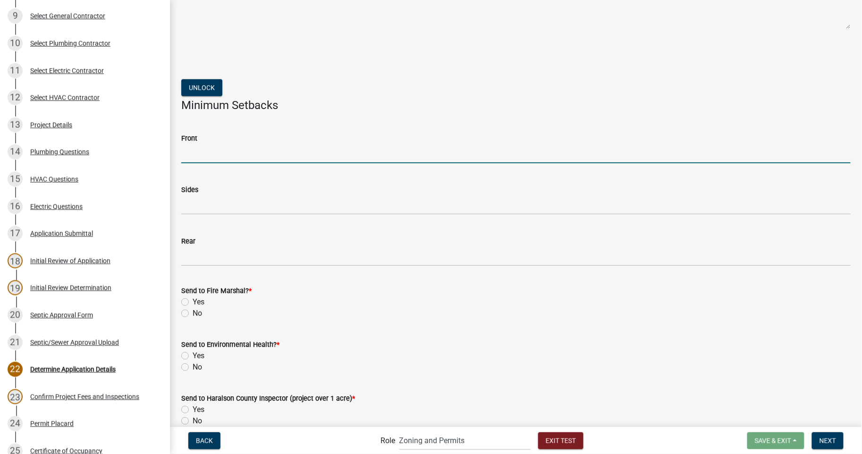
click at [213, 156] on input "Front" at bounding box center [515, 153] width 669 height 19
type input "200"
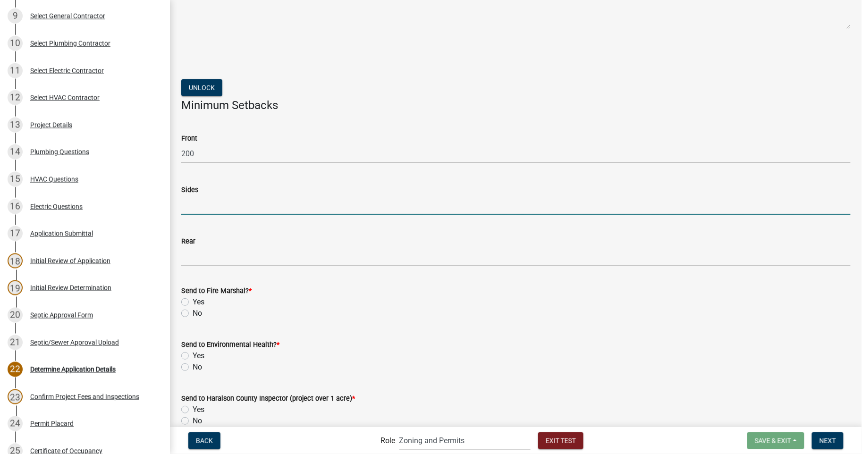
click at [209, 200] on input "Sides" at bounding box center [515, 204] width 669 height 19
type input "150"
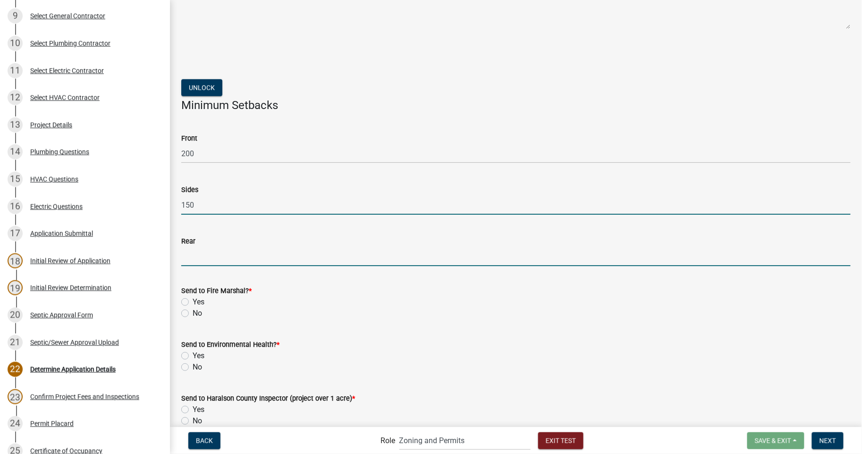
click at [212, 257] on input "Rear" at bounding box center [515, 256] width 669 height 19
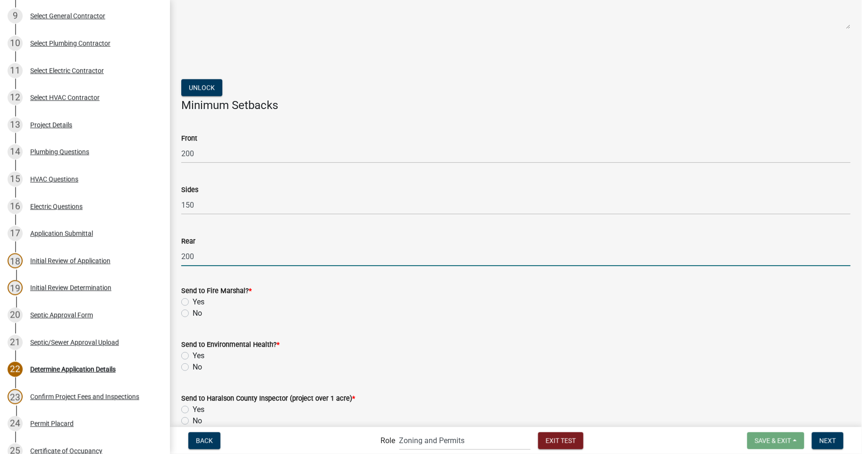
type input "200"
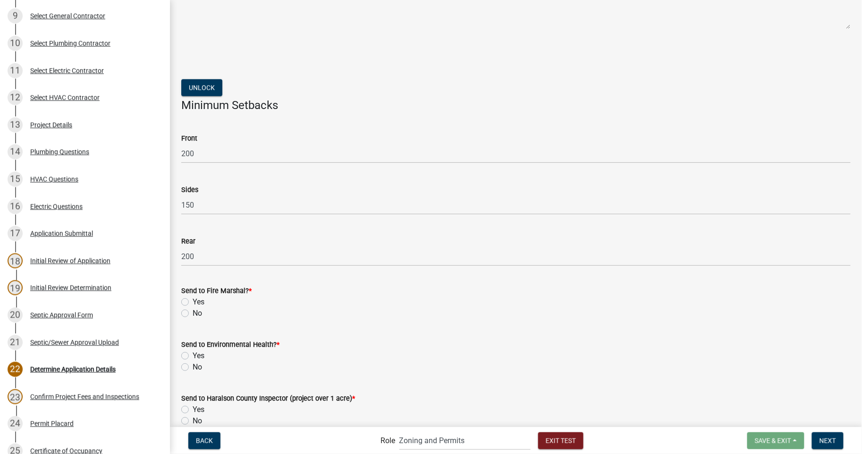
click at [193, 299] on label "Yes" at bounding box center [199, 301] width 12 height 11
click at [193, 299] on input "Yes" at bounding box center [196, 299] width 6 height 6
radio input "true"
click at [193, 357] on label "Yes" at bounding box center [199, 355] width 12 height 11
click at [193, 356] on input "Yes" at bounding box center [196, 353] width 6 height 6
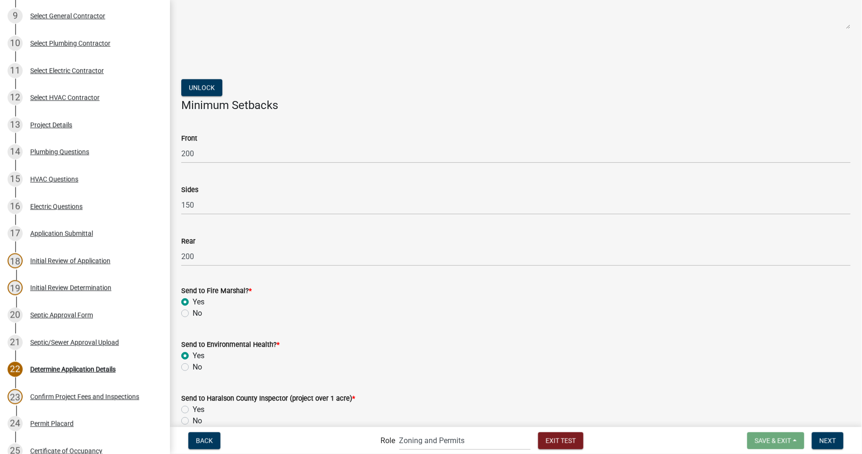
radio input "true"
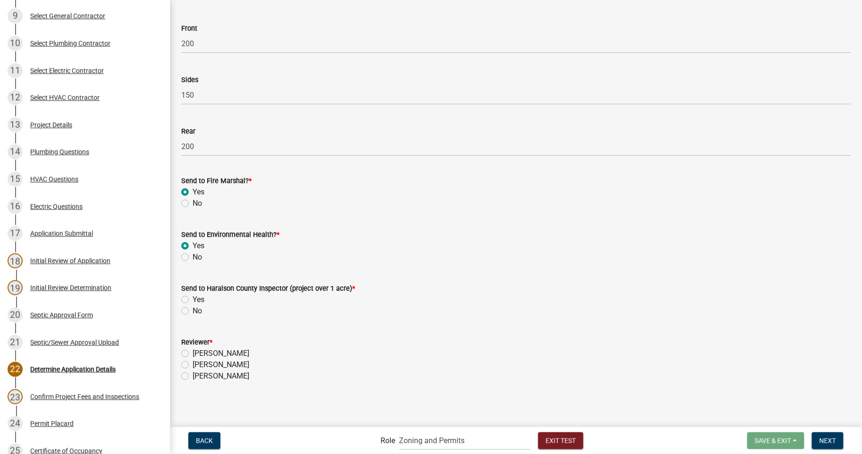
scroll to position [390, 0]
click at [193, 302] on label "Yes" at bounding box center [199, 299] width 12 height 11
click at [193, 300] on input "Yes" at bounding box center [196, 297] width 6 height 6
radio input "true"
click at [193, 361] on label "[PERSON_NAME]" at bounding box center [221, 364] width 57 height 11
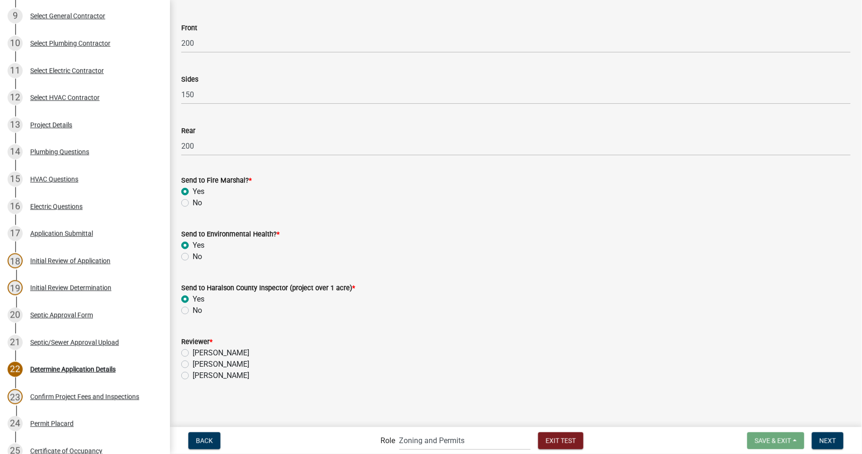
click at [193, 361] on input "[PERSON_NAME]" at bounding box center [196, 362] width 6 height 6
radio input "true"
click at [829, 439] on span "Next" at bounding box center [827, 440] width 17 height 8
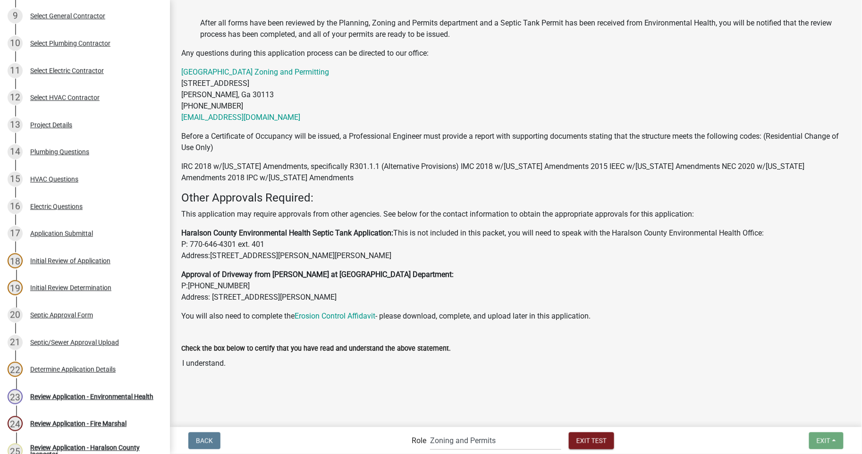
scroll to position [576, 0]
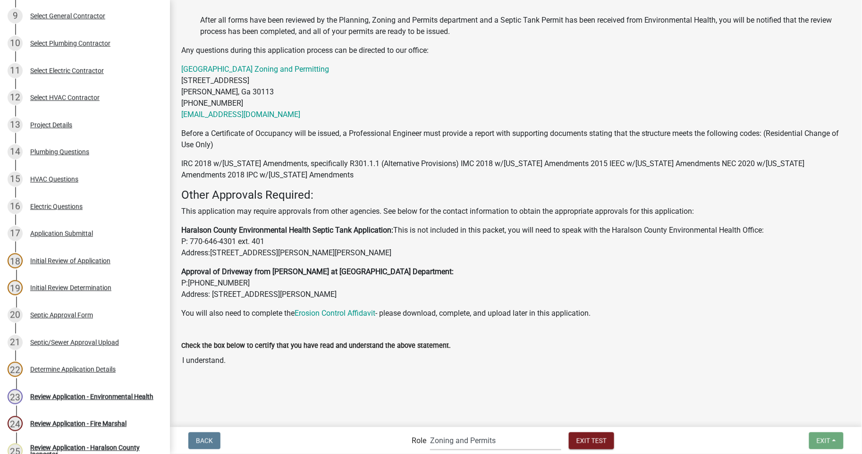
click at [465, 439] on select "Applicant Haralson County Inspector [PERSON_NAME] and Permits Permits Clerk and…" at bounding box center [495, 440] width 131 height 19
select select "9b74c7e7-e399-483f-934d-e064125561ef"
click at [430, 431] on select "Applicant Haralson County Inspector [PERSON_NAME] and Permits Permits Clerk and…" at bounding box center [495, 440] width 131 height 19
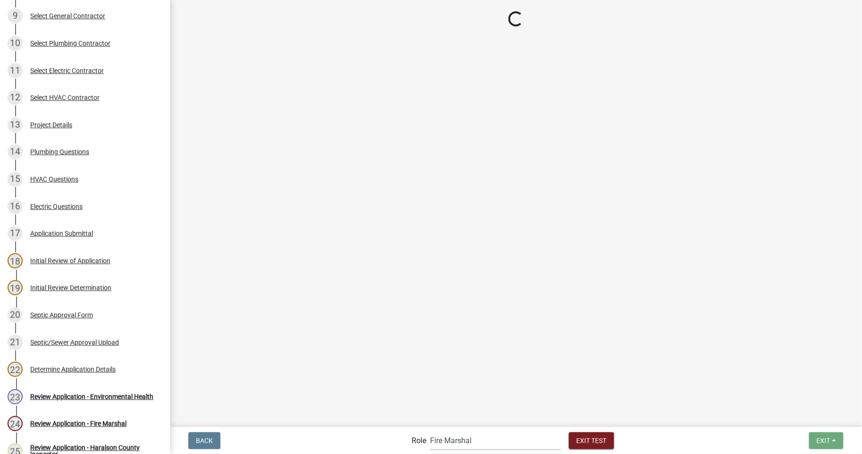
scroll to position [0, 0]
